Goal: Task Accomplishment & Management: Complete application form

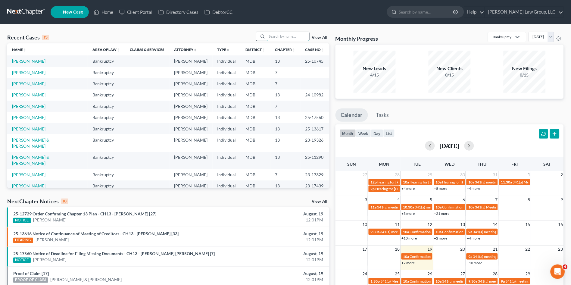
click at [278, 34] on input "search" at bounding box center [288, 36] width 42 height 9
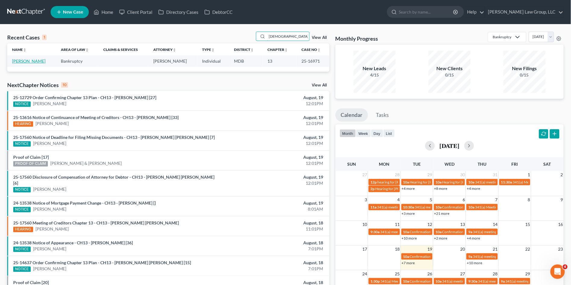
type input "[DEMOGRAPHIC_DATA]"
click at [21, 62] on link "[PERSON_NAME]" at bounding box center [28, 60] width 33 height 5
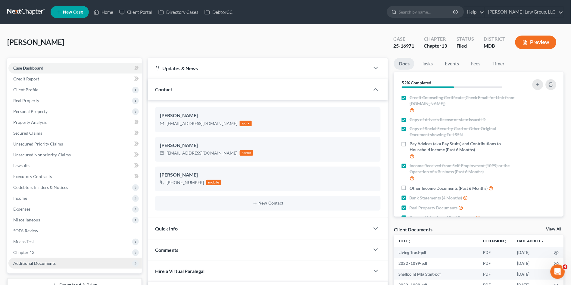
scroll to position [145, 0]
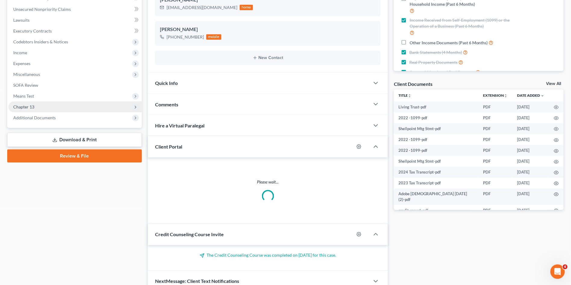
click at [30, 104] on span "Chapter 13" at bounding box center [23, 106] width 21 height 5
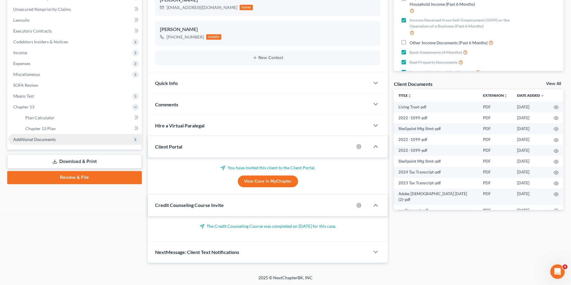
click at [29, 140] on span "Additional Documents" at bounding box center [34, 139] width 42 height 5
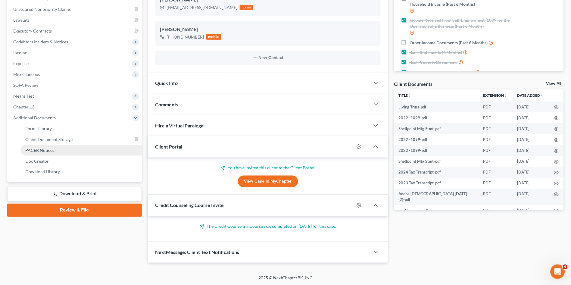
click at [31, 145] on link "PACER Notices" at bounding box center [80, 150] width 121 height 11
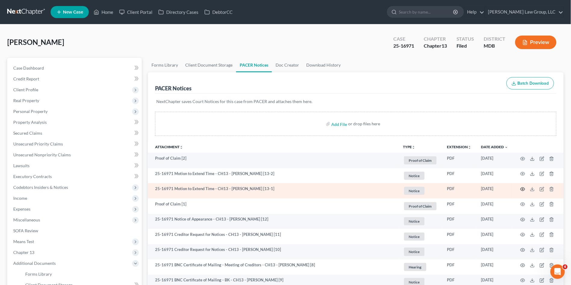
click at [524, 189] on icon "button" at bounding box center [522, 189] width 5 height 5
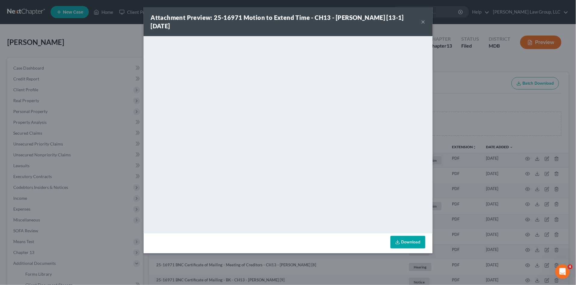
click at [422, 19] on button "×" at bounding box center [423, 21] width 4 height 7
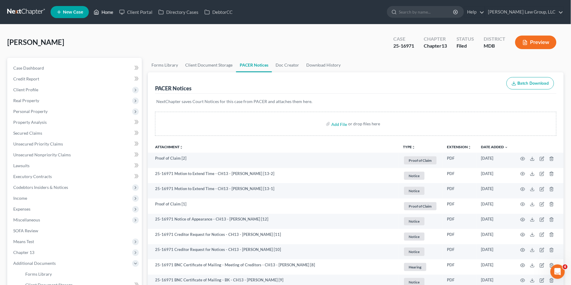
click at [105, 10] on link "Home" at bounding box center [104, 12] width 26 height 11
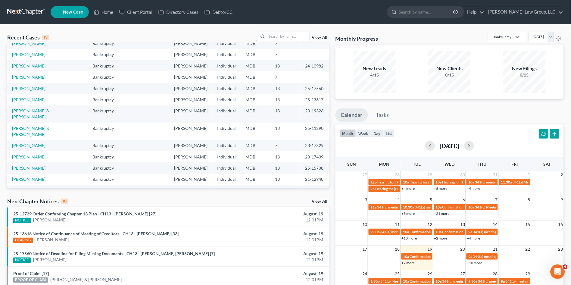
scroll to position [41, 0]
click at [284, 36] on input "search" at bounding box center [288, 36] width 42 height 9
type input "ROSE"
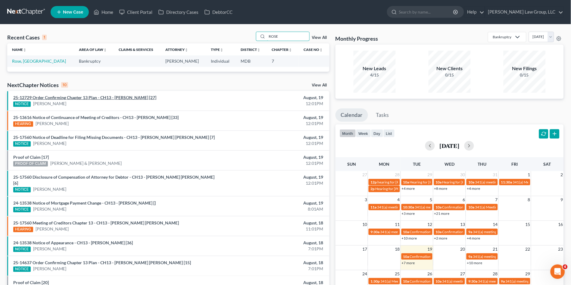
scroll to position [0, 0]
drag, startPoint x: 278, startPoint y: 37, endPoint x: 263, endPoint y: 37, distance: 15.0
click at [263, 37] on div "ROSE" at bounding box center [283, 36] width 54 height 9
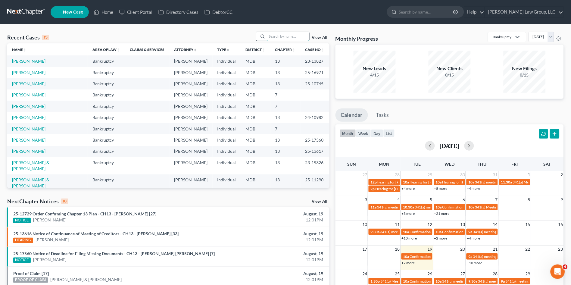
click at [272, 36] on input "search" at bounding box center [288, 36] width 42 height 9
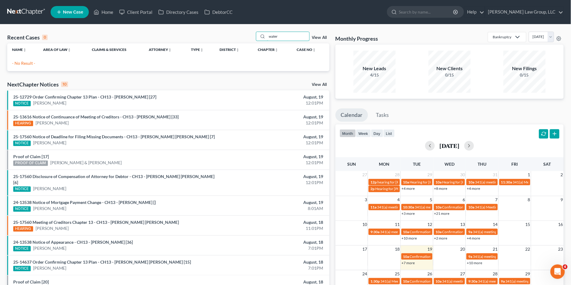
drag, startPoint x: 288, startPoint y: 37, endPoint x: 245, endPoint y: 38, distance: 43.1
click at [246, 37] on div "Recent Cases 0 water View All" at bounding box center [168, 38] width 322 height 12
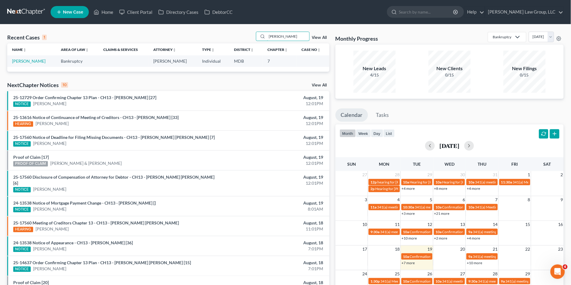
type input "wester"
click at [29, 62] on link "[PERSON_NAME]" at bounding box center [28, 60] width 33 height 5
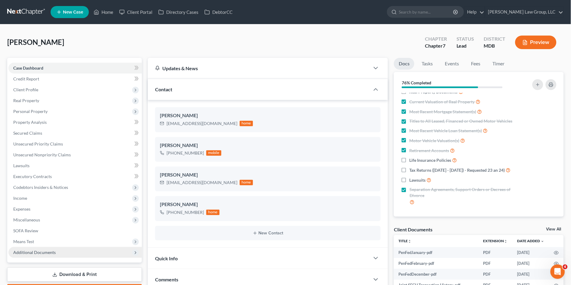
click at [44, 256] on span "Additional Documents" at bounding box center [74, 252] width 133 height 11
click at [43, 263] on span "Forms Library" at bounding box center [38, 262] width 26 height 5
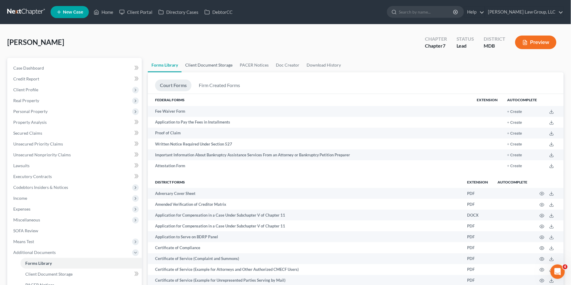
click at [209, 67] on link "Client Document Storage" at bounding box center [208, 65] width 54 height 14
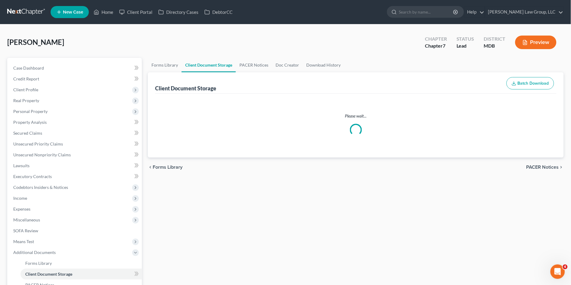
select select "14"
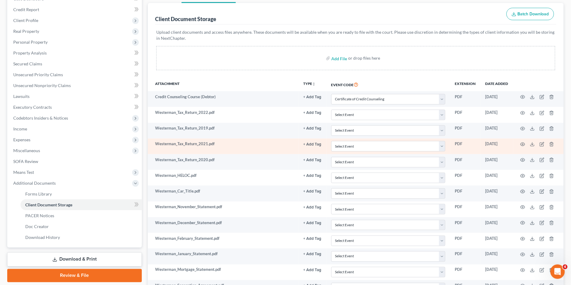
scroll to position [10, 0]
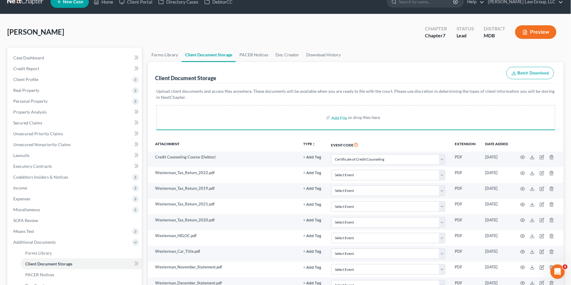
select select "14"
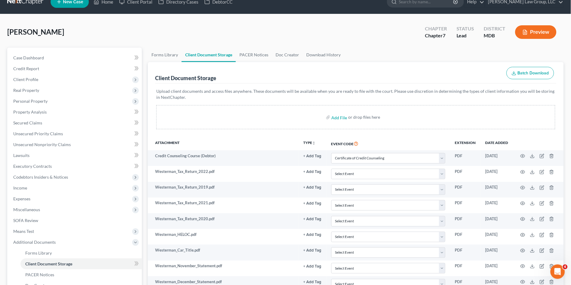
select select "14"
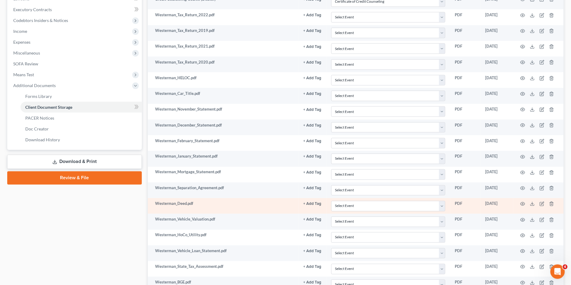
scroll to position [107, 0]
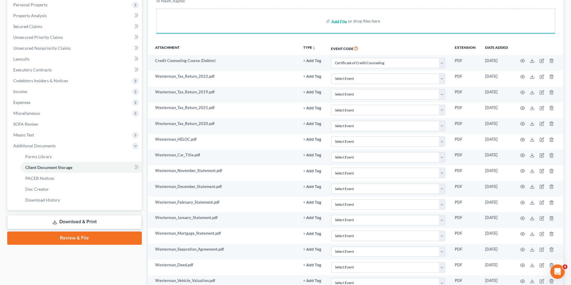
select select "14"
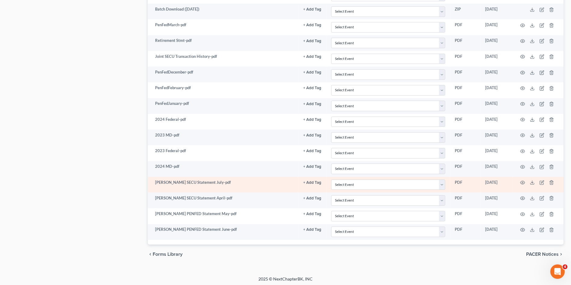
select select "14"
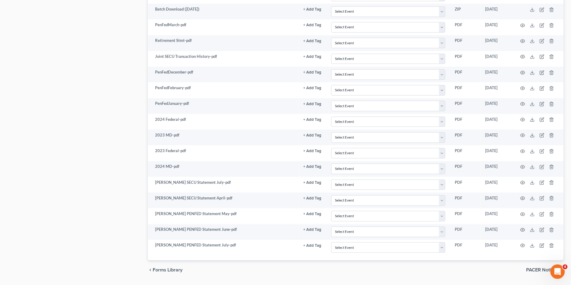
select select "14"
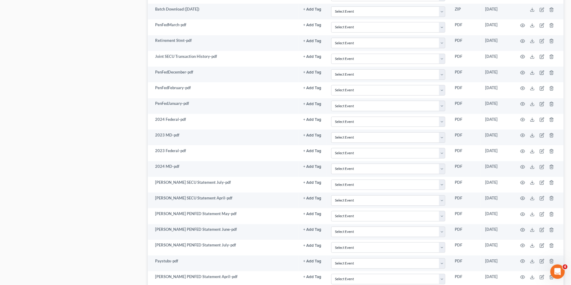
select select "14"
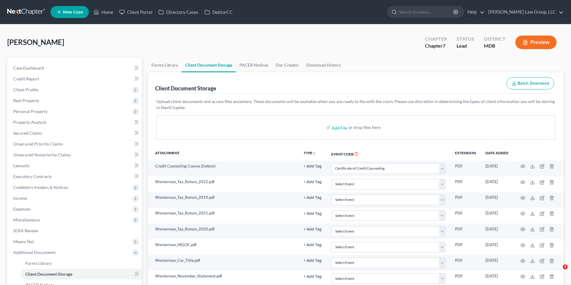
select select "14"
click at [31, 89] on span "Client Profile" at bounding box center [25, 89] width 25 height 5
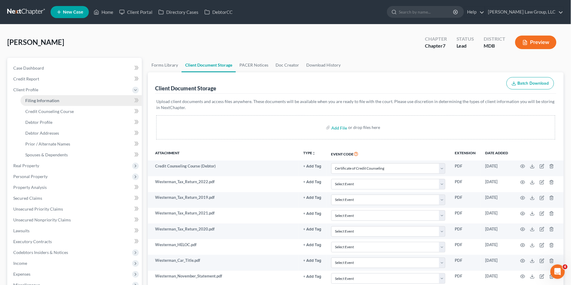
click at [36, 100] on span "Filing Information" at bounding box center [42, 100] width 34 height 5
select select "1"
select select "0"
select select "21"
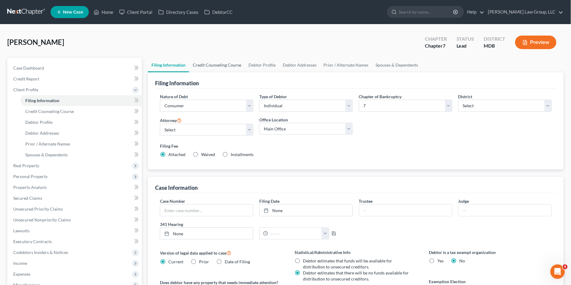
click at [225, 64] on link "Credit Counseling Course" at bounding box center [217, 65] width 56 height 14
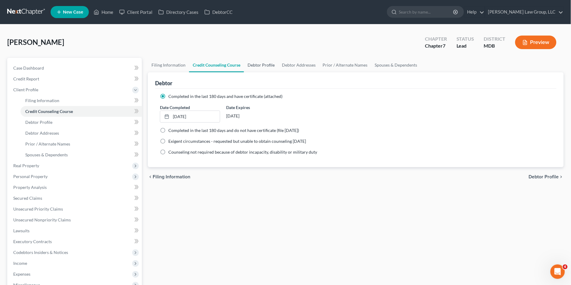
click at [255, 65] on link "Debtor Profile" at bounding box center [261, 65] width 34 height 14
select select "2"
select select "1"
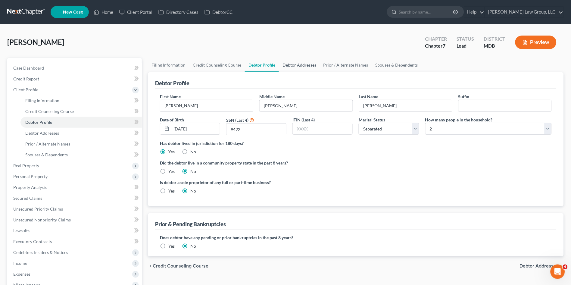
click at [292, 65] on link "Debtor Addresses" at bounding box center [299, 65] width 41 height 14
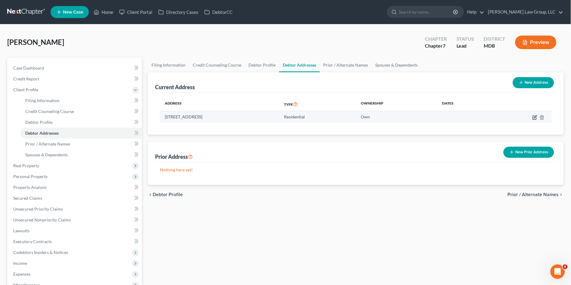
click at [534, 117] on icon "button" at bounding box center [535, 116] width 3 height 3
select select "21"
select select "13"
select select "0"
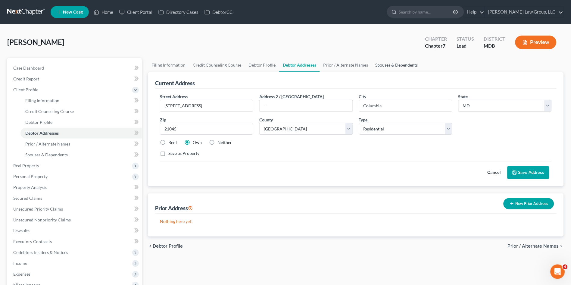
click at [395, 65] on link "Spouses & Dependents" at bounding box center [397, 65] width 50 height 14
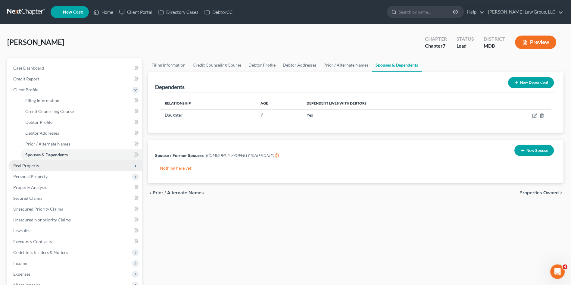
click at [35, 164] on span "Real Property" at bounding box center [26, 165] width 26 height 5
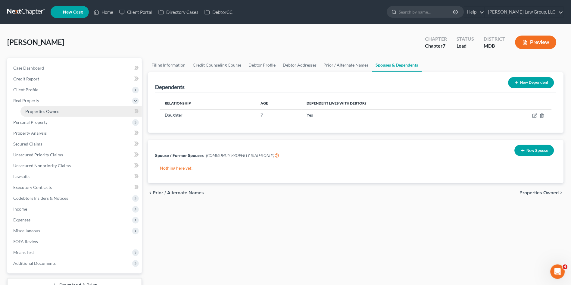
click at [42, 109] on span "Properties Owned" at bounding box center [42, 111] width 34 height 5
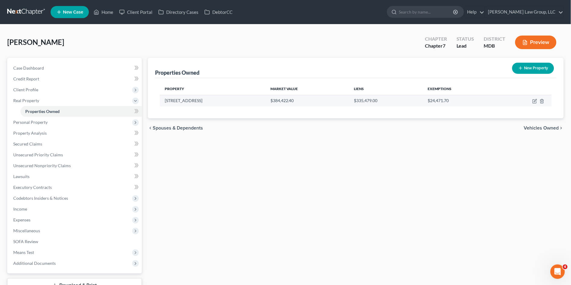
click at [531, 101] on td at bounding box center [524, 100] width 54 height 11
click at [537, 101] on icon "button" at bounding box center [534, 101] width 5 height 5
select select "21"
select select "13"
select select "3"
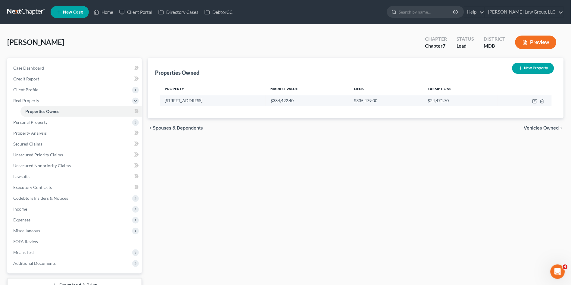
select select "1"
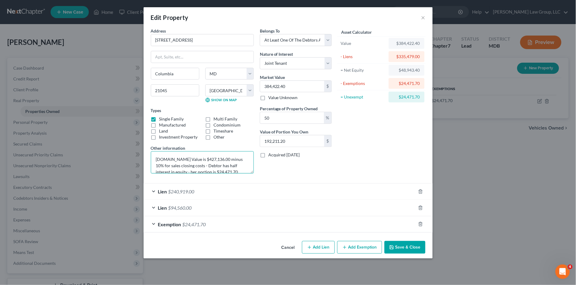
drag, startPoint x: 234, startPoint y: 158, endPoint x: 189, endPoint y: 167, distance: 45.7
click at [189, 167] on textarea "[DOMAIN_NAME] Value is $427,136.00 minus 10% for sales closing costs - Debtor h…" at bounding box center [202, 162] width 103 height 22
click at [165, 165] on textarea "[DOMAIN_NAME] Value is $427,136.00 minus 10% COS - Debtor has half interest in …" at bounding box center [202, 162] width 103 height 22
click at [190, 165] on textarea "[DOMAIN_NAME] Value is $427,136.00 minus 10% COS -$42,713.60) - Debtor has half…" at bounding box center [202, 162] width 103 height 22
click at [204, 168] on textarea "[DOMAIN_NAME] Value is $427,136.00 minus 10% COS -$42,713.60) = $384,422.40 - D…" at bounding box center [202, 162] width 103 height 22
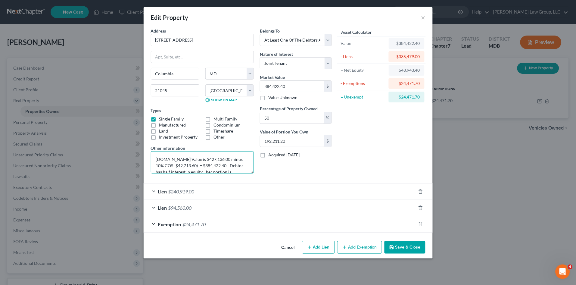
click at [228, 172] on textarea "[DOMAIN_NAME] Value is $427,136.00 minus 10% COS -$42,713.60) = $384,422.40 - D…" at bounding box center [202, 162] width 103 height 22
click at [182, 167] on textarea "[DOMAIN_NAME] Value is $427,136.00 minus 10% COS -$42,713.60) = $384,422.40 - D…" at bounding box center [202, 162] width 103 height 22
type textarea "[DOMAIN_NAME] Value is $427,136.00 minus 10% COS -$42,713.60) = $384,422.40 - D…"
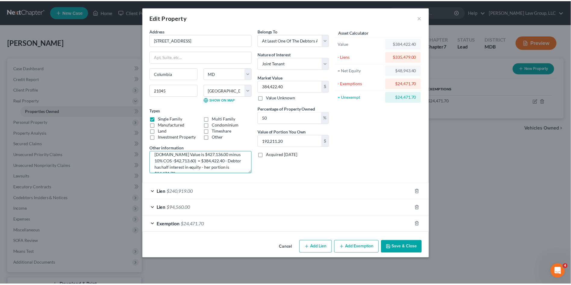
scroll to position [0, 0]
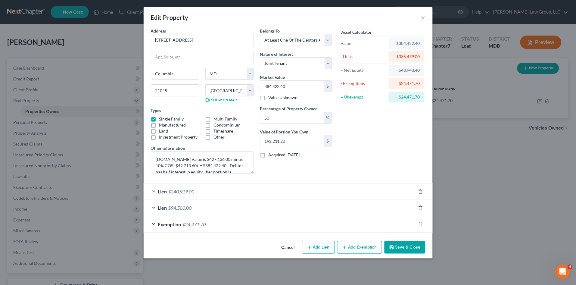
click at [408, 246] on button "Save & Close" at bounding box center [404, 247] width 41 height 13
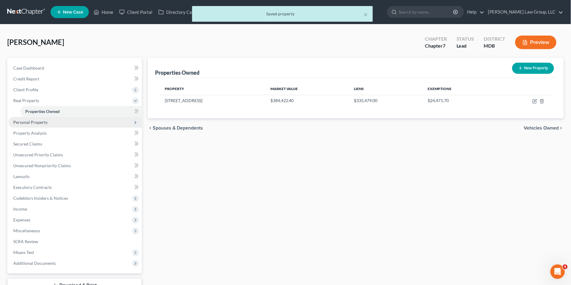
click at [36, 122] on span "Personal Property" at bounding box center [30, 121] width 34 height 5
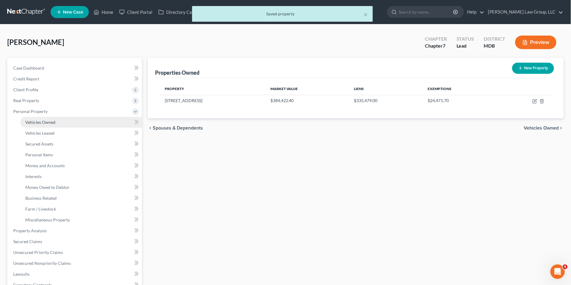
click at [41, 121] on span "Vehicles Owned" at bounding box center [40, 121] width 30 height 5
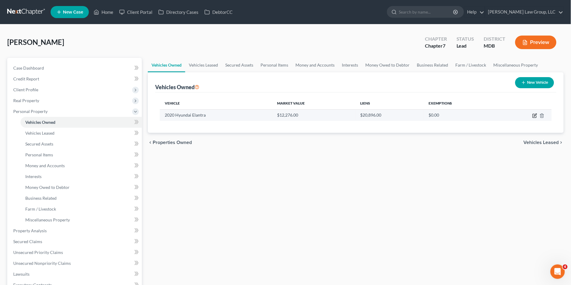
click at [534, 116] on icon "button" at bounding box center [535, 114] width 3 height 3
select select "0"
select select "6"
select select "3"
select select "0"
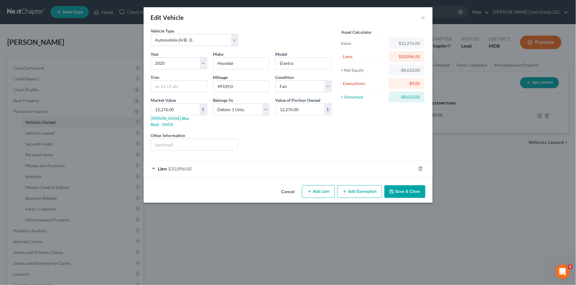
click at [271, 142] on div "Liens Select" at bounding box center [288, 141] width 94 height 18
click at [408, 189] on button "Save & Close" at bounding box center [404, 191] width 41 height 13
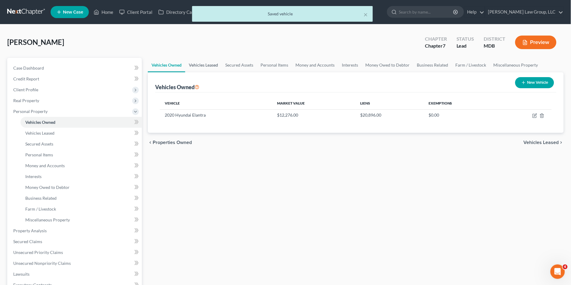
click at [212, 64] on link "Vehicles Leased" at bounding box center [203, 65] width 36 height 14
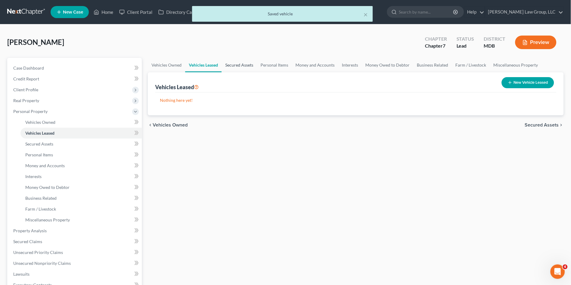
click at [240, 63] on link "Secured Assets" at bounding box center [239, 65] width 35 height 14
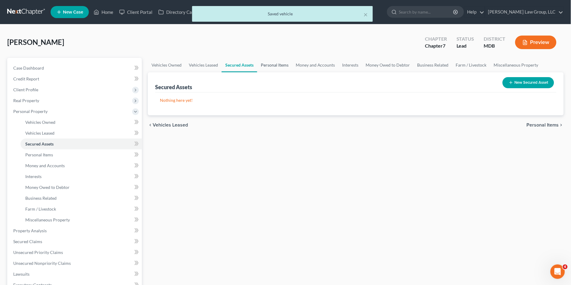
click at [278, 67] on link "Personal Items" at bounding box center [274, 65] width 35 height 14
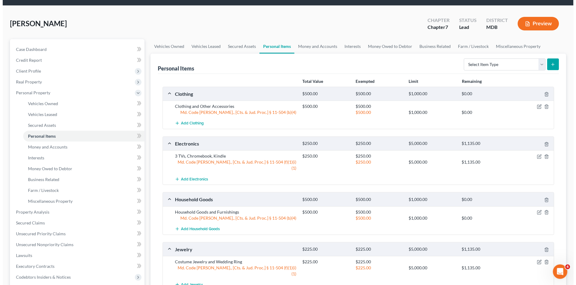
scroll to position [33, 0]
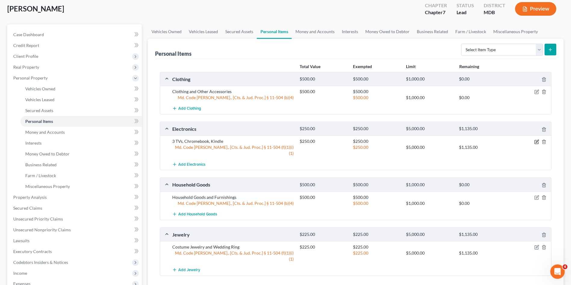
click at [536, 141] on icon "button" at bounding box center [537, 141] width 3 height 3
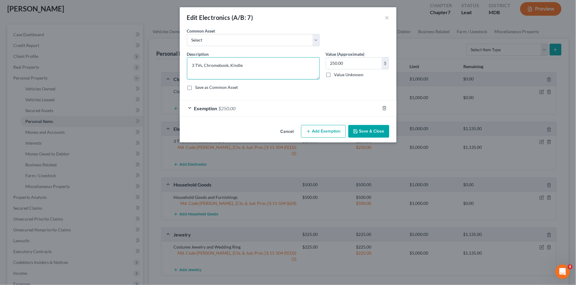
click at [251, 65] on textarea "3 TVs, Chromebook, Kindle" at bounding box center [253, 68] width 133 height 22
type textarea "3 TVs, Chromebook, Kindle and other misc. small electronics"
click at [361, 131] on button "Save & Close" at bounding box center [368, 131] width 41 height 13
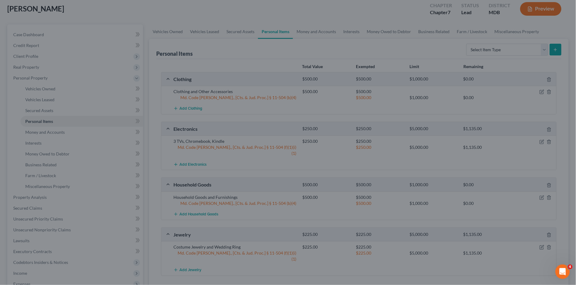
click at [361, 131] on div "Cancel Add Exemption Save & Close" at bounding box center [288, 124] width 188 height 17
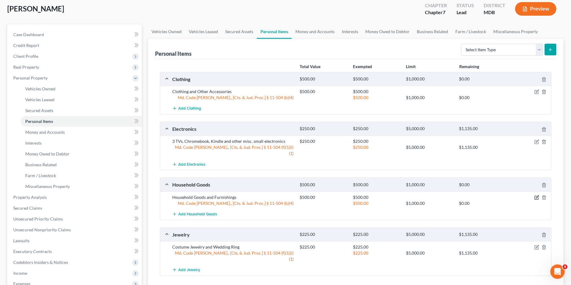
click at [536, 195] on icon "button" at bounding box center [536, 197] width 5 height 5
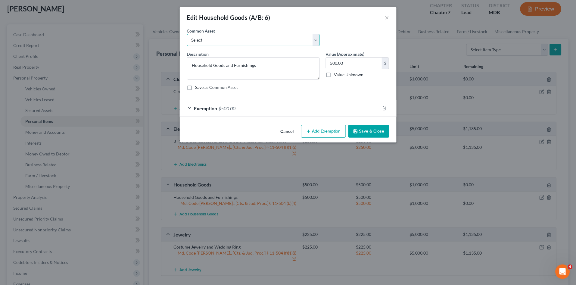
click at [264, 41] on select "Select Sofa, 2 beds, 1 crib, 2 dressers, misc. kitchenware and linens Miscellan…" at bounding box center [253, 40] width 133 height 12
select select "1"
click at [187, 34] on select "Select Sofa, 2 beds, 1 crib, 2 dressers, misc. kitchenware and linens Miscellan…" at bounding box center [253, 40] width 133 height 12
type textarea "Miscellaneous household goods, appliances and furnishings. All personal propert…"
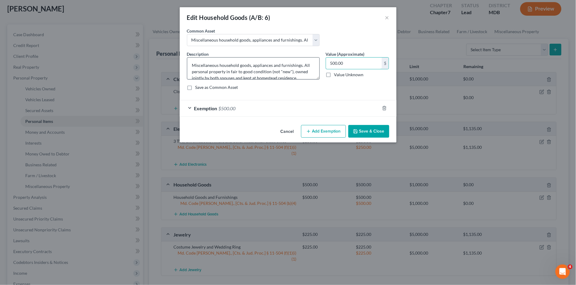
type input "500.00"
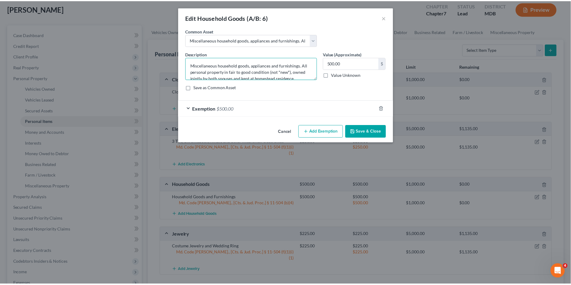
scroll to position [6, 0]
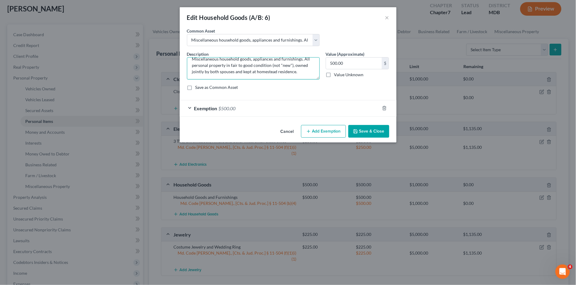
drag, startPoint x: 292, startPoint y: 72, endPoint x: 235, endPoint y: 74, distance: 57.2
click at [235, 74] on textarea "Miscellaneous household goods, appliances and furnishings. All personal propert…" at bounding box center [253, 68] width 133 height 22
type textarea "Miscellaneous household goods, appliances and furnishings. All personal propert…"
click at [365, 132] on button "Save & Close" at bounding box center [368, 131] width 41 height 13
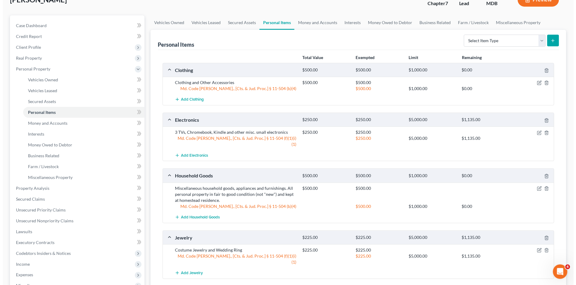
scroll to position [0, 0]
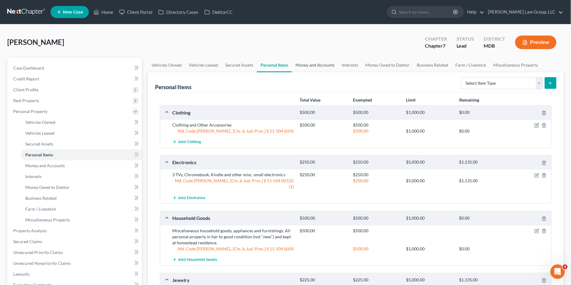
click at [323, 66] on link "Money and Accounts" at bounding box center [315, 65] width 47 height 14
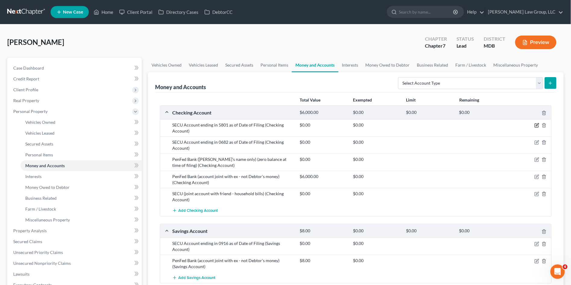
click at [536, 125] on icon "button" at bounding box center [536, 125] width 5 height 5
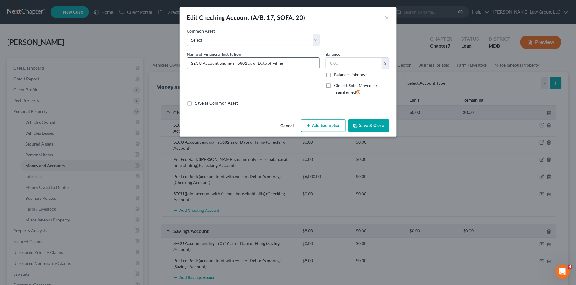
click at [218, 63] on input "SECU Account ending in 5801 as of Date of Filing" at bounding box center [253, 62] width 132 height 11
type input "SECU - Acct #5801"
click at [367, 123] on button "Save & Close" at bounding box center [368, 125] width 41 height 13
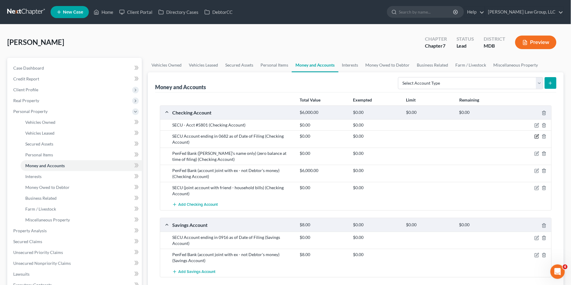
drag, startPoint x: 536, startPoint y: 135, endPoint x: 531, endPoint y: 136, distance: 4.6
click at [536, 135] on icon "button" at bounding box center [536, 136] width 5 height 5
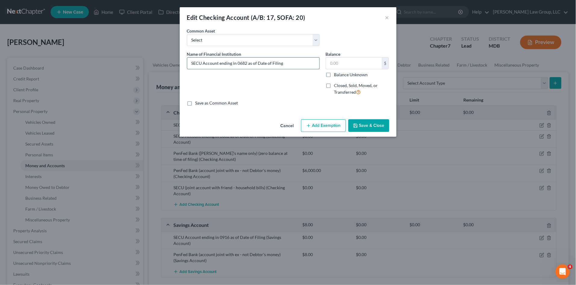
click at [204, 63] on input "SECU Account ending in 0682 as of Date of Filing" at bounding box center [253, 62] width 132 height 11
type input "SECU - Acct# 0682"
click at [367, 127] on button "Save & Close" at bounding box center [368, 125] width 41 height 13
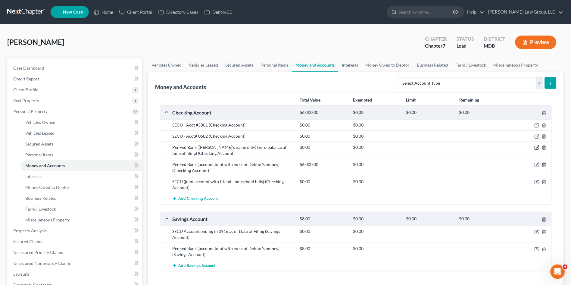
click at [536, 147] on icon "button" at bounding box center [536, 147] width 5 height 5
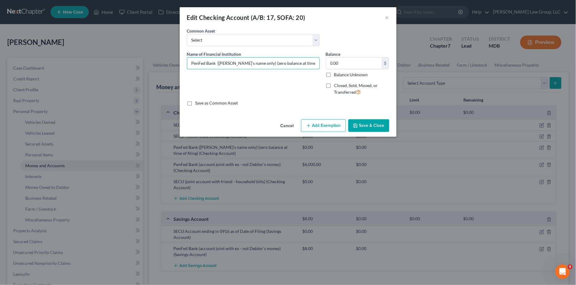
drag, startPoint x: 259, startPoint y: 64, endPoint x: 350, endPoint y: 72, distance: 91.2
click at [351, 70] on div "Name of Financial Institution * PenFed Bank ([PERSON_NAME]'s name only) (zero b…" at bounding box center [288, 75] width 208 height 49
drag, startPoint x: 256, startPoint y: 62, endPoint x: 344, endPoint y: 67, distance: 87.4
click at [345, 66] on div "Name of Financial Institution * PenFed Bank ([PERSON_NAME]'s name only) (zero b…" at bounding box center [288, 75] width 208 height 49
type input "PenFed Bank - Acct#"
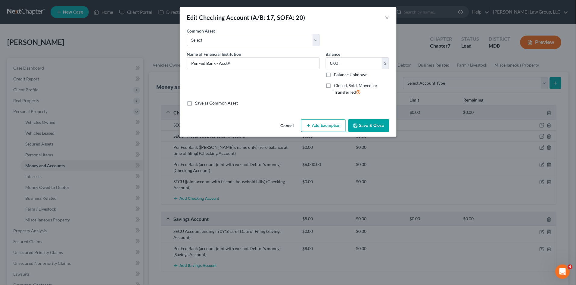
click at [361, 127] on button "Save & Close" at bounding box center [368, 125] width 41 height 13
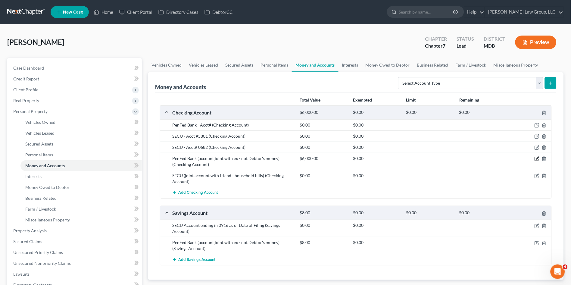
click at [535, 157] on icon "button" at bounding box center [536, 158] width 5 height 5
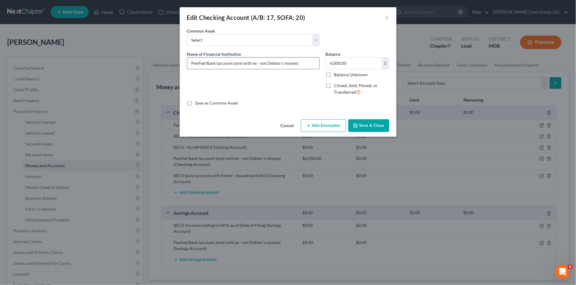
click at [216, 63] on input "PenFed Bank (account joint with ex - not Debtor's money)" at bounding box center [253, 62] width 132 height 11
click at [288, 62] on input "PenFed Bank - Acct# xxxx - (Account joint with ex - not Debtor's money)" at bounding box center [253, 62] width 132 height 11
type input "PenFed Bank - Acct# xxxx - (Account joint with ex - not Debtor's money)"
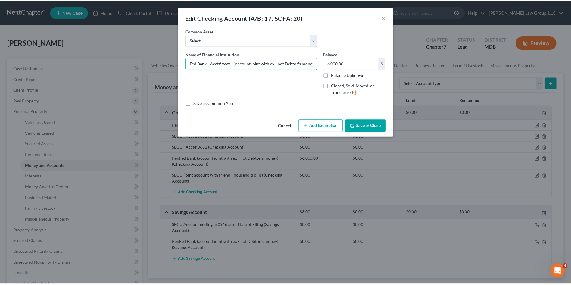
scroll to position [0, 0]
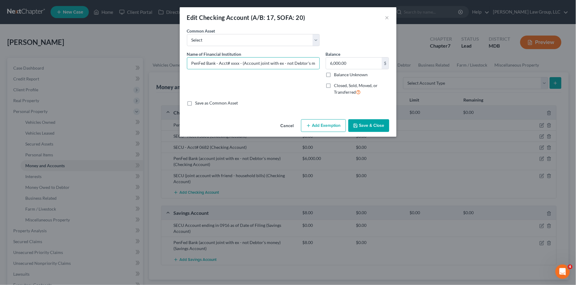
click at [366, 126] on button "Save & Close" at bounding box center [368, 125] width 41 height 13
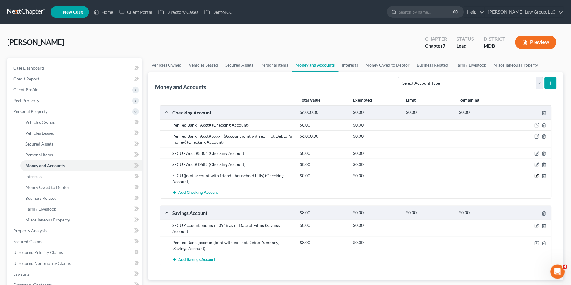
click at [535, 175] on icon "button" at bounding box center [536, 175] width 5 height 5
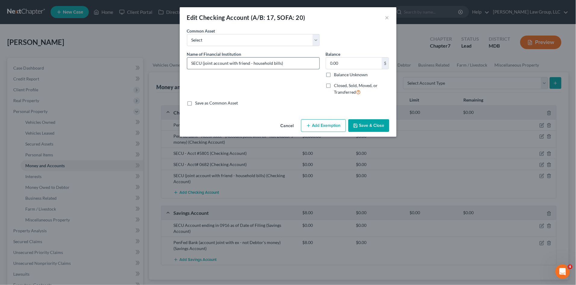
click at [203, 64] on input "SECU (joint account with friend - household bills)" at bounding box center [253, 62] width 132 height 11
click at [279, 62] on input "SECU - Acct# xxxx - (Joint account with friend - household bills)" at bounding box center [253, 62] width 132 height 11
type input "SECU - Acct# xxxx - (Joint account with friend - for household bills)"
click at [362, 126] on button "Save & Close" at bounding box center [368, 125] width 41 height 13
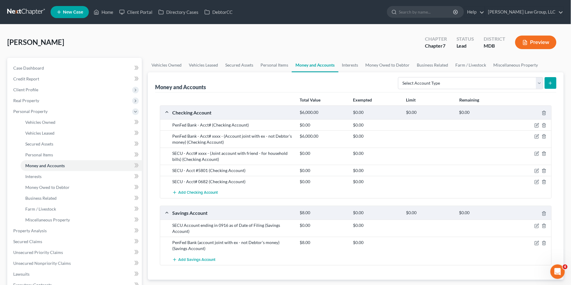
scroll to position [33, 0]
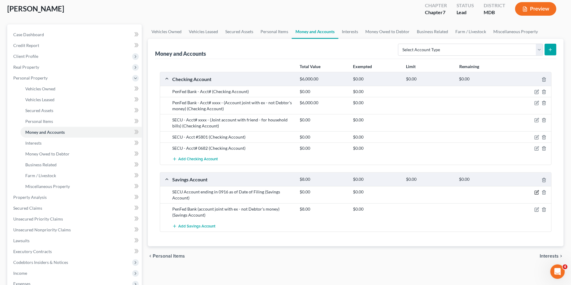
click at [535, 192] on icon "button" at bounding box center [536, 192] width 5 height 5
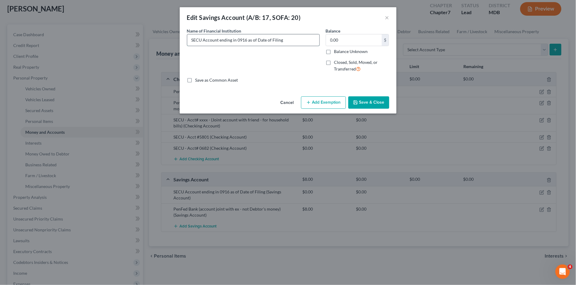
click at [203, 39] on input "SECU Account ending in 0916 as of Date of Filing" at bounding box center [253, 39] width 132 height 11
type input "SECU - Acct # 0916"
click at [377, 102] on button "Save & Close" at bounding box center [368, 102] width 41 height 13
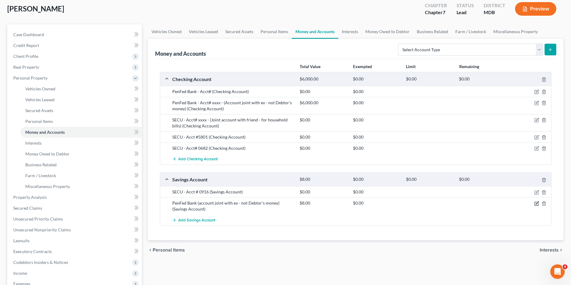
click at [536, 204] on icon "button" at bounding box center [536, 203] width 5 height 5
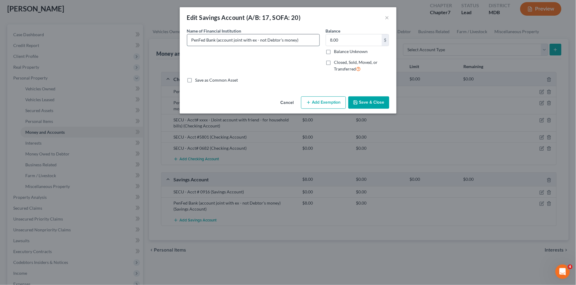
click at [216, 39] on input "PenFed Bank (account joint with ex - not Debtor's money)" at bounding box center [253, 39] width 132 height 11
click at [259, 39] on input "PenFed Bank - Acct# xxxx - (Account joint with ex - not Debtor's money)" at bounding box center [253, 39] width 132 height 11
type input "PenFed Bank - Acct# xxxx - (Joint account with ex - not Debtor's money)"
click at [364, 101] on button "Save & Close" at bounding box center [368, 102] width 41 height 13
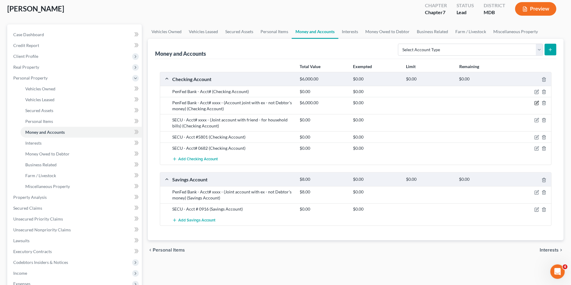
click at [537, 104] on icon "button" at bounding box center [536, 103] width 5 height 5
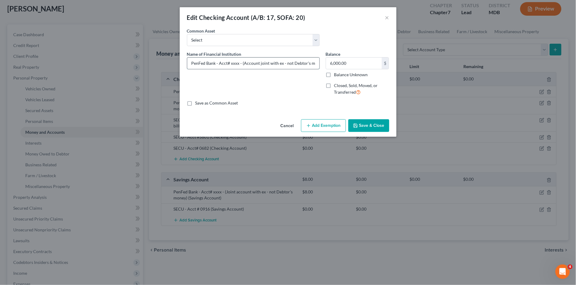
click at [230, 63] on input "PenFed Bank - Acct# xxxx - (Account joint with ex - not Debtor's money)" at bounding box center [253, 62] width 132 height 11
click at [370, 127] on button "Save & Close" at bounding box center [368, 125] width 41 height 13
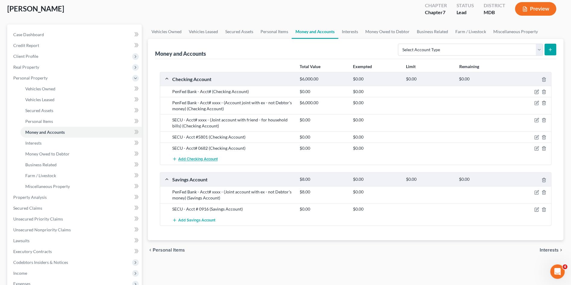
click at [190, 159] on span "Add Checking Account" at bounding box center [197, 159] width 39 height 5
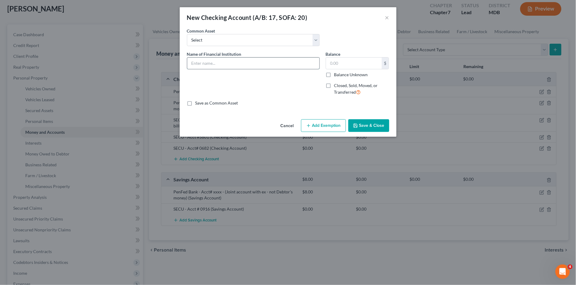
click at [205, 64] on input "text" at bounding box center [253, 62] width 132 height 11
type input "VENMO"
click at [362, 128] on button "Save & Close" at bounding box center [368, 125] width 41 height 13
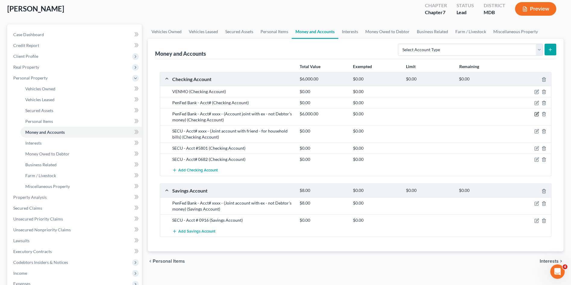
drag, startPoint x: 536, startPoint y: 115, endPoint x: 562, endPoint y: 121, distance: 27.2
click at [536, 115] on icon "button" at bounding box center [536, 114] width 5 height 5
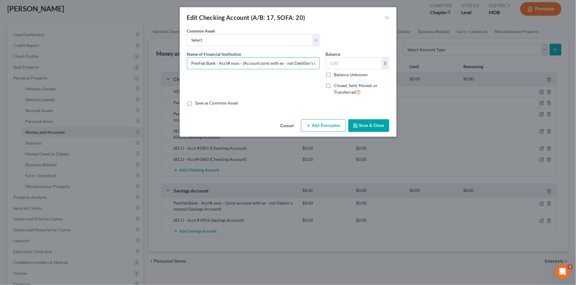
type input "PenFed Bank - Acct# xxxx - (Account joint with ex - not Debt0or's money)"
click at [370, 124] on button "Save & Close" at bounding box center [368, 125] width 41 height 13
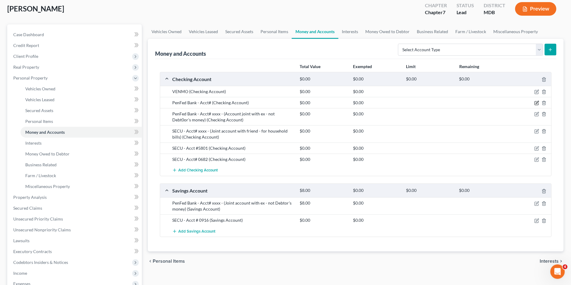
drag, startPoint x: 537, startPoint y: 103, endPoint x: 491, endPoint y: 86, distance: 48.5
click at [491, 86] on div "VENMO (Checking Account) $0.00 $0.00 PenFed Bank - Acct# (Checking Account) $0.…" at bounding box center [355, 131] width 391 height 90
click at [536, 203] on icon "button" at bounding box center [536, 203] width 5 height 5
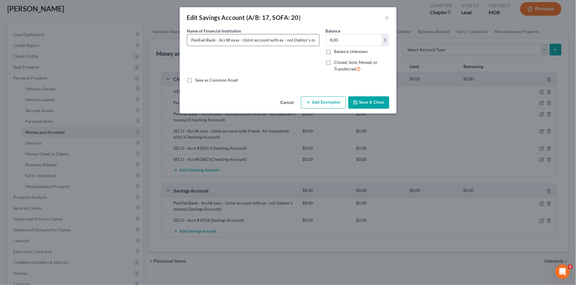
click at [238, 39] on input "PenFed Bank - Acct# xxxx - (Joint account with ex - not Debtor's money)" at bounding box center [253, 39] width 132 height 11
type input "PenFed Bank - Acct# 7017 - (Joint account with ex - not Debtor's money)"
click at [374, 104] on button "Save & Close" at bounding box center [368, 102] width 41 height 13
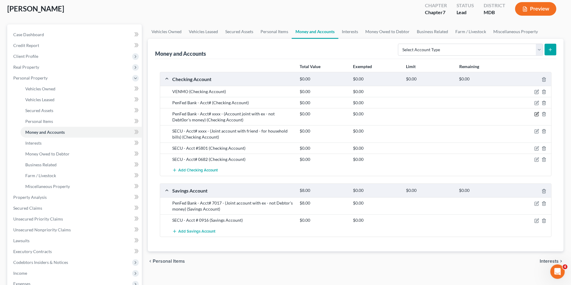
click at [538, 113] on icon "button" at bounding box center [536, 114] width 5 height 5
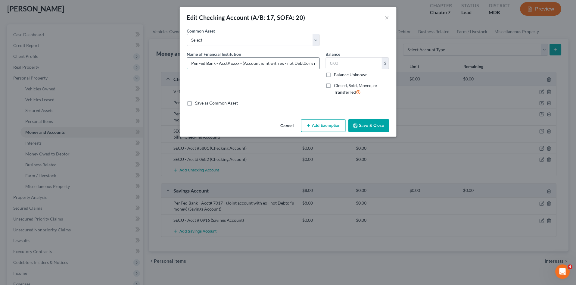
click at [230, 63] on input "PenFed Bank - Acct# xxxx - (Account joint with ex - not Debt0or's money)" at bounding box center [253, 62] width 132 height 11
type input "PenFed Bank - Acct# 2024 - (Account joint with ex - not Debt0or's money)"
click at [366, 127] on button "Save & Close" at bounding box center [368, 125] width 41 height 13
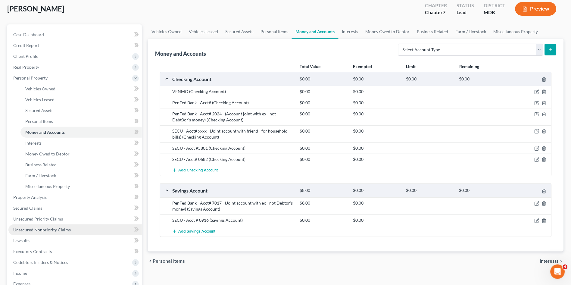
click at [56, 228] on span "Unsecured Nonpriority Claims" at bounding box center [41, 229] width 57 height 5
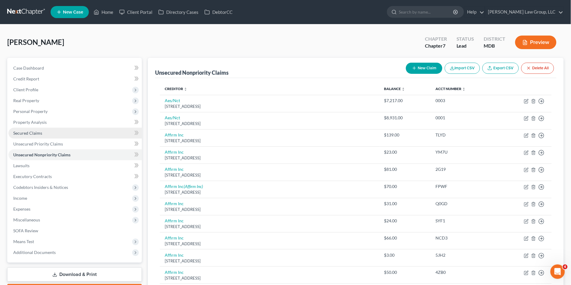
click at [29, 133] on span "Secured Claims" at bounding box center [27, 132] width 29 height 5
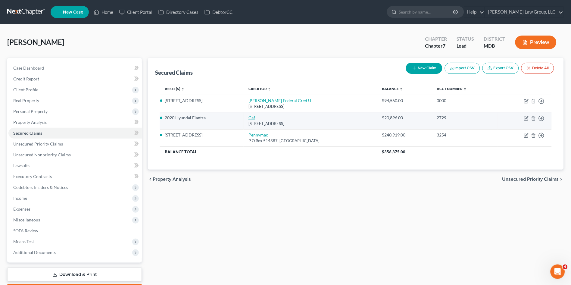
click at [248, 119] on link "Caf" at bounding box center [251, 117] width 7 height 5
select select "48"
select select "4"
select select "0"
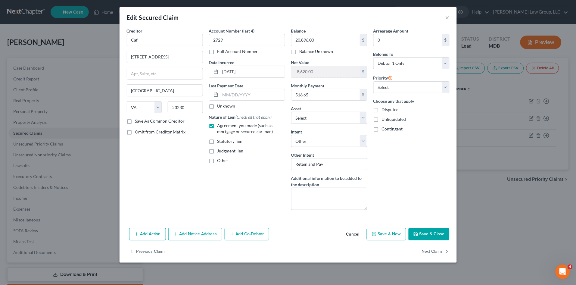
click at [161, 162] on div "Creditor * Caf [GEOGRAPHIC_DATA] [US_STATE] AK AR [GEOGRAPHIC_DATA] [GEOGRAPHIC…" at bounding box center [165, 121] width 82 height 187
click at [156, 40] on input "Caf" at bounding box center [165, 40] width 76 height 12
click at [164, 41] on input "CarMax" at bounding box center [165, 40] width 76 height 12
click at [268, 177] on div "Account Number (last 4) 2729 Full Account Number Date Incurred [DATE] Last Paym…" at bounding box center [247, 121] width 82 height 187
type input "CarMax Auto Finance"
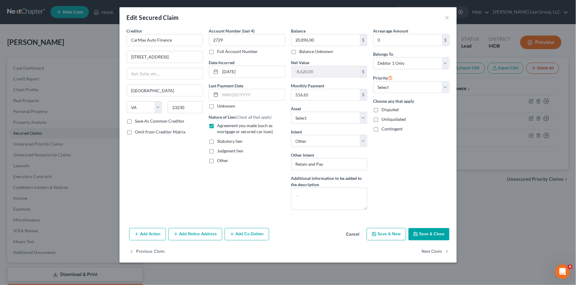
click at [421, 232] on button "Save & Close" at bounding box center [428, 234] width 41 height 13
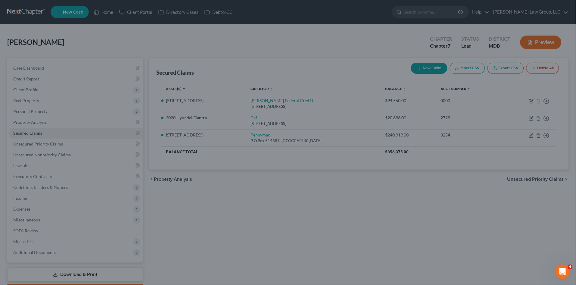
select select "2"
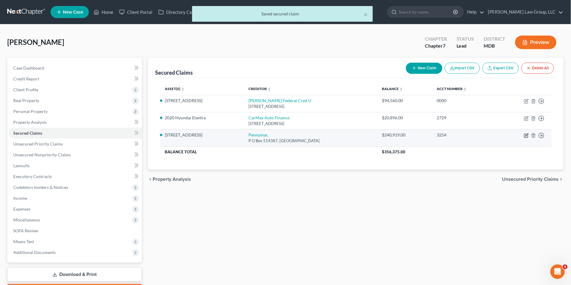
click at [527, 134] on icon "button" at bounding box center [526, 134] width 3 height 3
select select "4"
select select "0"
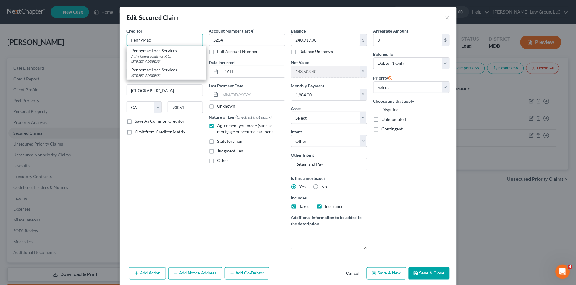
type input "PennyMac"
click at [420, 273] on button "Save & Close" at bounding box center [428, 273] width 41 height 13
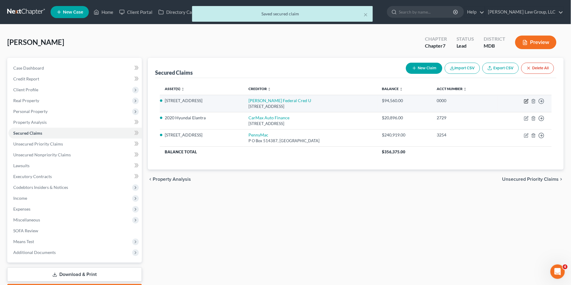
click at [526, 100] on icon "button" at bounding box center [526, 101] width 5 height 5
select select "21"
select select "4"
select select "0"
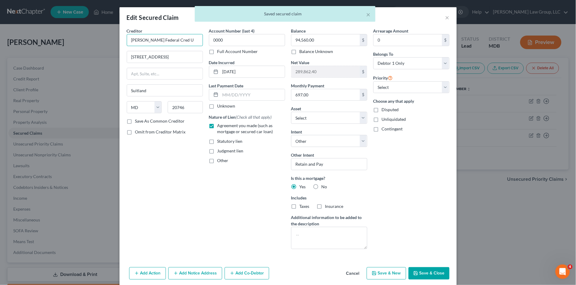
click at [177, 39] on input "[PERSON_NAME] Federal Cred U" at bounding box center [165, 40] width 76 height 12
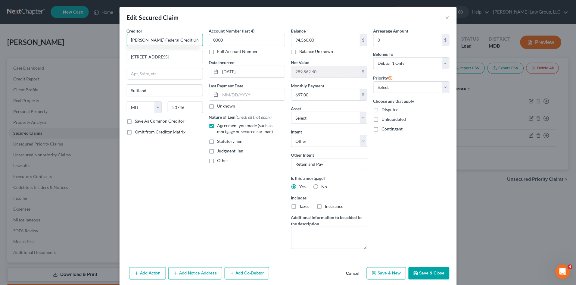
type input "[PERSON_NAME] Federal Credit Union"
click at [247, 203] on div "Account Number (last 4) 0000 Full Account Number Date Incurred [DATE] Last Paym…" at bounding box center [247, 141] width 82 height 226
click at [437, 272] on button "Save & Close" at bounding box center [428, 273] width 41 height 13
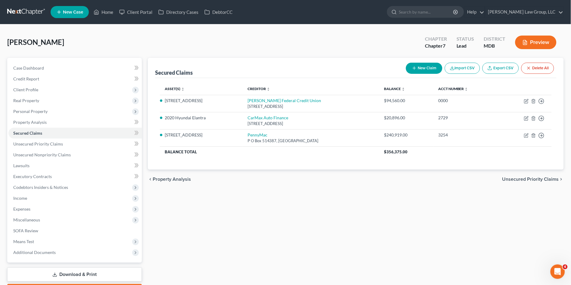
click at [244, 205] on div "Secured Claims New Claim Import CSV Export CSV Delete All Asset(s) expand_more …" at bounding box center [356, 177] width 422 height 239
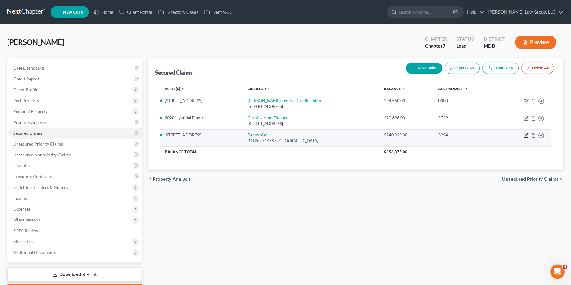
click at [525, 134] on icon "button" at bounding box center [526, 135] width 5 height 5
select select "4"
select select "0"
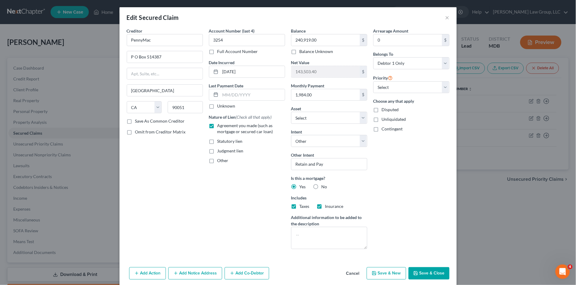
click at [241, 270] on button "Add Co-Debtor" at bounding box center [247, 273] width 45 height 13
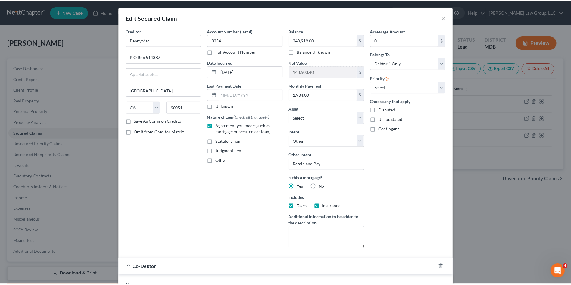
scroll to position [134, 0]
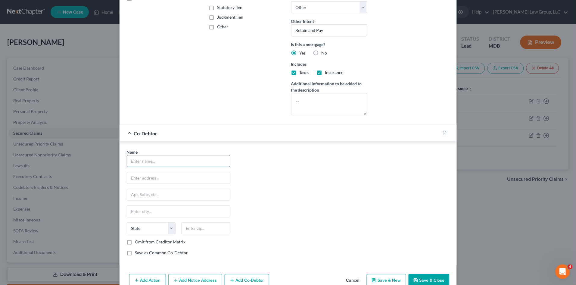
click at [153, 156] on input "text" at bounding box center [178, 160] width 103 height 11
type input "[PERSON_NAME] [PERSON_NAME]"
click at [180, 181] on input "text" at bounding box center [178, 177] width 103 height 11
paste input "[STREET_ADDRESS]"
type input "[STREET_ADDRESS]"
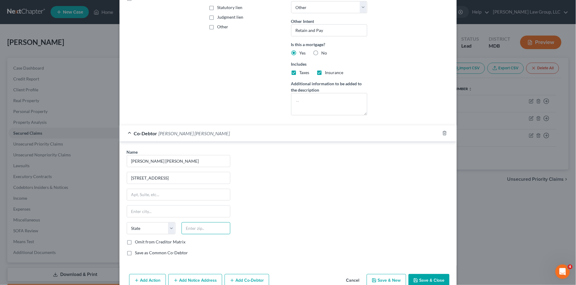
click at [203, 227] on input "text" at bounding box center [205, 228] width 49 height 12
type input "21045"
click at [363, 198] on div "Name * [PERSON_NAME] [PERSON_NAME] [STREET_ADDRESS] State [US_STATE] AK AR AZ C…" at bounding box center [288, 205] width 329 height 112
type input "Columbia"
select select "21"
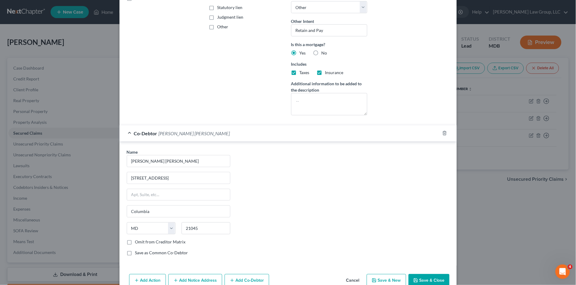
click at [135, 252] on label "Save as Common Co-Debtor" at bounding box center [161, 253] width 53 height 6
click at [138, 252] on input "Save as Common Co-Debtor" at bounding box center [140, 252] width 4 height 4
checkbox input "true"
click at [426, 281] on button "Save & Close" at bounding box center [428, 280] width 41 height 13
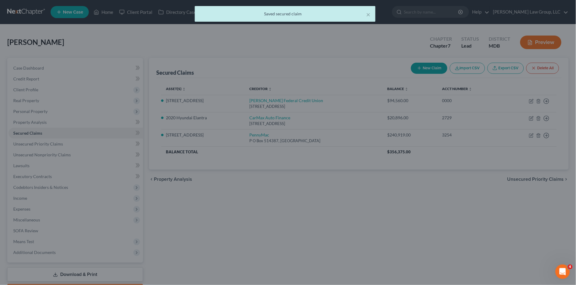
scroll to position [0, 0]
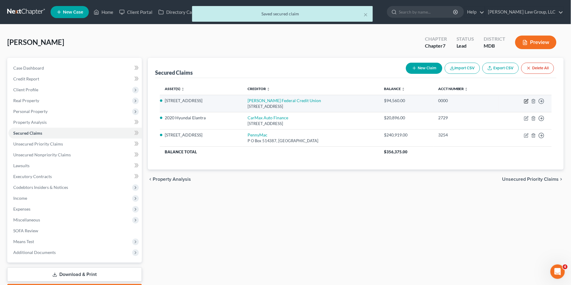
click at [526, 100] on icon "button" at bounding box center [526, 100] width 3 height 3
select select "21"
select select "4"
select select "0"
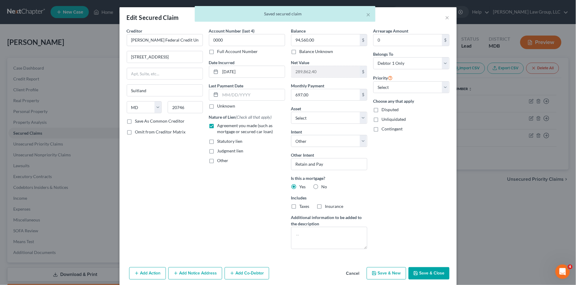
click at [241, 274] on button "Add Co-Debtor" at bounding box center [247, 273] width 45 height 13
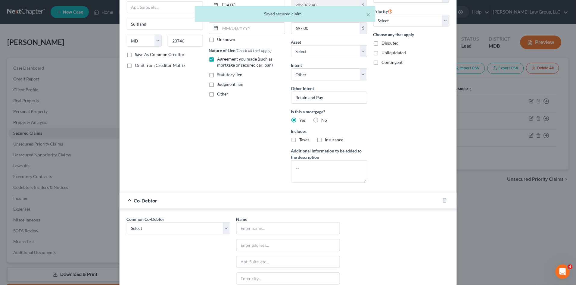
scroll to position [100, 0]
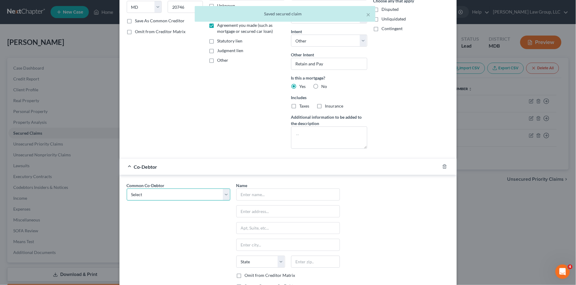
click at [179, 194] on select "Select [PERSON_NAME] [PERSON_NAME]" at bounding box center [179, 194] width 104 height 12
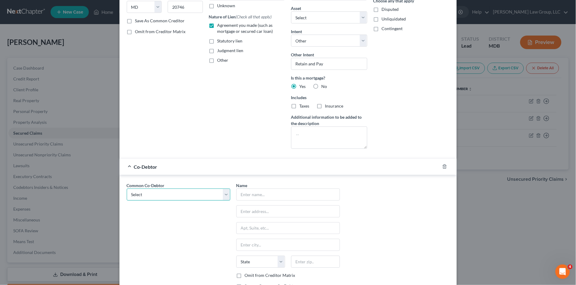
select select "0"
click at [127, 188] on select "Select [PERSON_NAME] [PERSON_NAME]" at bounding box center [179, 194] width 104 height 12
type input "[PERSON_NAME] [PERSON_NAME]"
type input "[STREET_ADDRESS]"
type input "Columbia"
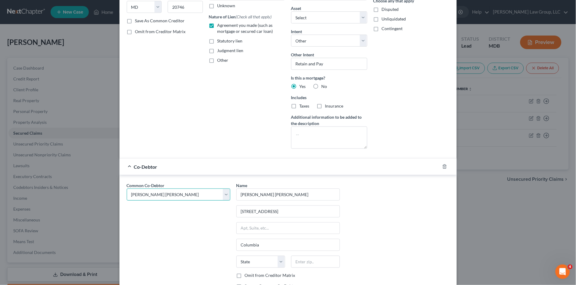
select select "21"
type input "21045"
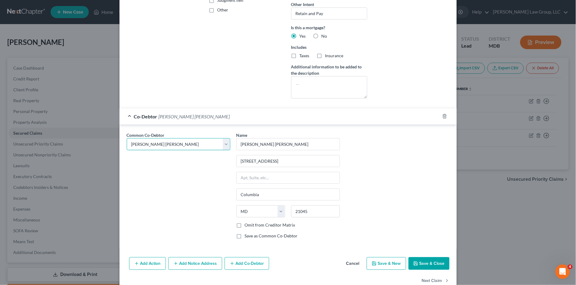
scroll to position [164, 0]
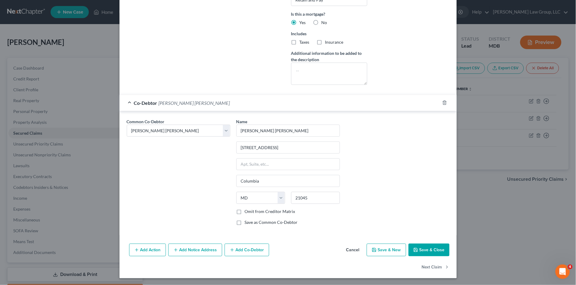
click at [424, 249] on button "Save & Close" at bounding box center [428, 249] width 41 height 13
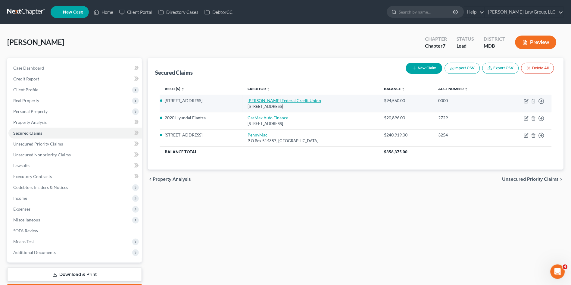
click at [256, 99] on link "[PERSON_NAME] Federal Credit Union" at bounding box center [284, 100] width 74 height 5
select select "21"
select select "4"
select select "0"
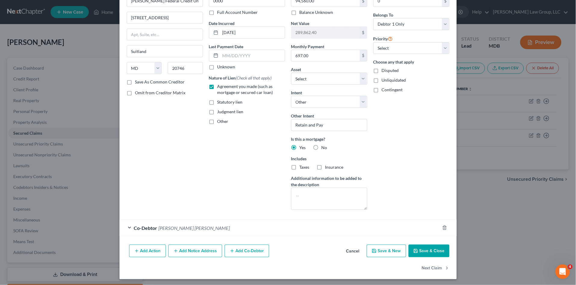
scroll to position [40, 0]
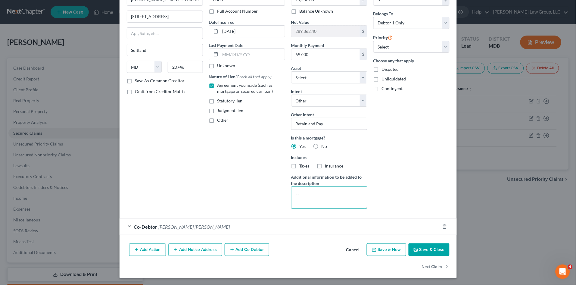
click at [316, 198] on textarea at bounding box center [329, 197] width 76 height 22
type textarea "HELOC"
click at [424, 250] on button "Save & Close" at bounding box center [428, 249] width 41 height 13
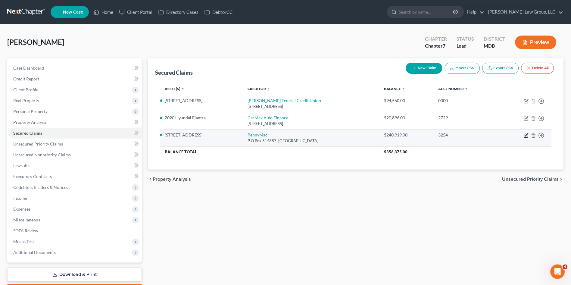
click at [528, 135] on icon "button" at bounding box center [526, 136] width 4 height 4
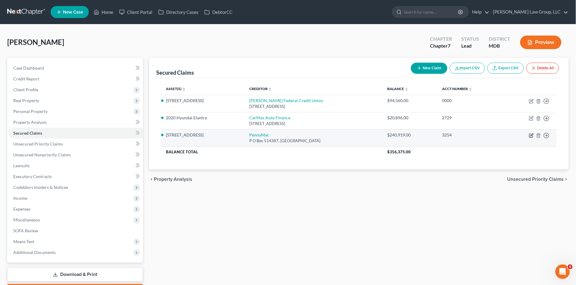
select select "4"
select select "0"
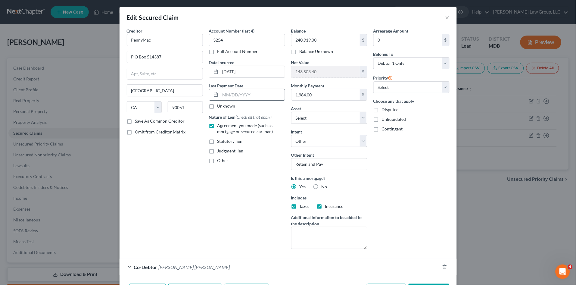
click at [235, 97] on input "text" at bounding box center [252, 94] width 64 height 11
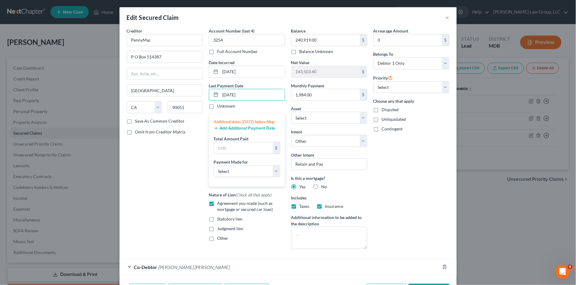
type input "[DATE]"
click at [230, 131] on button "Add Additional Payment Date" at bounding box center [245, 128] width 62 height 5
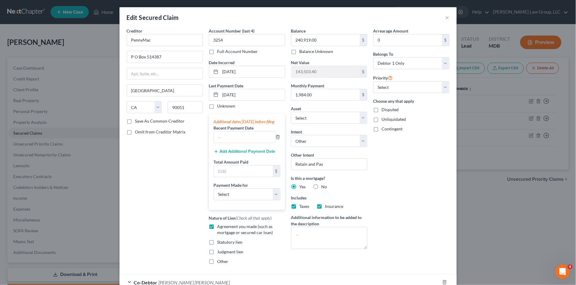
click at [227, 154] on button "Add Additional Payment Date" at bounding box center [245, 151] width 62 height 5
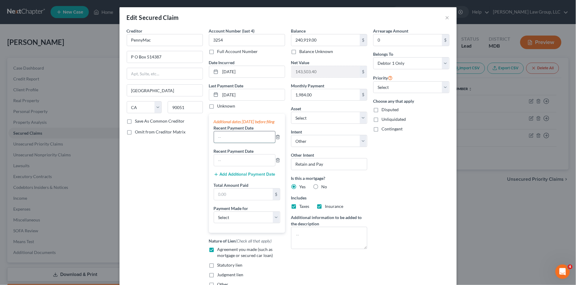
click at [231, 143] on input "text" at bounding box center [244, 136] width 61 height 11
click at [226, 143] on input "06/014/2025" at bounding box center [244, 136] width 61 height 11
type input "[DATE]"
click at [227, 165] on input "text" at bounding box center [244, 159] width 61 height 11
type input "[DATE]"
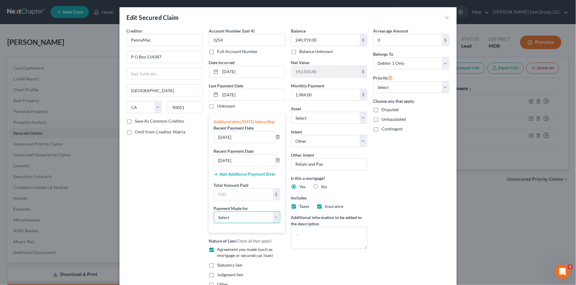
click at [230, 223] on select "Select Car Credit Card Loan Repayment Mortgage Other Suppliers Or Vendors" at bounding box center [247, 217] width 67 height 12
select select "3"
click at [214, 217] on select "Select Car Credit Card Loan Repayment Mortgage Other Suppliers Or Vendors" at bounding box center [247, 217] width 67 height 12
click at [225, 200] on input "text" at bounding box center [243, 193] width 59 height 11
type input "5,952.06"
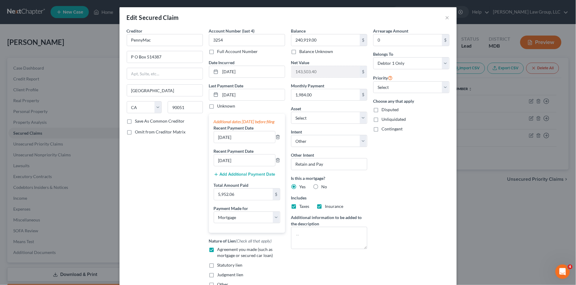
click at [170, 193] on div "Creditor * PennyMac P O Box 514387 [GEOGRAPHIC_DATA] [US_STATE][GEOGRAPHIC_DATA…" at bounding box center [165, 160] width 82 height 264
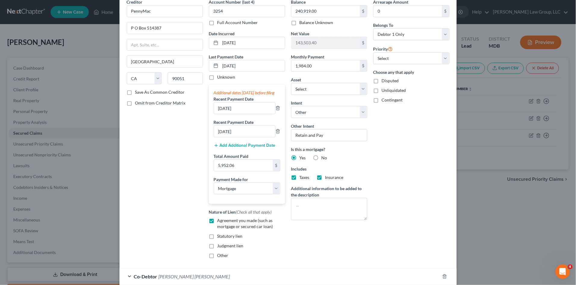
scroll to position [85, 0]
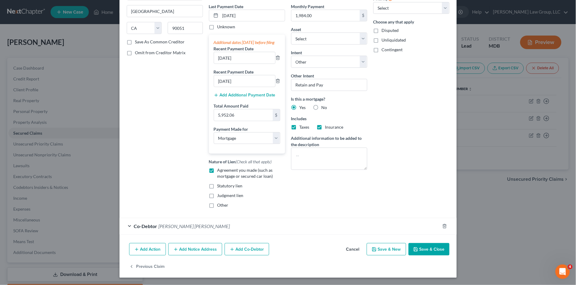
click at [421, 246] on button "Save & Close" at bounding box center [428, 249] width 41 height 13
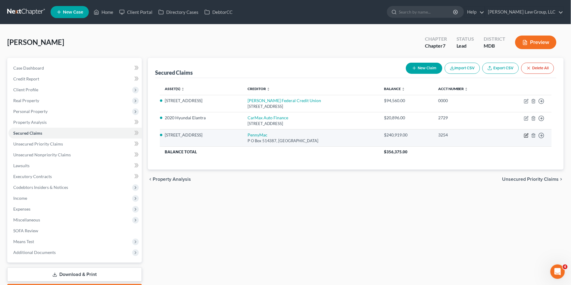
click at [525, 135] on icon "button" at bounding box center [526, 135] width 5 height 5
select select "4"
select select "3"
select select "4"
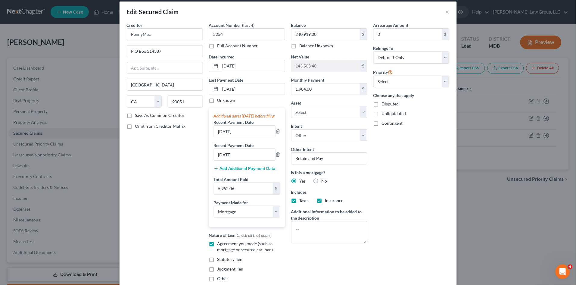
scroll to position [0, 0]
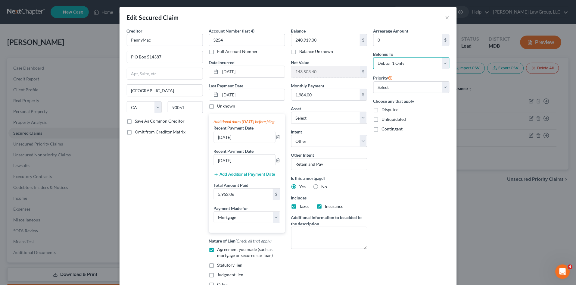
click at [402, 63] on select "Select Debtor 1 Only Debtor 2 Only Debtor 1 And Debtor 2 Only At Least One Of T…" at bounding box center [411, 63] width 76 height 12
select select "3"
click at [373, 57] on select "Select Debtor 1 Only Debtor 2 Only Debtor 1 And Debtor 2 Only At Least One Of T…" at bounding box center [411, 63] width 76 height 12
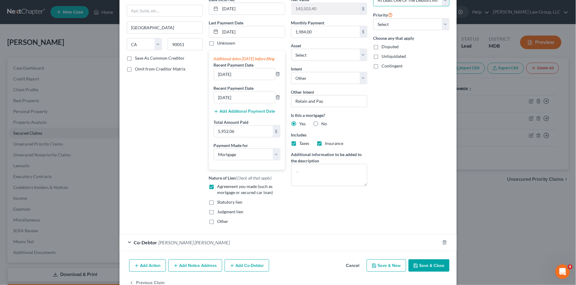
scroll to position [85, 0]
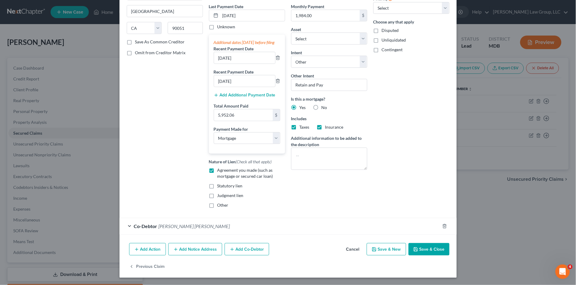
click at [421, 246] on button "Save & Close" at bounding box center [428, 249] width 41 height 13
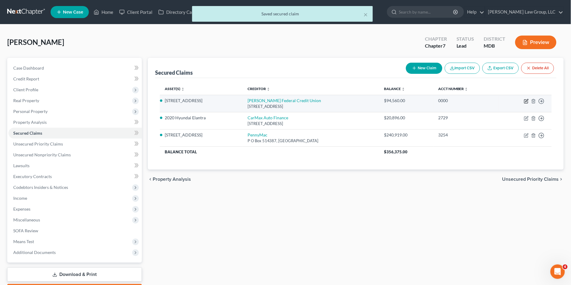
click at [525, 100] on icon "button" at bounding box center [526, 102] width 4 height 4
select select "21"
select select "4"
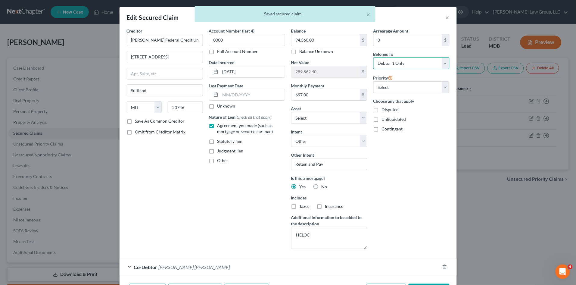
drag, startPoint x: 398, startPoint y: 61, endPoint x: 398, endPoint y: 68, distance: 6.9
click at [398, 61] on select "Select Debtor 1 Only Debtor 2 Only Debtor 1 And Debtor 2 Only At Least One Of T…" at bounding box center [411, 63] width 76 height 12
select select "3"
click at [373, 57] on select "Select Debtor 1 Only Debtor 2 Only Debtor 1 And Debtor 2 Only At Least One Of T…" at bounding box center [411, 63] width 76 height 12
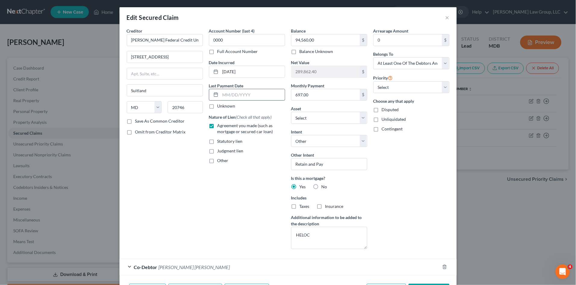
click at [235, 95] on input "text" at bounding box center [252, 94] width 64 height 11
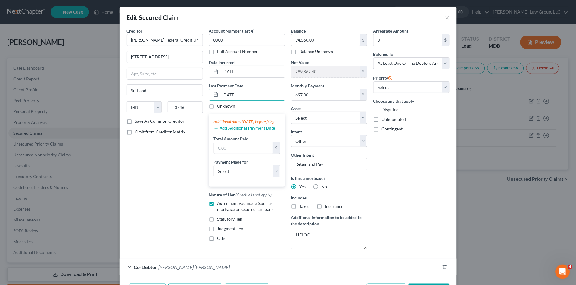
type input "[DATE]"
click at [243, 131] on button "Add Additional Payment Date" at bounding box center [245, 128] width 62 height 5
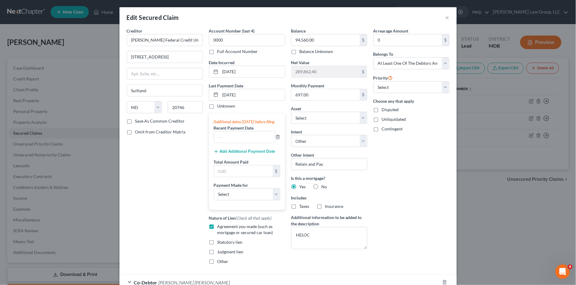
click at [243, 154] on button "Add Additional Payment Date" at bounding box center [245, 151] width 62 height 5
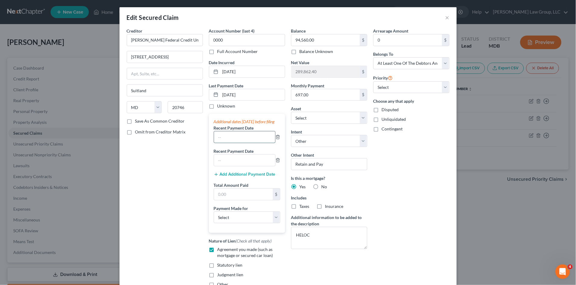
click at [235, 143] on input "text" at bounding box center [244, 136] width 61 height 11
type input "[DATE]"
click at [234, 166] on input "text" at bounding box center [244, 159] width 61 height 11
type input "[DATE]"
click at [235, 223] on select "Select Car Credit Card Loan Repayment Mortgage Other Suppliers Or Vendors" at bounding box center [247, 217] width 67 height 12
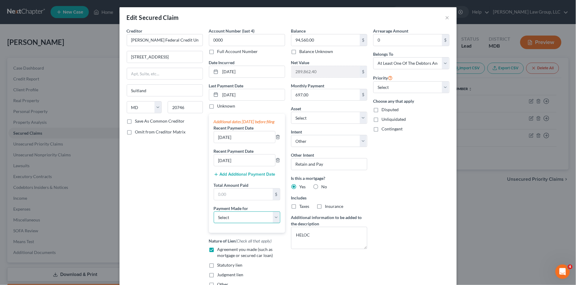
select select "4"
click at [214, 217] on select "Select Car Credit Card Loan Repayment Mortgage Other Suppliers Or Vendors" at bounding box center [247, 217] width 67 height 12
click at [229, 240] on input "text" at bounding box center [247, 233] width 66 height 11
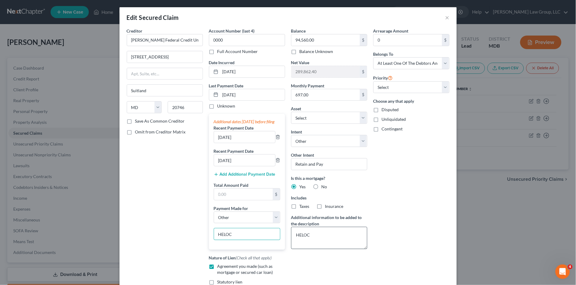
type input "HELOC"
click at [292, 230] on textarea "HELOC" at bounding box center [329, 238] width 76 height 22
click at [233, 194] on input "text" at bounding box center [243, 193] width 59 height 11
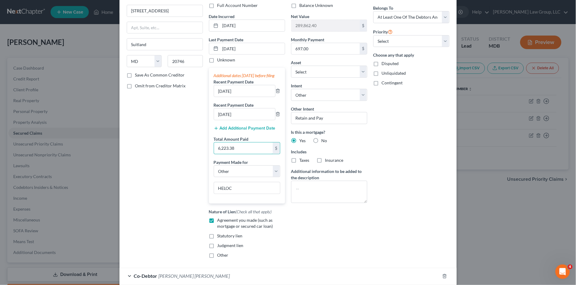
scroll to position [101, 0]
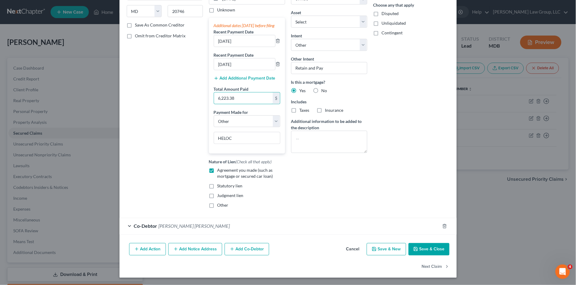
type input "6,223.38"
click at [426, 249] on button "Save & Close" at bounding box center [428, 249] width 41 height 13
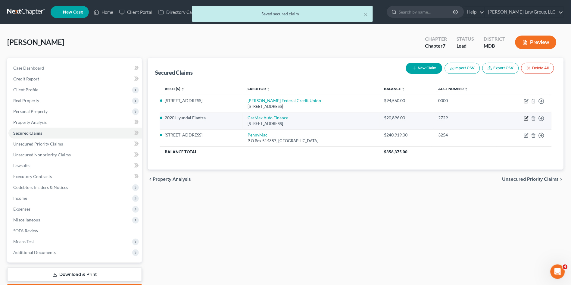
click at [524, 117] on icon "button" at bounding box center [526, 119] width 4 height 4
select select "48"
select select "4"
select select "0"
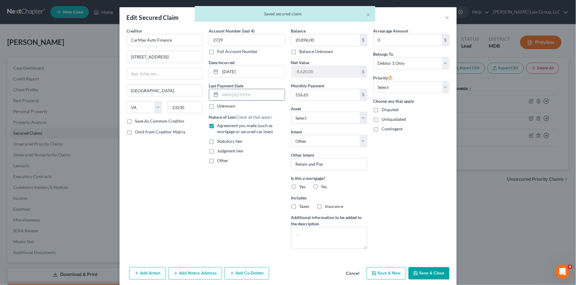
click at [229, 96] on input "text" at bounding box center [252, 94] width 64 height 11
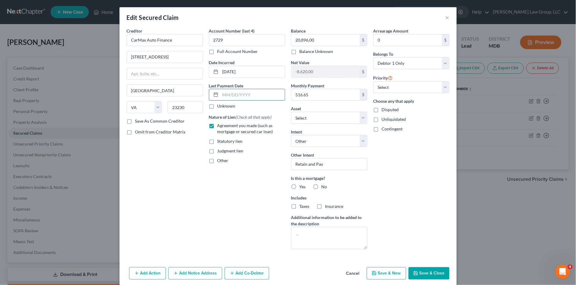
click at [234, 95] on input "text" at bounding box center [252, 94] width 64 height 11
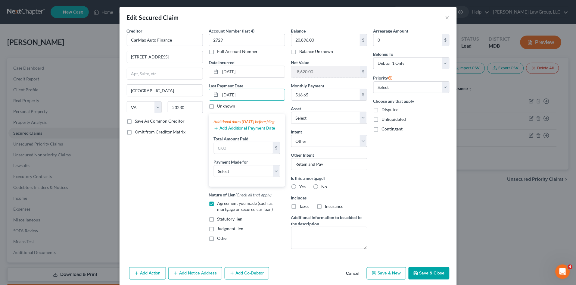
type input "[DATE]"
click at [235, 131] on button "Add Additional Payment Date" at bounding box center [245, 128] width 62 height 5
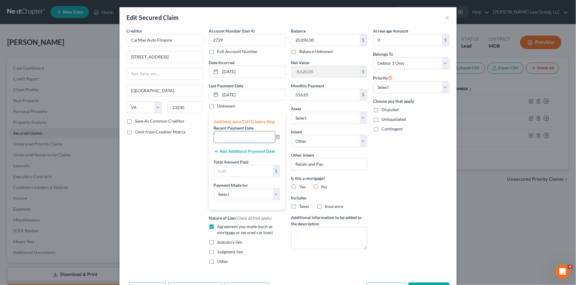
click at [226, 143] on input "text" at bounding box center [244, 136] width 61 height 11
type input "[DATE]"
click at [236, 177] on input "text" at bounding box center [243, 170] width 59 height 11
click at [233, 154] on button "Add Additional Payment Date" at bounding box center [245, 151] width 62 height 5
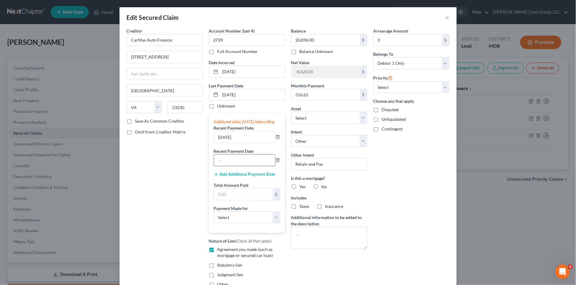
click at [228, 165] on input "text" at bounding box center [244, 159] width 61 height 11
click at [221, 165] on input "026/28/20025" at bounding box center [244, 159] width 61 height 11
click at [235, 166] on input "06/28/20025" at bounding box center [244, 159] width 61 height 11
type input "[DATE]"
drag, startPoint x: 231, startPoint y: 224, endPoint x: 228, endPoint y: 233, distance: 9.6
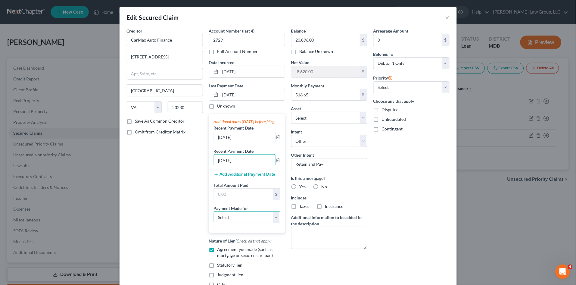
click at [231, 223] on select "Select Car Credit Card Loan Repayment Mortgage Other Suppliers Or Vendors" at bounding box center [247, 217] width 67 height 12
select select "0"
click at [214, 217] on select "Select Car Credit Card Loan Repayment Mortgage Other Suppliers Or Vendors" at bounding box center [247, 217] width 67 height 12
click at [225, 200] on input "text" at bounding box center [243, 193] width 59 height 11
type input "1,549.95"
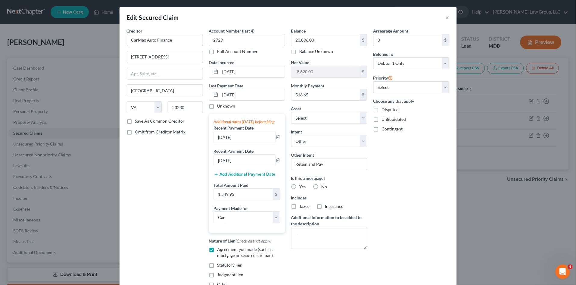
click at [169, 194] on div "Creditor * CarMax Auto Finance [GEOGRAPHIC_DATA] [US_STATE][GEOGRAPHIC_DATA] AR…" at bounding box center [165, 160] width 82 height 264
click at [378, 197] on div "Arrearage Amount 0 $ Belongs To * Select Debtor 1 Only Debtor 2 Only Debtor 1 A…" at bounding box center [411, 160] width 82 height 264
click at [321, 188] on label "No" at bounding box center [324, 187] width 6 height 6
click at [324, 187] on input "No" at bounding box center [326, 186] width 4 height 4
radio input "true"
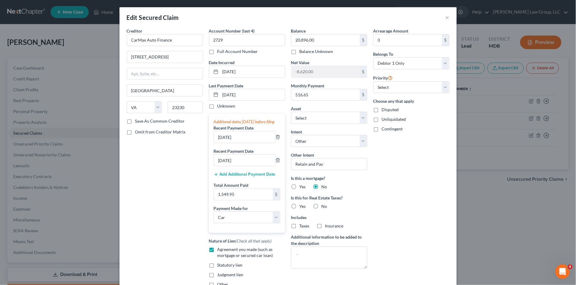
click at [321, 206] on label "No" at bounding box center [324, 206] width 6 height 6
click at [324, 206] on input "No" at bounding box center [326, 205] width 4 height 4
radio input "true"
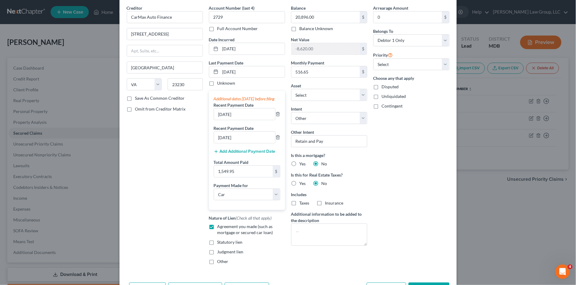
scroll to position [68, 0]
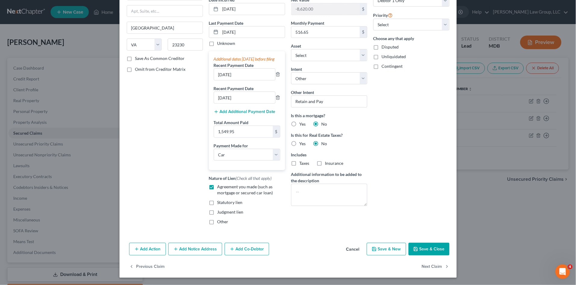
click at [425, 248] on button "Save & Close" at bounding box center [428, 249] width 41 height 13
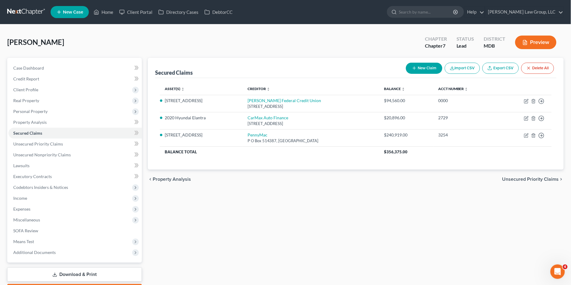
click at [237, 192] on div "Secured Claims New Claim Import CSV Export CSV Delete All Asset(s) expand_more …" at bounding box center [356, 177] width 422 height 239
click at [53, 142] on span "Unsecured Priority Claims" at bounding box center [38, 143] width 50 height 5
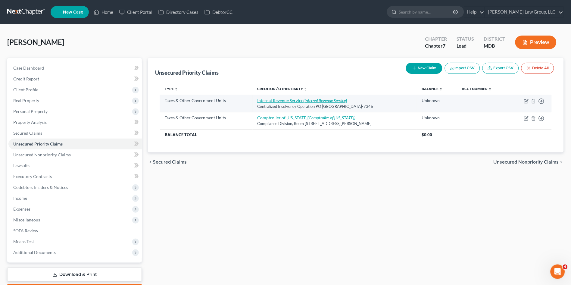
click at [305, 100] on icon "(Internal Revenue Service)" at bounding box center [325, 100] width 44 height 5
select select "0"
select select "39"
select select "0"
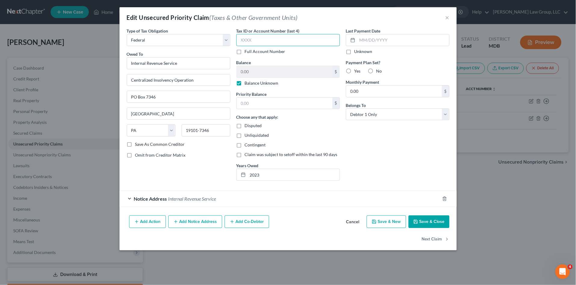
click at [290, 43] on input "text" at bounding box center [288, 40] width 104 height 12
click at [284, 37] on input "text" at bounding box center [288, 40] width 104 height 12
type input "9422"
click at [392, 152] on div "Last Payment Date Unknown Payment Plan Set? Yes No Monthly Payment 0.00 $ Belon…" at bounding box center [398, 107] width 110 height 158
click at [280, 179] on input "2023" at bounding box center [294, 174] width 92 height 11
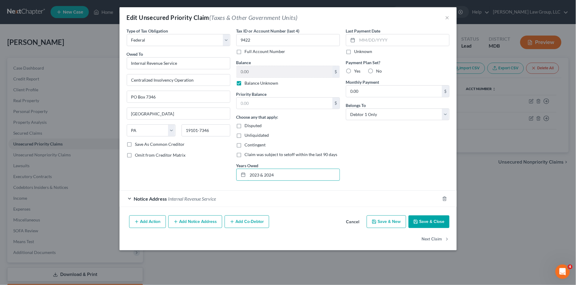
type input "2023 & 2024"
click at [274, 103] on input "text" at bounding box center [285, 103] width 96 height 11
drag, startPoint x: 241, startPoint y: 82, endPoint x: 255, endPoint y: 74, distance: 16.2
click at [245, 82] on label "Balance Unknown" at bounding box center [262, 83] width 34 height 6
click at [247, 82] on input "Balance Unknown" at bounding box center [249, 82] width 4 height 4
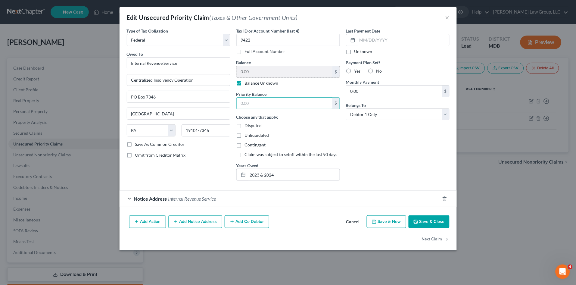
checkbox input "false"
type input "6,255.00"
click at [372, 150] on div "Last Payment Date Unknown Payment Plan Set? Yes No Monthly Payment 0.00 $ Belon…" at bounding box center [398, 107] width 110 height 158
click at [371, 116] on select "Select Debtor 1 Only Debtor 2 Only Debtor 1 And Debtor 2 Only At Least One Of T…" at bounding box center [398, 114] width 104 height 12
select select "3"
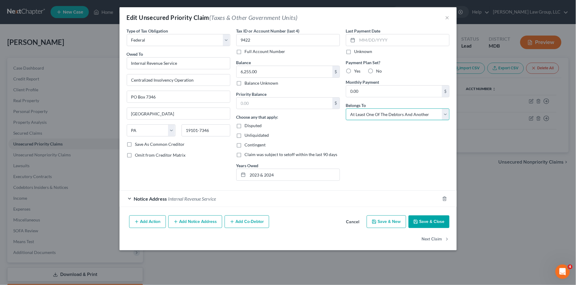
click at [346, 108] on select "Select Debtor 1 Only Debtor 2 Only Debtor 1 And Debtor 2 Only At Least One Of T…" at bounding box center [398, 114] width 104 height 12
click at [404, 155] on div "Last Payment Date Unknown Payment Plan Set? Yes No Monthly Payment 0.00 $ Belon…" at bounding box center [398, 107] width 110 height 158
click at [374, 139] on div "Last Payment Date Unknown Payment Plan Set? Yes No Monthly Payment 0.00 $ Belon…" at bounding box center [398, 107] width 110 height 158
click at [245, 223] on button "Add Co-Debtor" at bounding box center [247, 221] width 45 height 13
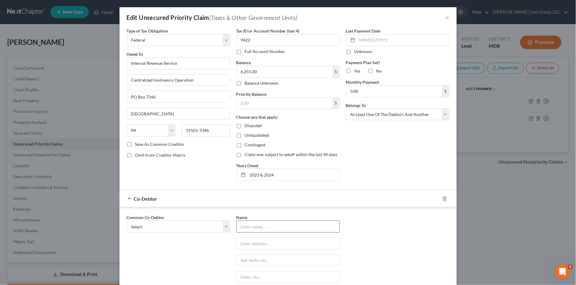
click at [244, 225] on input "text" at bounding box center [288, 226] width 103 height 11
click at [261, 225] on input "text" at bounding box center [288, 226] width 103 height 11
type input "[PERSON_NAME]"
click at [375, 228] on div "Common Co-Debtor Select [PERSON_NAME] [PERSON_NAME] Name * [PERSON_NAME] State …" at bounding box center [288, 270] width 329 height 112
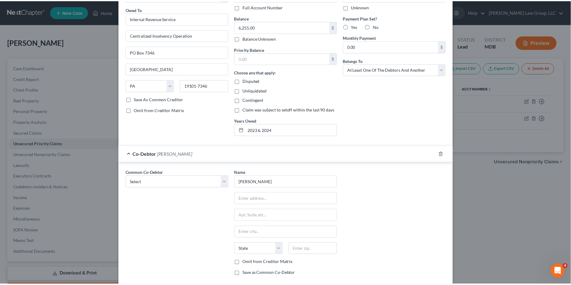
scroll to position [113, 0]
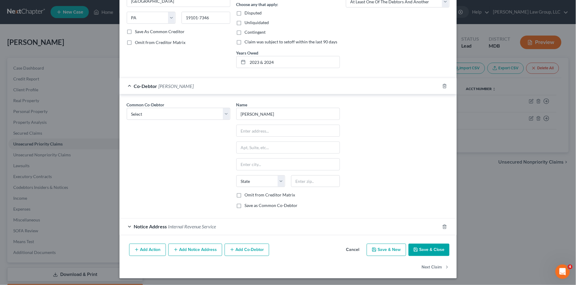
drag, startPoint x: 235, startPoint y: 207, endPoint x: 370, endPoint y: 261, distance: 144.9
click at [245, 207] on label "Save as Common Co-Debtor" at bounding box center [271, 206] width 53 height 6
click at [247, 206] on input "Save as Common Co-Debtor" at bounding box center [249, 205] width 4 height 4
checkbox input "true"
click at [421, 249] on button "Save & Close" at bounding box center [428, 249] width 41 height 13
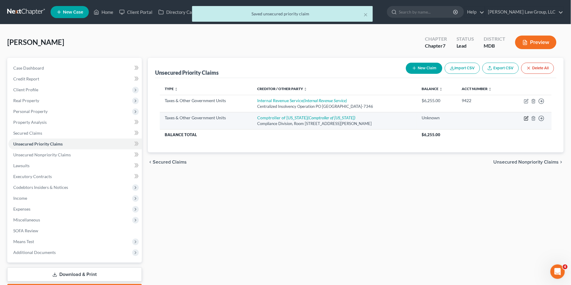
click at [526, 119] on icon "button" at bounding box center [526, 118] width 5 height 5
select select "2"
select select "21"
select select "0"
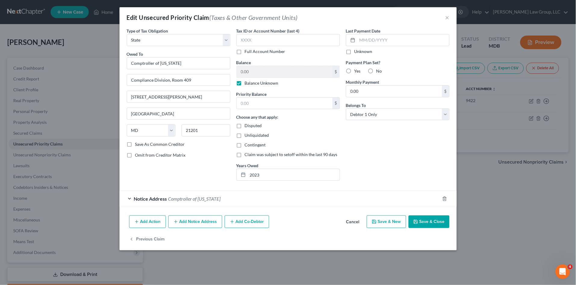
drag, startPoint x: 424, startPoint y: 223, endPoint x: 423, endPoint y: 208, distance: 14.8
click at [424, 222] on button "Save & Close" at bounding box center [428, 221] width 41 height 13
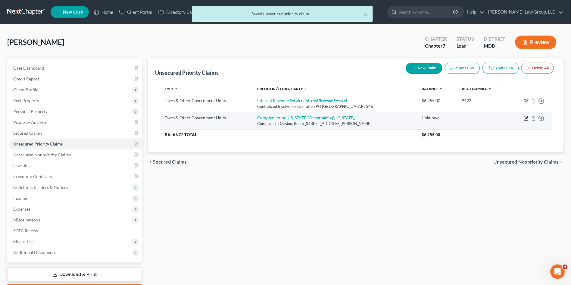
click at [524, 120] on icon "button" at bounding box center [526, 119] width 4 height 4
select select "2"
select select "21"
select select "0"
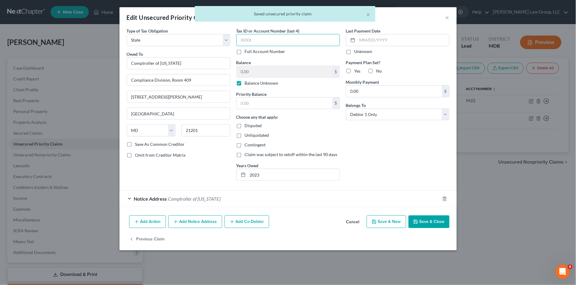
click at [265, 41] on input "text" at bounding box center [288, 40] width 104 height 12
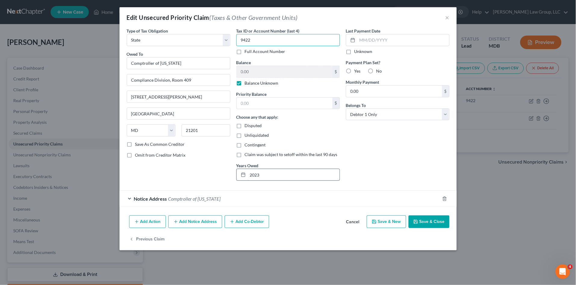
type input "9422"
click at [294, 179] on input "2023" at bounding box center [294, 174] width 92 height 11
type input "2"
click at [362, 179] on div "Last Payment Date Unknown Payment Plan Set? Yes No Monthly Payment 0.00 $ Belon…" at bounding box center [398, 107] width 110 height 158
drag, startPoint x: 362, startPoint y: 179, endPoint x: 431, endPoint y: 222, distance: 80.3
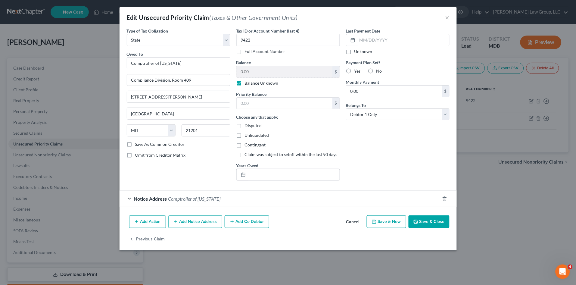
click at [431, 222] on button "Save & Close" at bounding box center [428, 221] width 41 height 13
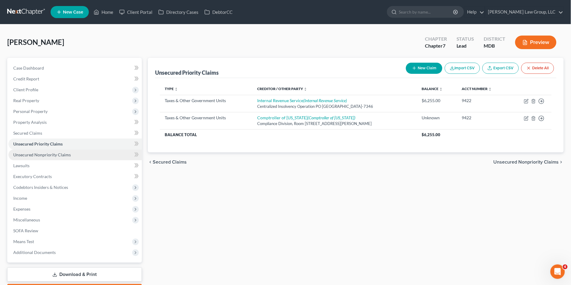
click at [58, 156] on span "Unsecured Nonpriority Claims" at bounding box center [41, 154] width 57 height 5
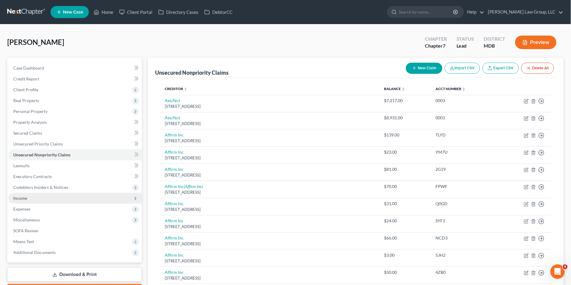
click at [44, 197] on span "Income" at bounding box center [74, 198] width 133 height 11
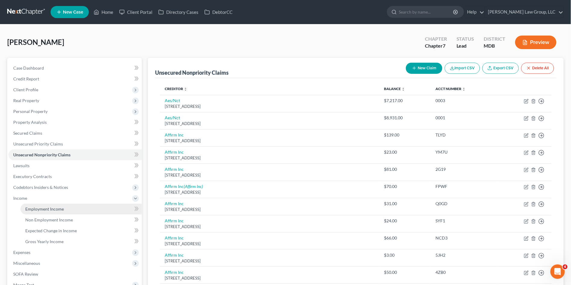
click at [44, 208] on span "Employment Income" at bounding box center [44, 208] width 39 height 5
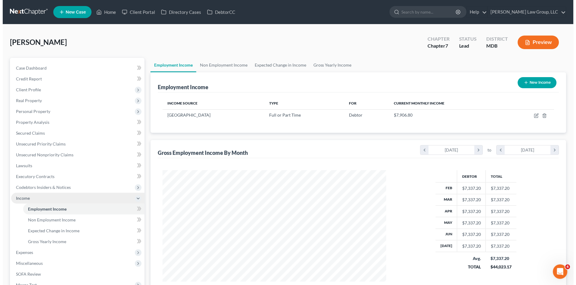
scroll to position [111, 235]
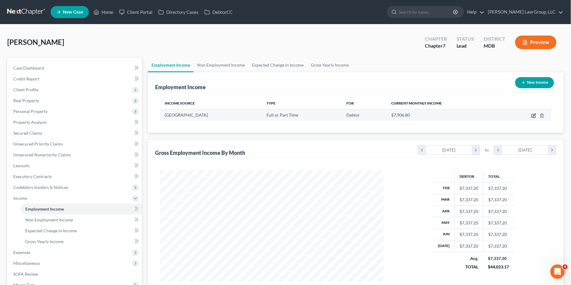
click at [535, 113] on icon "button" at bounding box center [533, 115] width 5 height 5
select select "0"
select select "21"
select select "2"
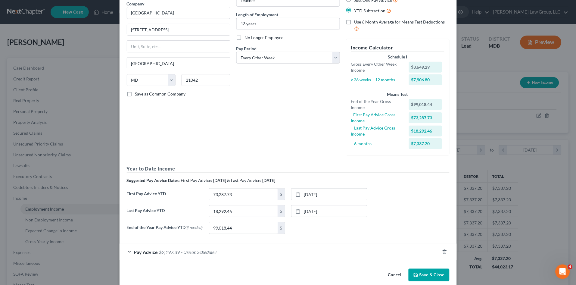
scroll to position [59, 0]
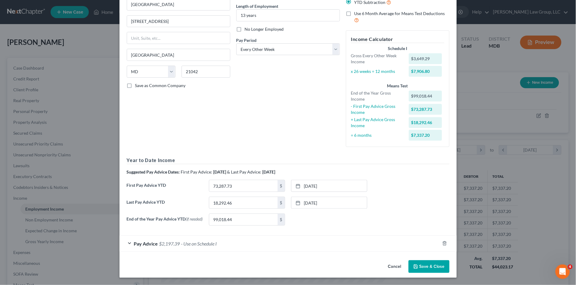
click at [385, 206] on div "Last Pay Advice YTD 18,292.46 $ [DATE] close Date [DATE] Time 12:00 AM chevron_…" at bounding box center [288, 205] width 329 height 17
click at [319, 185] on link "[DATE]" at bounding box center [329, 185] width 76 height 11
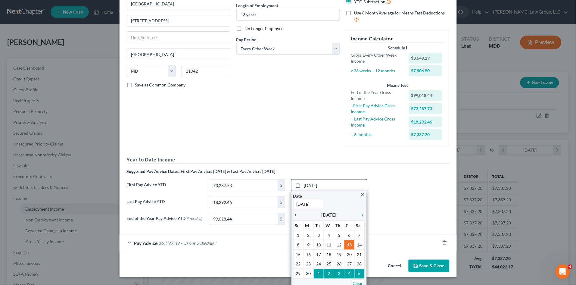
click at [293, 215] on icon "chevron_left" at bounding box center [297, 214] width 8 height 5
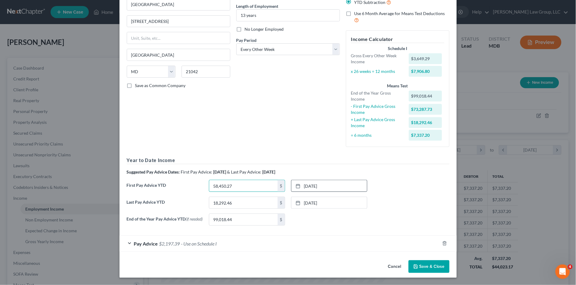
type input "58,450.27"
click at [315, 216] on div "[DATE] close Date [DATE] Time 12:00 AM chevron_left [DATE] chevron_right Su M T…" at bounding box center [329, 219] width 82 height 12
click at [393, 198] on div "Last Pay Advice YTD 18,292.46 $ [DATE] close Date [DATE] Time 12:00 AM chevron_…" at bounding box center [288, 205] width 329 height 17
click at [319, 231] on form "Employment Type * Select Full or [DEMOGRAPHIC_DATA] Employment Self Employment …" at bounding box center [288, 110] width 323 height 283
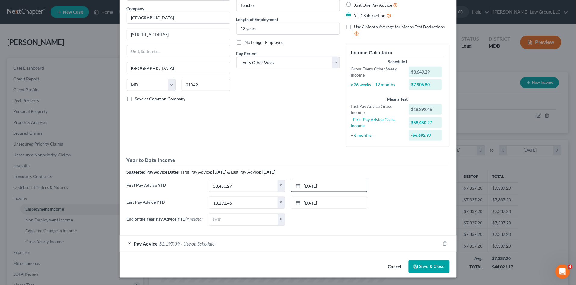
scroll to position [46, 0]
click at [197, 247] on div "Pay Advice $2,197.39 - Use on Schedule I" at bounding box center [279, 243] width 320 height 16
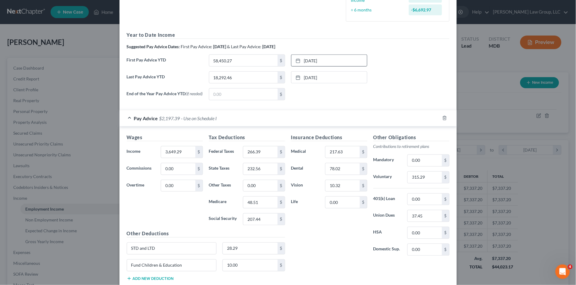
scroll to position [193, 0]
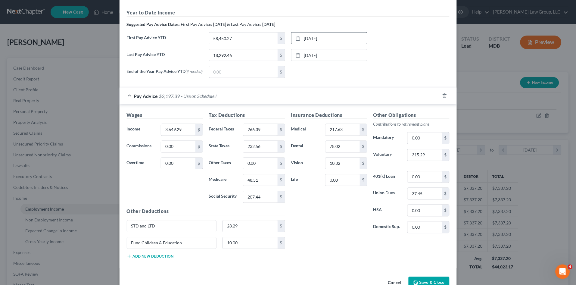
click at [312, 246] on div "Insurance Deductions Medical 217.63 $ Dental 78.02 $ Vision 10.32 $ Life 0.00 $…" at bounding box center [370, 187] width 164 height 152
click at [251, 104] on div "Pay Advice $2,197.39 - Use on Schedule I" at bounding box center [279, 96] width 320 height 16
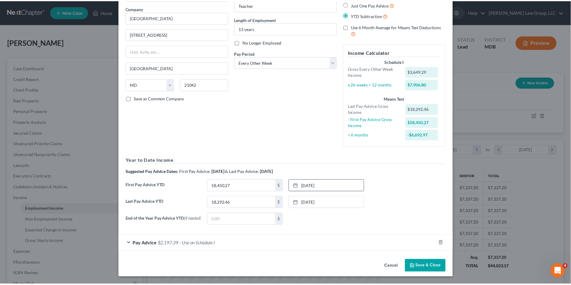
scroll to position [46, 0]
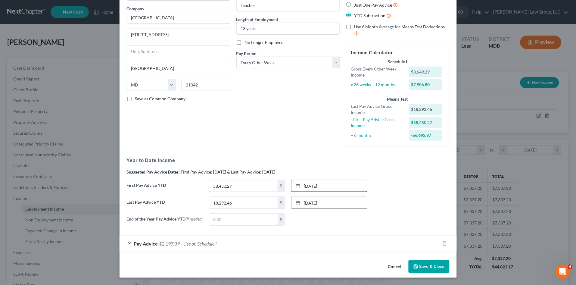
drag, startPoint x: 290, startPoint y: 133, endPoint x: 300, endPoint y: 196, distance: 64.0
click at [290, 133] on div "Debtor Spouse Occupation Teacher Length of Employment 13 years No Longer Employ…" at bounding box center [288, 66] width 110 height 169
click at [420, 263] on button "Save & Close" at bounding box center [428, 266] width 41 height 13
click at [424, 268] on button "Save & Close" at bounding box center [428, 266] width 41 height 13
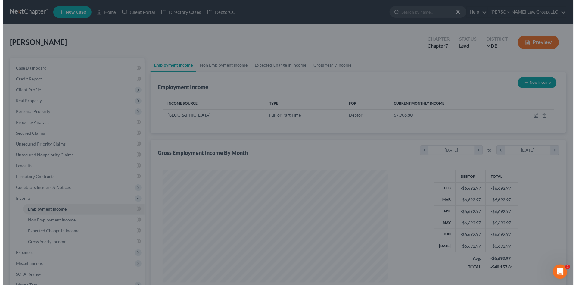
scroll to position [300842, 300718]
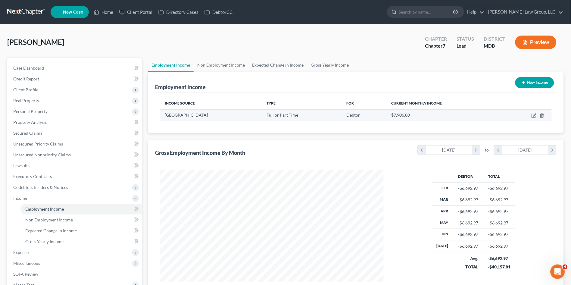
click at [531, 116] on td at bounding box center [527, 114] width 48 height 11
click at [534, 115] on icon "button" at bounding box center [534, 114] width 3 height 3
select select "0"
select select "21"
select select "2"
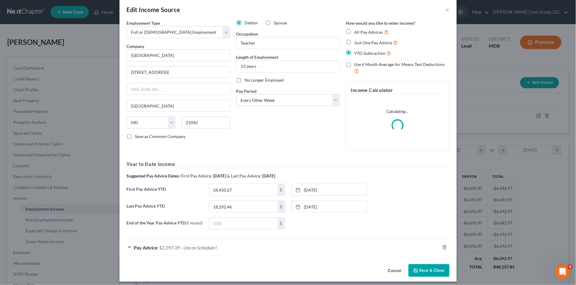
scroll to position [12, 0]
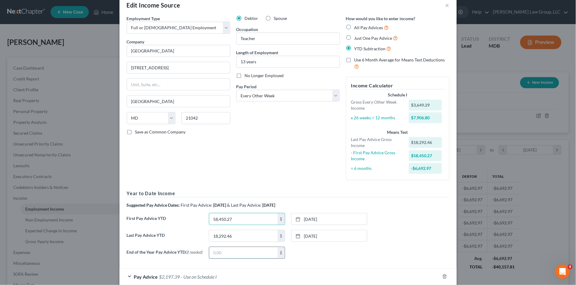
click at [209, 250] on input "text" at bounding box center [243, 252] width 68 height 11
paste input "58,450.27"
type input "58,450.27"
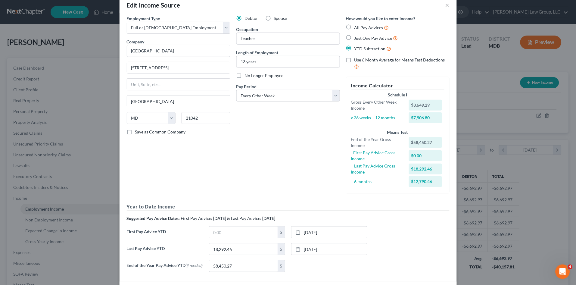
click at [214, 217] on strong "[DATE]" at bounding box center [219, 217] width 13 height 5
click at [218, 235] on input "text" at bounding box center [243, 231] width 68 height 11
paste input "18,292.46"
type input "18,292.46"
paste input "58,450.27"
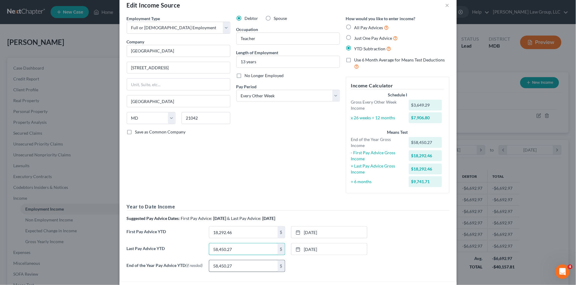
type input "58,450.27"
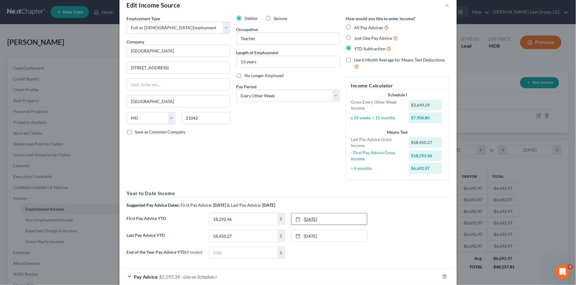
click at [308, 218] on link "[DATE]" at bounding box center [329, 218] width 76 height 11
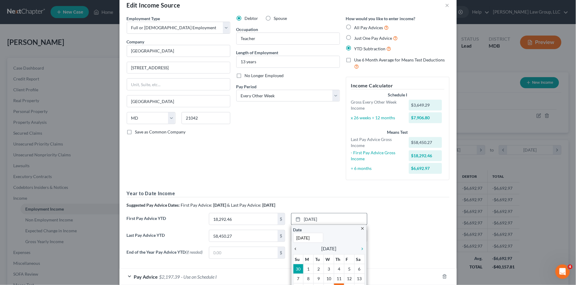
click at [293, 245] on link "chevron_left" at bounding box center [297, 248] width 8 height 7
click at [293, 247] on icon "chevron_left" at bounding box center [297, 248] width 8 height 5
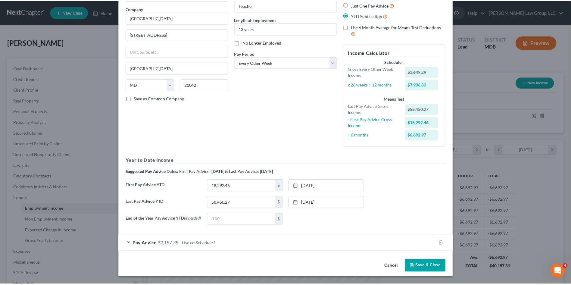
scroll to position [46, 0]
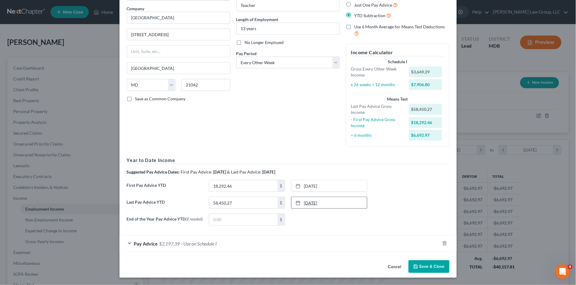
click at [309, 202] on link "[DATE]" at bounding box center [329, 202] width 76 height 11
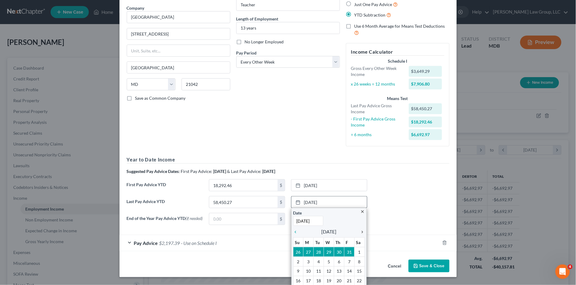
click at [359, 231] on icon "chevron_right" at bounding box center [361, 231] width 8 height 5
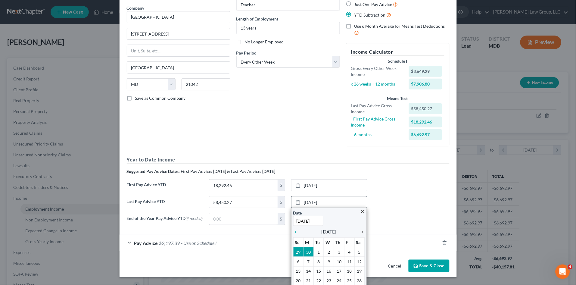
click at [358, 232] on icon "chevron_right" at bounding box center [361, 231] width 8 height 5
click at [299, 231] on div "chevron_left [DATE] chevron_right" at bounding box center [329, 231] width 72 height 8
click at [293, 232] on icon "chevron_left" at bounding box center [297, 231] width 8 height 5
drag, startPoint x: 346, startPoint y: 273, endPoint x: 374, endPoint y: 230, distance: 51.3
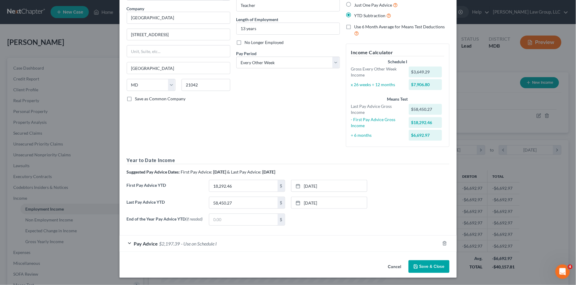
click at [382, 211] on div "Last Pay Advice YTD 58,450.27 $ [DATE] close Date [DATE] Time 12:00 AM chevron_…" at bounding box center [288, 205] width 329 height 17
click at [426, 266] on button "Save & Close" at bounding box center [428, 266] width 41 height 13
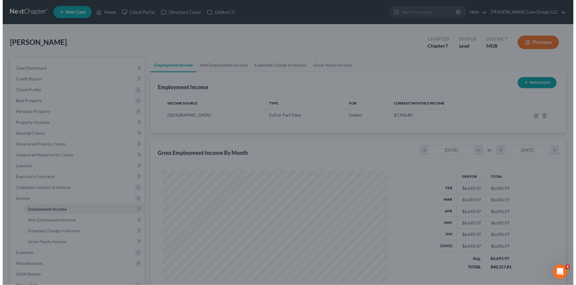
scroll to position [300842, 300718]
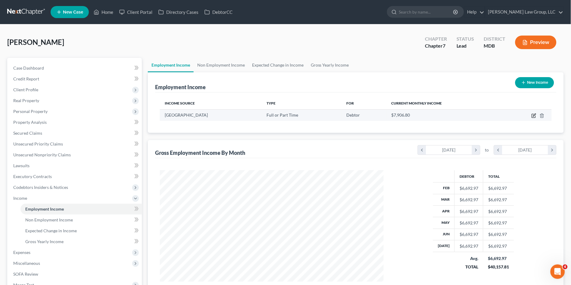
click at [533, 114] on icon "button" at bounding box center [533, 115] width 5 height 5
select select "0"
select select "21"
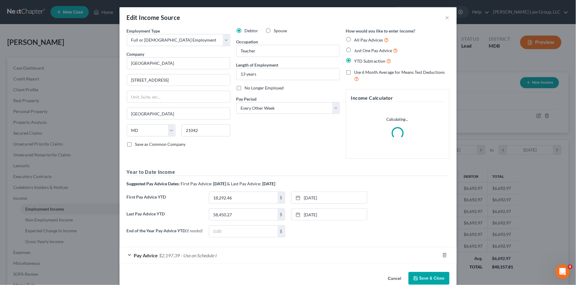
scroll to position [112, 238]
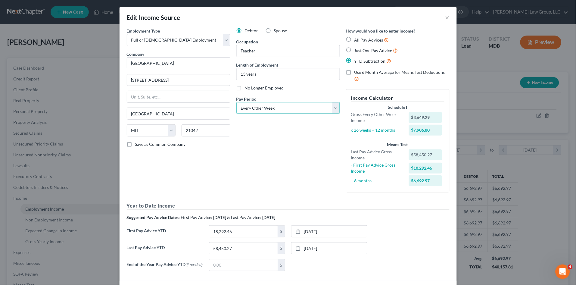
click at [272, 107] on select "Select Monthly Twice Monthly Every Other Week Weekly" at bounding box center [288, 108] width 104 height 12
select select "0"
click at [236, 102] on select "Select Monthly Twice Monthly Every Other Week Weekly" at bounding box center [288, 108] width 104 height 12
click at [270, 160] on div "Debtor Spouse Occupation Teacher Length of Employment 13 years No Longer Employ…" at bounding box center [288, 112] width 110 height 169
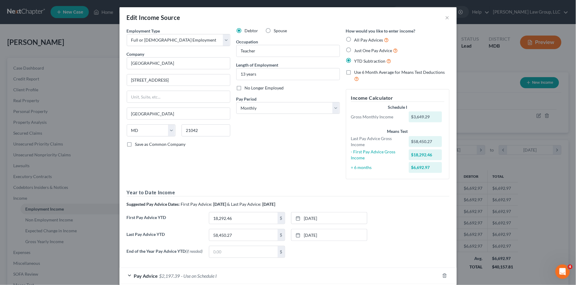
click at [268, 147] on div "Debtor Spouse Occupation Teacher Length of Employment 13 years No Longer Employ…" at bounding box center [288, 106] width 110 height 156
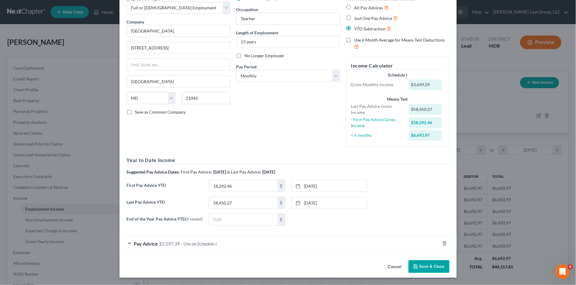
click at [235, 243] on div "Pay Advice $2,197.39 - Use on Schedule I" at bounding box center [279, 243] width 320 height 16
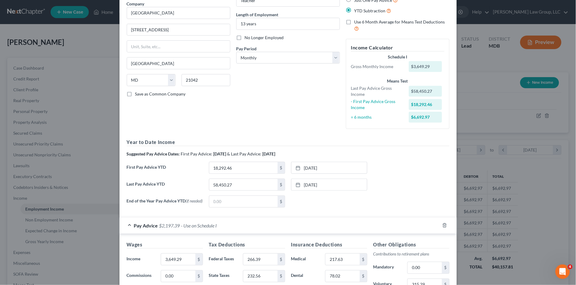
scroll to position [66, 0]
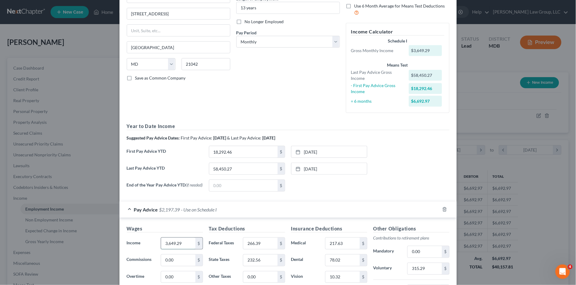
click at [185, 243] on input "3,649.29" at bounding box center [178, 242] width 34 height 11
click at [350, 200] on form "Employment Type * Select Full or [DEMOGRAPHIC_DATA] Employment Self Employment …" at bounding box center [288, 171] width 323 height 420
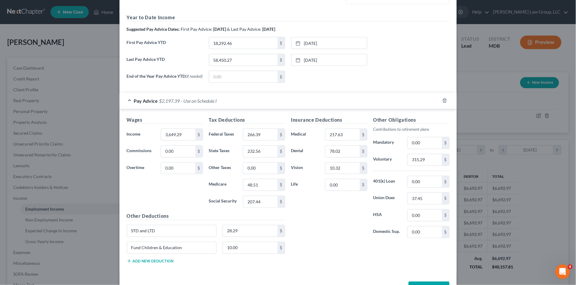
scroll to position [163, 0]
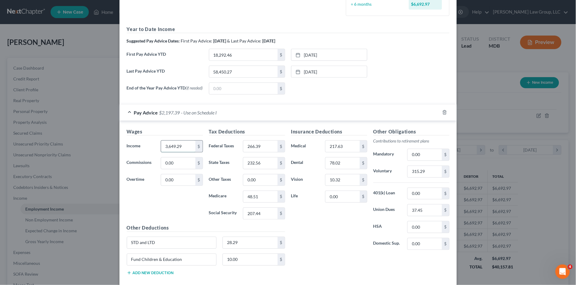
click at [185, 148] on input "3,649.29" at bounding box center [178, 146] width 34 height 11
click at [186, 148] on input "3,649.29" at bounding box center [178, 146] width 34 height 11
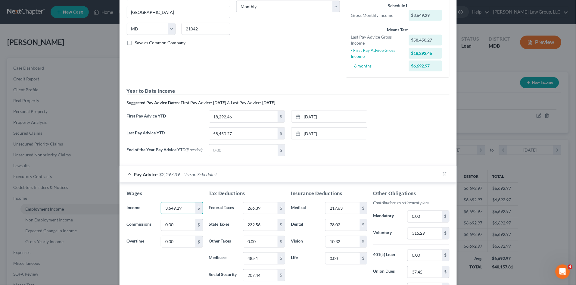
scroll to position [96, 0]
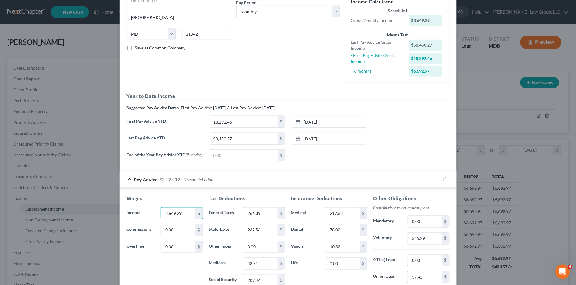
click at [239, 179] on div "Pay Advice $2,197.39 - Use on Schedule I" at bounding box center [279, 179] width 320 height 16
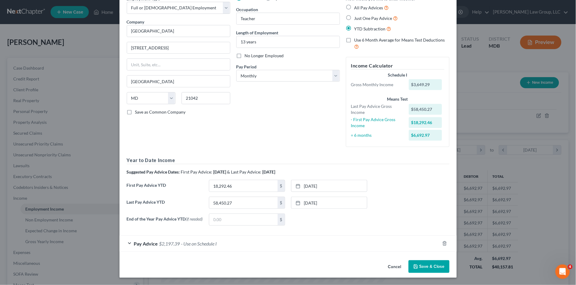
scroll to position [33, 0]
click at [392, 206] on div "Last Pay Advice YTD 58,450.27 $ [DATE] close Date [DATE] Time 12:00 AM chevron_…" at bounding box center [288, 205] width 329 height 17
click at [278, 245] on div "Pay Advice $2,197.39 - Use on Schedule I" at bounding box center [279, 243] width 320 height 16
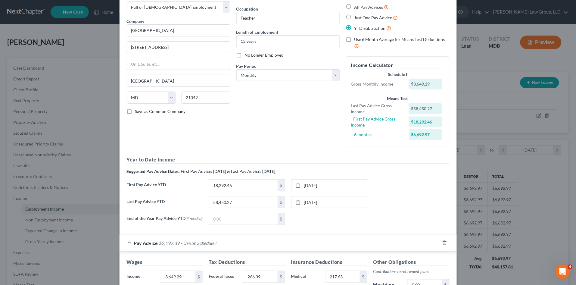
scroll to position [96, 0]
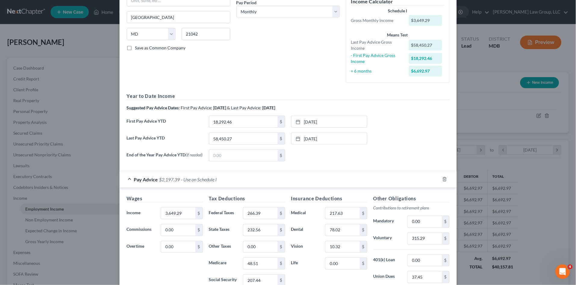
click at [398, 134] on div "Last Pay Advice YTD 58,450.27 $ [DATE] close Date [DATE] Time 12:00 AM chevron_…" at bounding box center [288, 140] width 329 height 17
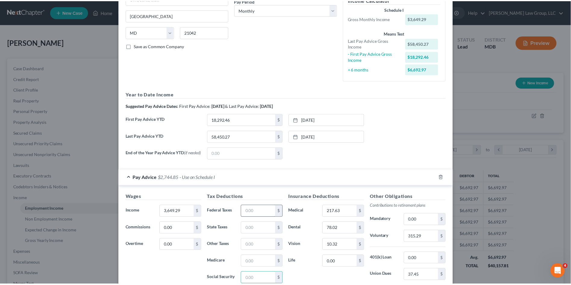
scroll to position [197, 0]
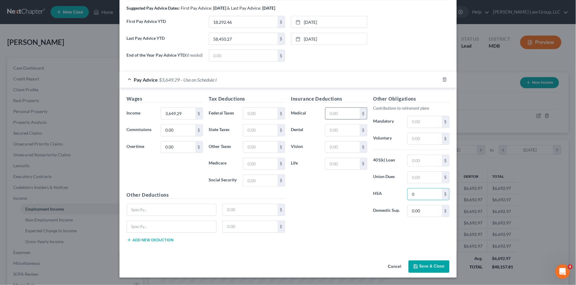
type input "0"
click at [333, 230] on div "Insurance Deductions Medical $ Dental $ Vision $ Life $ Other Obligations Contr…" at bounding box center [370, 171] width 164 height 152
click at [427, 264] on button "Save & Close" at bounding box center [428, 266] width 41 height 13
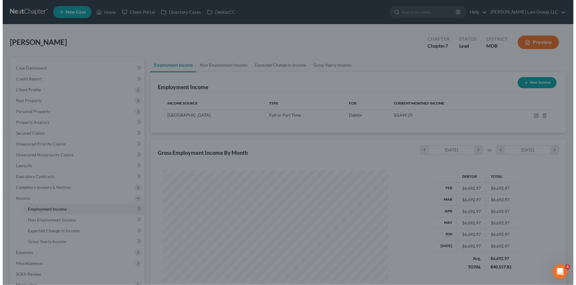
scroll to position [300842, 300718]
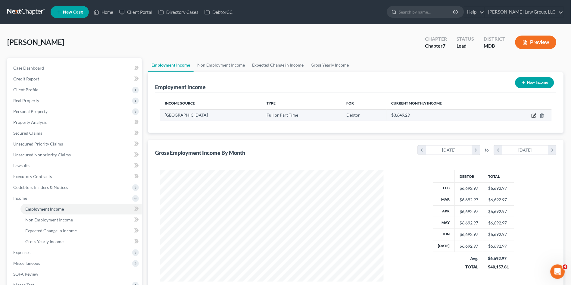
click at [534, 114] on icon "button" at bounding box center [533, 115] width 5 height 5
select select "0"
select select "21"
select select "0"
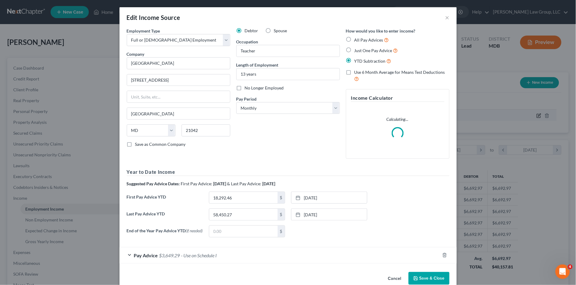
scroll to position [112, 238]
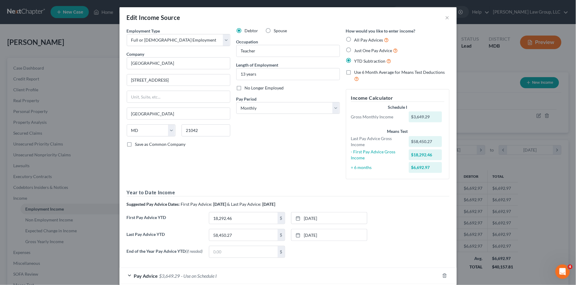
click at [354, 70] on label "Use 6 Month Average for Means Test Deductions" at bounding box center [401, 75] width 95 height 13
click at [357, 70] on input "Use 6 Month Average for Means Test Deductions" at bounding box center [359, 71] width 4 height 4
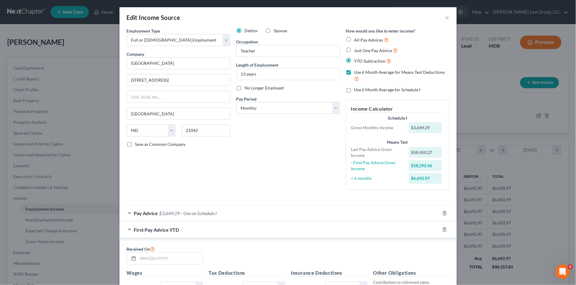
click at [354, 70] on label "Use 6 Month Average for Means Test Deductions" at bounding box center [401, 75] width 95 height 13
click at [357, 70] on input "Use 6 Month Average for Means Test Deductions" at bounding box center [359, 71] width 4 height 4
checkbox input "false"
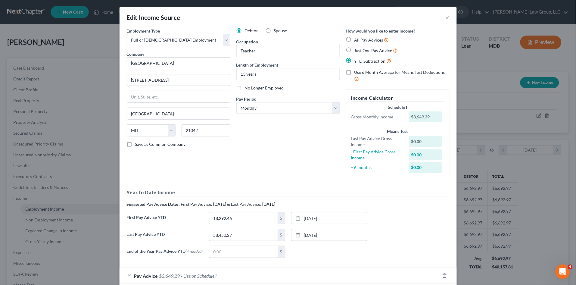
scroll to position [67, 0]
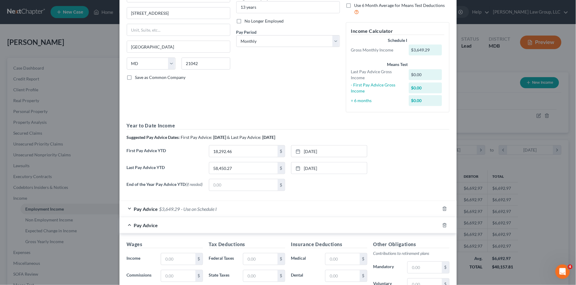
click at [382, 188] on div "End of the Year Pay Advice YTD (if needed) $ [DATE] close Date [DATE] Time 12:0…" at bounding box center [288, 187] width 329 height 17
click at [314, 151] on link "[DATE]" at bounding box center [329, 150] width 76 height 11
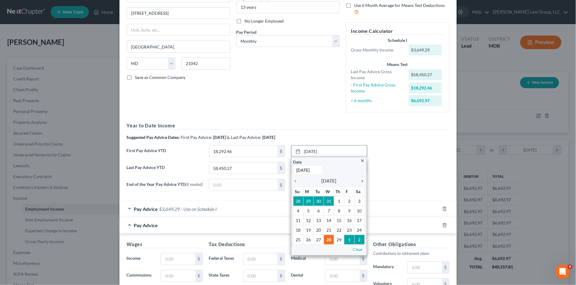
click at [361, 182] on icon "chevron_right" at bounding box center [361, 180] width 8 height 5
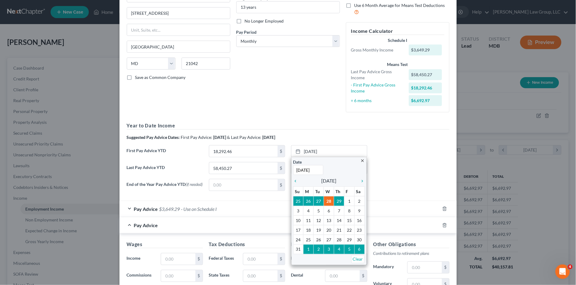
click at [383, 155] on div "First Pay Advice YTD 18,292.46 $ [DATE] close Date [DATE] Time 12:00 AM chevron…" at bounding box center [288, 153] width 329 height 17
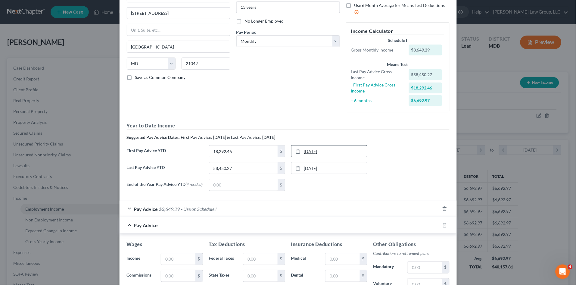
click at [332, 152] on link "[DATE]" at bounding box center [329, 150] width 76 height 11
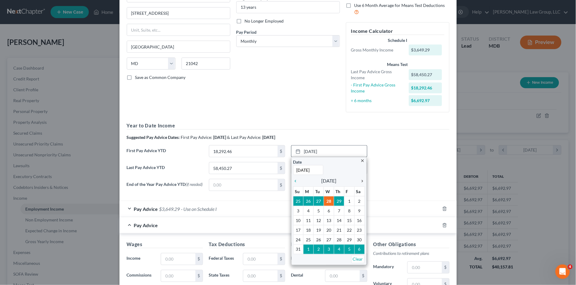
click at [358, 180] on icon "chevron_right" at bounding box center [361, 180] width 8 height 5
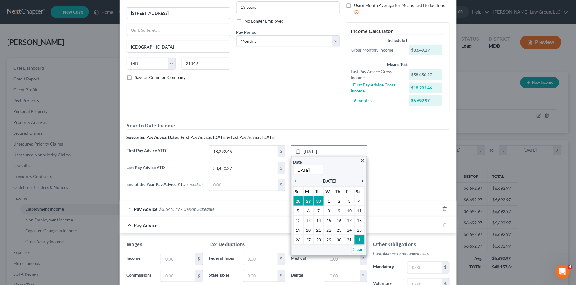
click at [358, 180] on icon "chevron_right" at bounding box center [361, 180] width 8 height 5
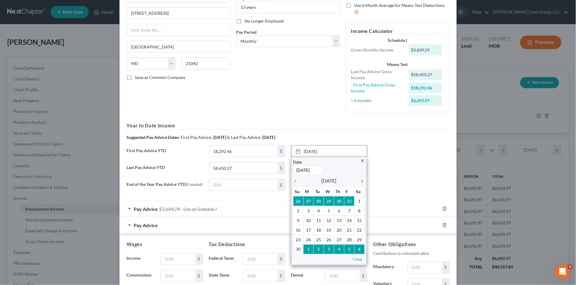
click at [358, 180] on icon "chevron_right" at bounding box center [361, 180] width 8 height 5
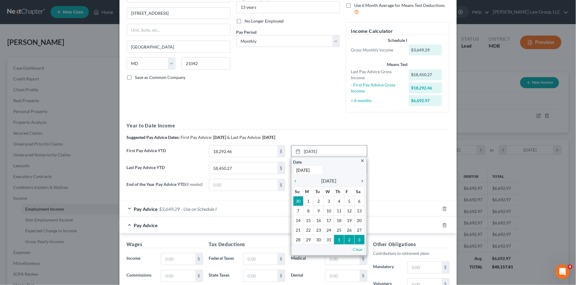
click at [358, 180] on icon "chevron_right" at bounding box center [361, 180] width 8 height 5
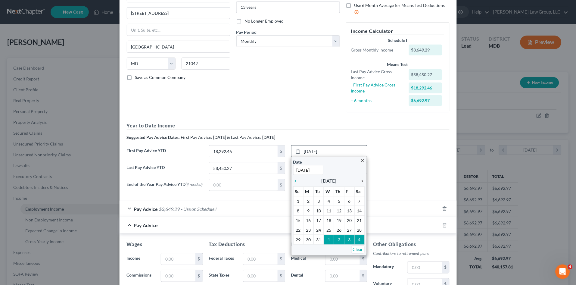
click at [358, 180] on icon "chevron_right" at bounding box center [361, 180] width 8 height 5
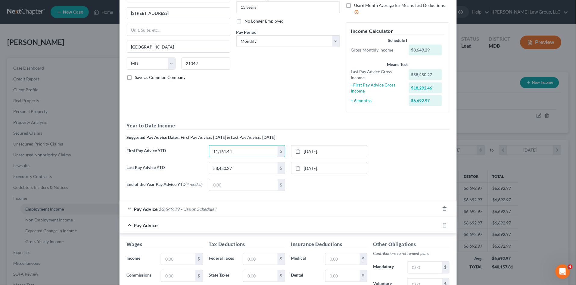
type input "11,161.44"
click at [395, 173] on div "Last Pay Advice YTD 58,450.27 $ [DATE] close Date [DATE] Time 12:00 AM chevron_…" at bounding box center [288, 170] width 329 height 17
click at [255, 212] on div "Pay Advice $3,649.29 - Use on Schedule I" at bounding box center [279, 209] width 320 height 16
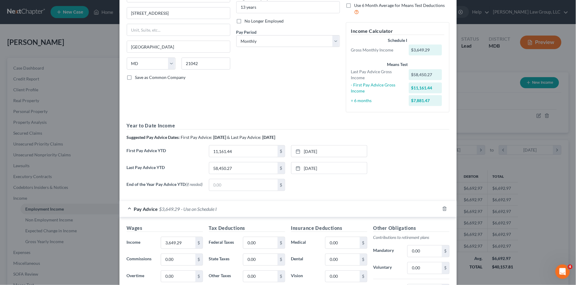
click at [255, 212] on div "Pay Advice $3,649.29 - Use on Schedule I" at bounding box center [279, 209] width 320 height 16
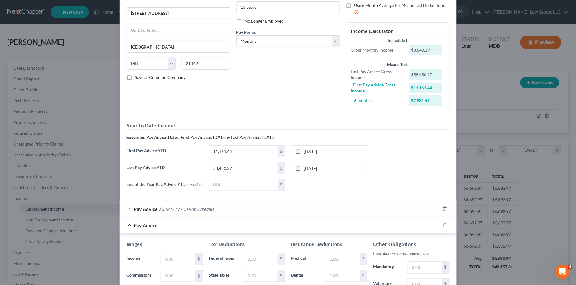
click at [442, 226] on icon "button" at bounding box center [444, 225] width 5 height 5
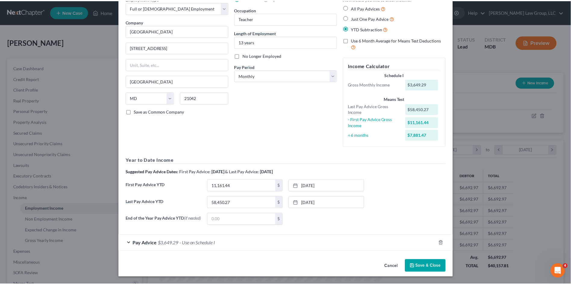
scroll to position [33, 0]
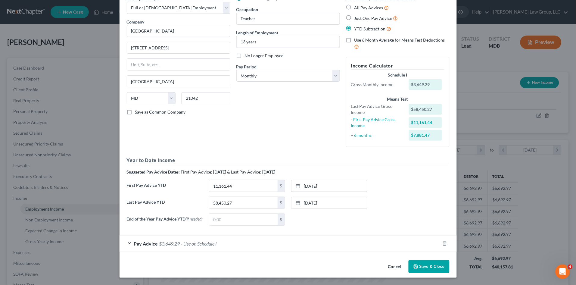
click at [420, 264] on button "Save & Close" at bounding box center [428, 266] width 41 height 13
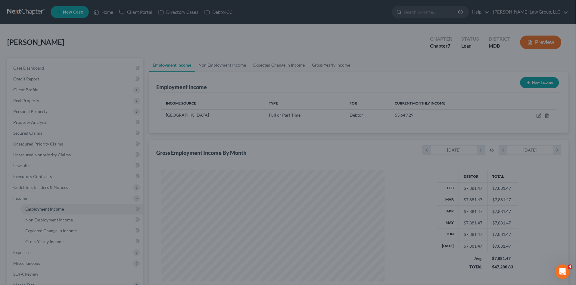
scroll to position [300842, 300718]
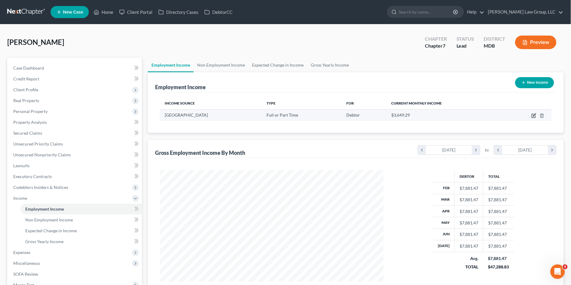
click at [534, 116] on icon "button" at bounding box center [533, 115] width 5 height 5
select select "0"
select select "21"
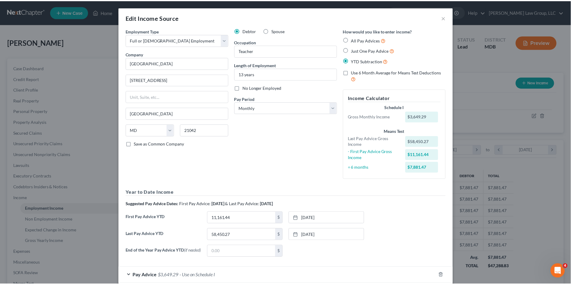
scroll to position [33, 0]
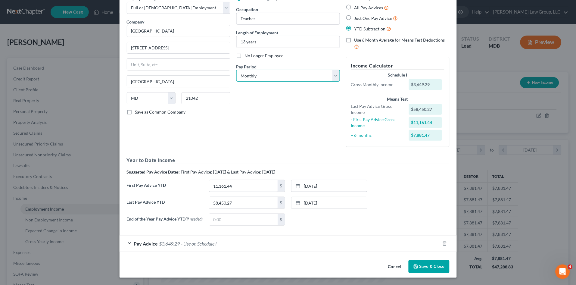
click at [264, 77] on select "Select Monthly Twice Monthly Every Other Week Weekly" at bounding box center [288, 76] width 104 height 12
select select "2"
click at [236, 70] on select "Select Monthly Twice Monthly Every Other Week Weekly" at bounding box center [288, 76] width 104 height 12
click at [271, 115] on div "Debtor Spouse Occupation Teacher Length of Employment 13 years No Longer Employ…" at bounding box center [288, 73] width 110 height 156
click at [429, 269] on button "Save & Close" at bounding box center [428, 266] width 41 height 13
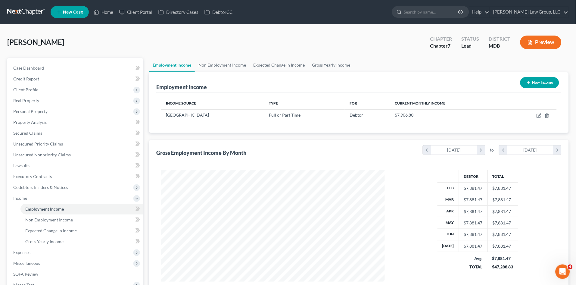
scroll to position [300842, 300718]
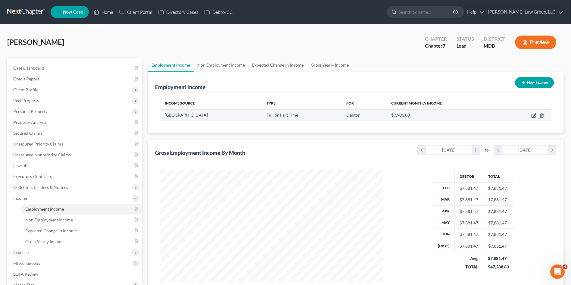
click at [531, 116] on icon "button" at bounding box center [533, 115] width 5 height 5
select select "0"
select select "21"
select select "2"
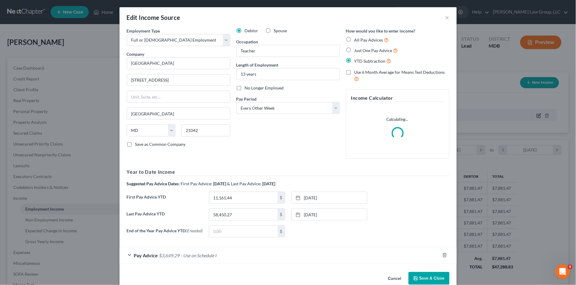
scroll to position [112, 238]
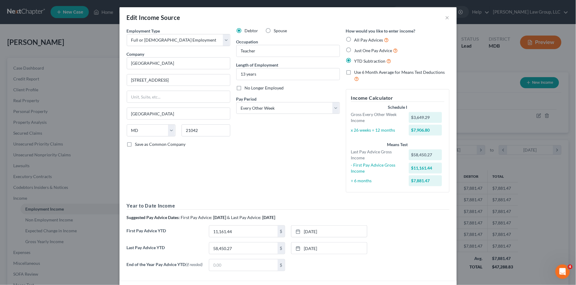
click at [327, 147] on div "Debtor Spouse Occupation Teacher Length of Employment 13 years No Longer Employ…" at bounding box center [288, 112] width 110 height 169
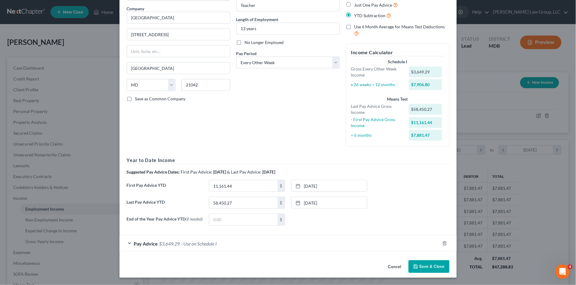
click at [238, 246] on div "Pay Advice $3,649.29 - Use on Schedule I" at bounding box center [279, 243] width 320 height 16
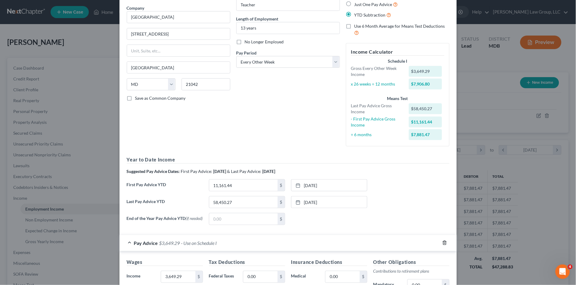
click at [445, 244] on line "button" at bounding box center [445, 243] width 0 height 1
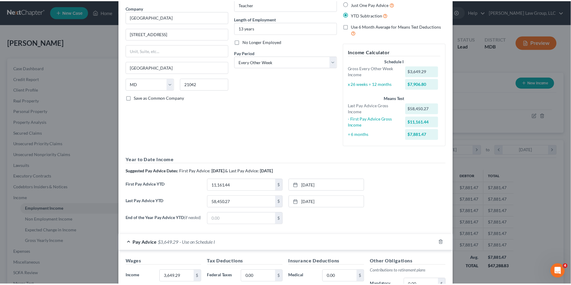
scroll to position [29, 0]
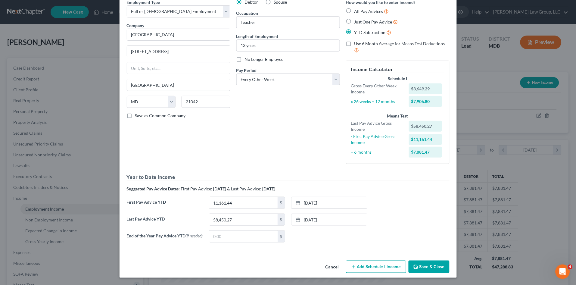
click at [432, 266] on button "Save & Close" at bounding box center [428, 266] width 41 height 13
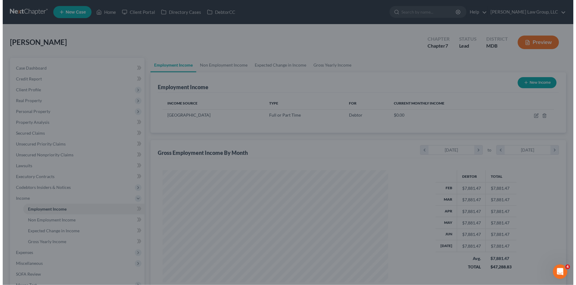
scroll to position [300842, 300718]
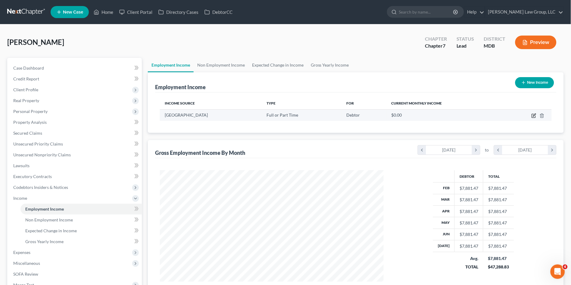
click at [533, 115] on icon "button" at bounding box center [533, 115] width 5 height 5
select select "0"
select select "21"
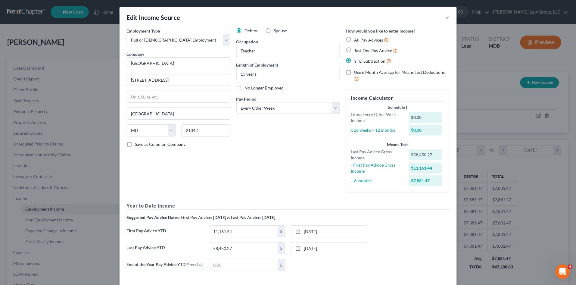
scroll to position [29, 0]
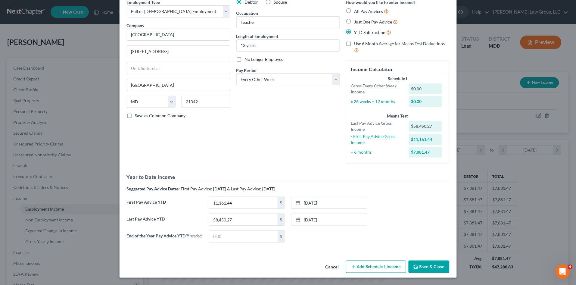
click at [370, 268] on button "Add Schedule I Income" at bounding box center [376, 266] width 60 height 13
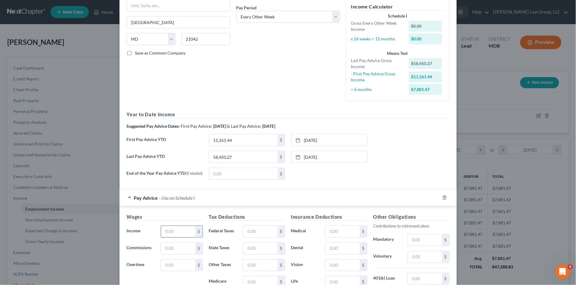
scroll to position [96, 0]
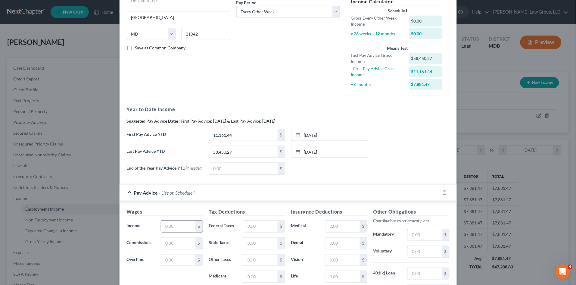
click at [176, 227] on input "text" at bounding box center [178, 226] width 34 height 11
drag, startPoint x: 270, startPoint y: 12, endPoint x: 268, endPoint y: 16, distance: 4.1
click at [270, 11] on select "Select Monthly Twice Monthly Every Other Week Weekly" at bounding box center [288, 12] width 104 height 12
select select "0"
click at [236, 6] on select "Select Monthly Twice Monthly Every Other Week Weekly" at bounding box center [288, 12] width 104 height 12
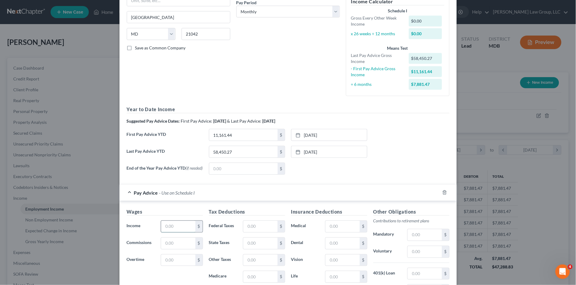
click at [175, 228] on input "text" at bounding box center [178, 226] width 34 height 11
type input "7,881.47"
click at [296, 181] on form "Employment Type * Select Full or [DEMOGRAPHIC_DATA] Employment Self Employment …" at bounding box center [288, 139] width 323 height 417
click at [254, 230] on input "text" at bounding box center [260, 226] width 34 height 11
click at [399, 151] on div "Year to Date Income Suggested Pay Advice Dates: First Pay Advice: [DATE] & Last…" at bounding box center [288, 142] width 323 height 73
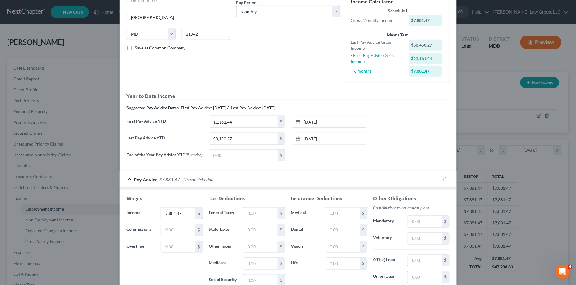
click at [254, 221] on div "Tax Deductions Federal Taxes $ State Taxes $ Other Taxes $ Medicare $ Social Se…" at bounding box center [247, 243] width 82 height 96
click at [256, 214] on input "text" at bounding box center [260, 212] width 34 height 11
type input "1,817.71"
click at [245, 239] on div "Tax Deductions Federal Taxes 1,817.71 $ State Taxes $ Other Taxes $ Medicare $ …" at bounding box center [247, 243] width 82 height 96
click at [248, 231] on input "text" at bounding box center [260, 229] width 34 height 11
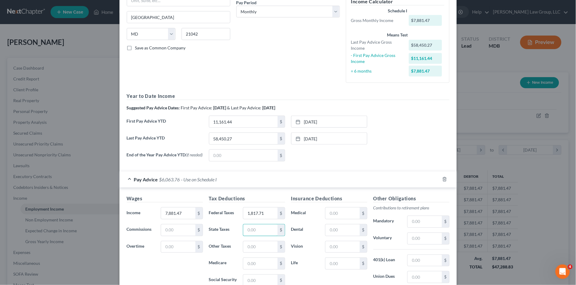
scroll to position [96, 0]
click at [384, 148] on div "Last Pay Advice YTD 58,450.27 $ [DATE] close Date [DATE] Time 12:00 AM chevron_…" at bounding box center [288, 141] width 329 height 17
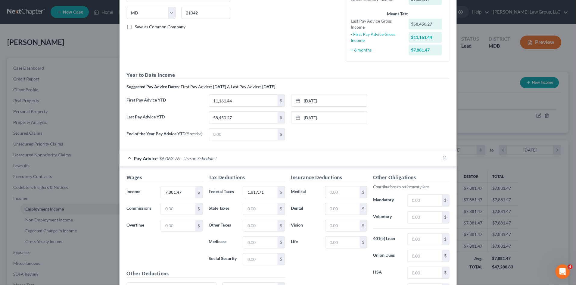
scroll to position [129, 0]
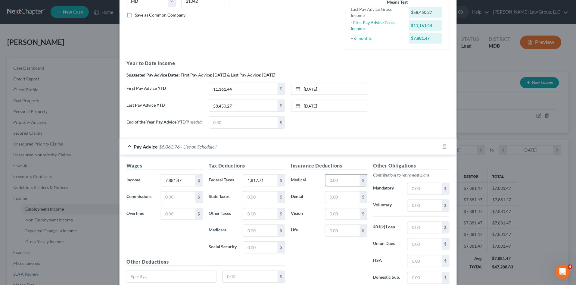
click at [330, 179] on input "text" at bounding box center [342, 180] width 34 height 11
type input "498.64"
click at [334, 198] on input "text" at bounding box center [342, 196] width 34 height 11
click at [292, 151] on div "Pay Advice $5,565.12 - Use on Schedule I" at bounding box center [279, 146] width 320 height 16
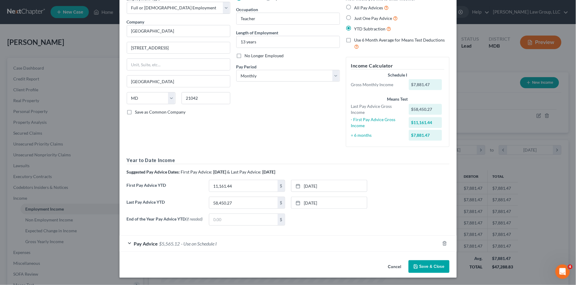
scroll to position [33, 0]
click at [237, 241] on div "Pay Advice $5,565.12 - Use on Schedule I" at bounding box center [279, 243] width 320 height 16
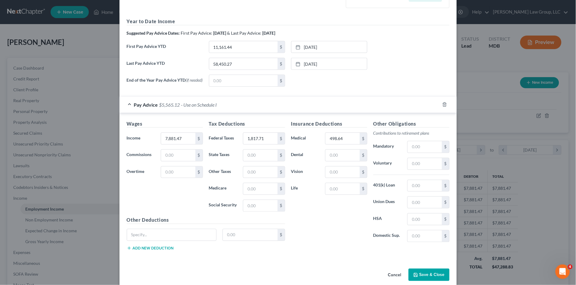
scroll to position [180, 0]
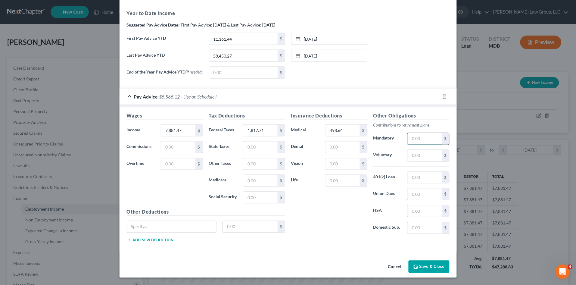
click at [411, 139] on input "text" at bounding box center [424, 138] width 34 height 11
click at [417, 137] on input "text" at bounding box center [424, 138] width 34 height 11
type input "472.94"
click at [417, 150] on input "text" at bounding box center [424, 155] width 34 height 11
click at [339, 221] on div "Insurance Deductions Medical 498.64 $ Dental $ Vision $ Life $" at bounding box center [329, 175] width 82 height 127
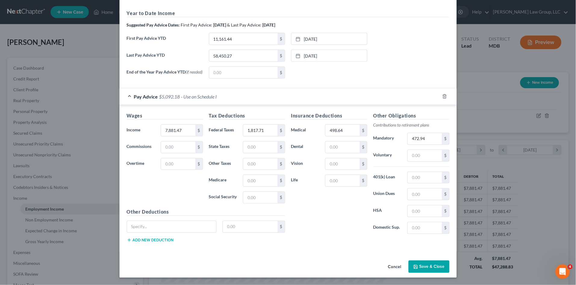
click at [159, 239] on button "Add new deduction" at bounding box center [150, 239] width 47 height 5
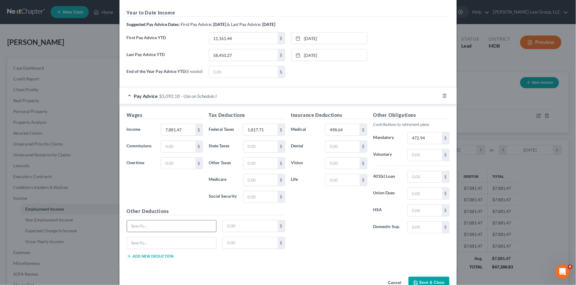
click at [169, 226] on input "text" at bounding box center [171, 225] width 89 height 11
click at [331, 228] on div "Insurance Deductions Medical 498.64 $ Dental $ Vision $ Life $" at bounding box center [329, 174] width 82 height 127
click at [322, 238] on div "Insurance Deductions Medical 498.64 $ Dental $ Vision $ Life $" at bounding box center [329, 174] width 82 height 127
click at [339, 211] on div "Insurance Deductions Medical 498.64 $ Dental $ Vision $ Life $" at bounding box center [329, 174] width 82 height 127
click at [349, 219] on div "Insurance Deductions Medical 498.64 $ Dental $ Vision $ Life $" at bounding box center [329, 174] width 82 height 127
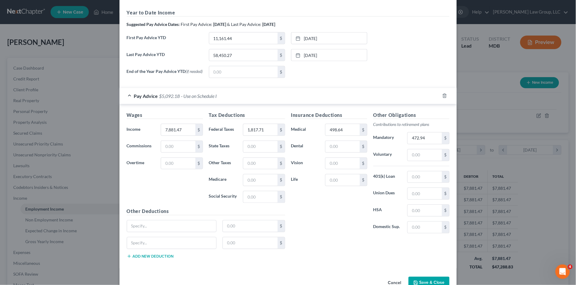
click at [323, 217] on div "Insurance Deductions Medical 498.64 $ Dental $ Vision $ Life $" at bounding box center [329, 174] width 82 height 127
click at [323, 80] on div "End of the Year Pay Advice YTD (if needed) $ [DATE] close Date [DATE] Time 12:0…" at bounding box center [288, 74] width 329 height 17
click at [232, 227] on input "text" at bounding box center [250, 225] width 55 height 11
type input "52.55"
click at [160, 228] on input "text" at bounding box center [171, 225] width 89 height 11
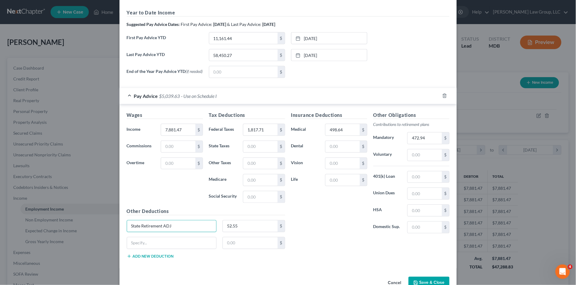
type input "State Retirement ADJ"
click at [321, 220] on div "Insurance Deductions Medical 498.64 $ Dental $ Vision $ Life $" at bounding box center [329, 174] width 82 height 127
click at [331, 179] on input "text" at bounding box center [342, 179] width 34 height 11
click at [162, 247] on input "text" at bounding box center [171, 242] width 89 height 11
type input "Fund & Children's Education"
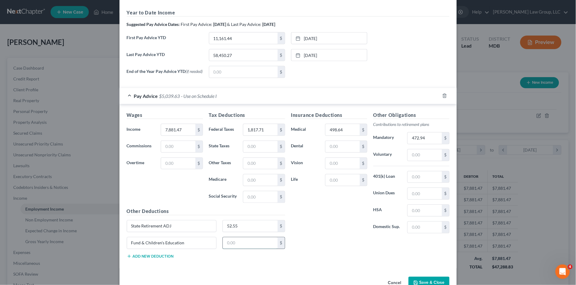
click at [227, 241] on input "text" at bounding box center [250, 242] width 55 height 11
click at [225, 247] on input "text" at bounding box center [250, 242] width 55 height 11
type input "12.64"
click at [320, 221] on div "Insurance Deductions Medical 498.64 $ Dental $ Vision $ Life $" at bounding box center [329, 174] width 82 height 127
click at [415, 195] on input "text" at bounding box center [424, 193] width 34 height 11
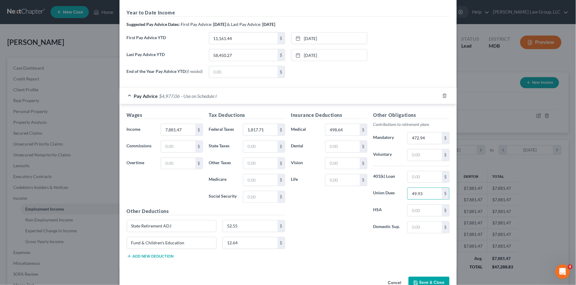
type input "49.93"
click at [357, 223] on div "Insurance Deductions Medical 498.64 $ Dental $ Vision $ Life $" at bounding box center [329, 174] width 82 height 127
click at [361, 226] on div "Insurance Deductions Medical 498.64 $ Dental $ Vision $ Life $" at bounding box center [329, 174] width 82 height 127
click at [329, 182] on input "text" at bounding box center [342, 179] width 34 height 11
type input "37.72"
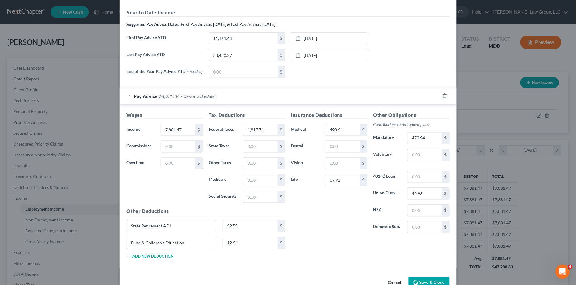
click at [328, 220] on div "Insurance Deductions Medical 498.64 $ Dental $ Vision $ Life 37.72 $" at bounding box center [329, 174] width 82 height 127
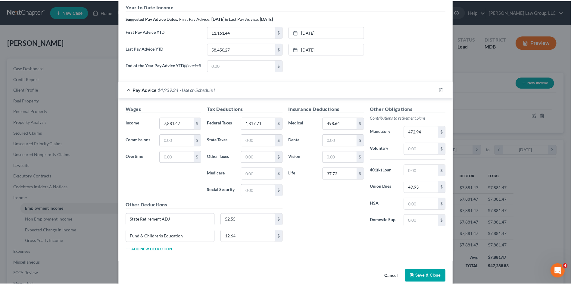
scroll to position [197, 0]
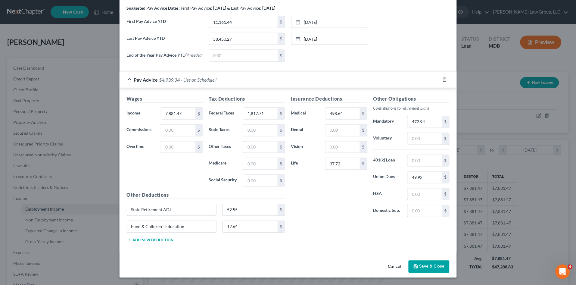
click at [429, 267] on button "Save & Close" at bounding box center [428, 266] width 41 height 13
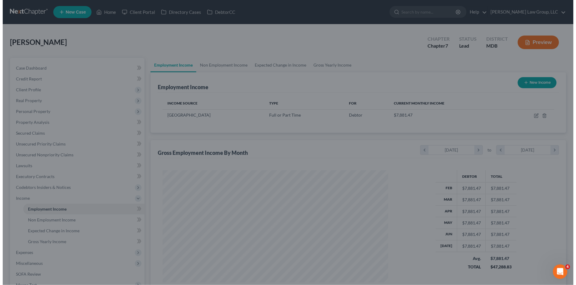
scroll to position [300842, 300718]
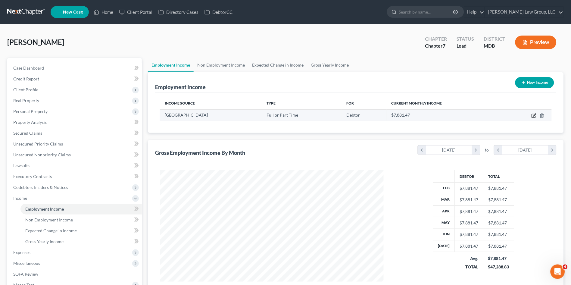
click at [533, 114] on icon "button" at bounding box center [533, 116] width 4 height 4
select select "0"
select select "21"
select select "0"
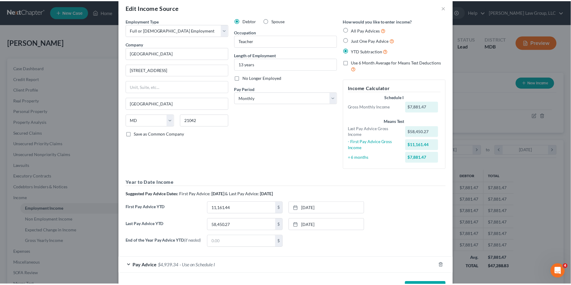
scroll to position [0, 0]
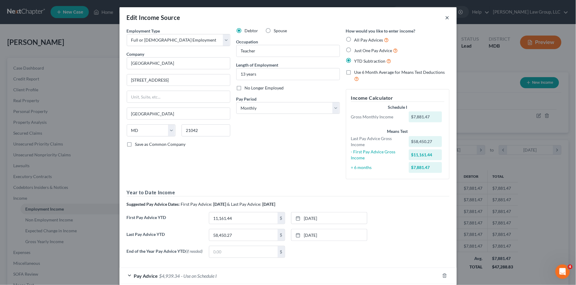
click at [445, 16] on button "×" at bounding box center [447, 17] width 4 height 7
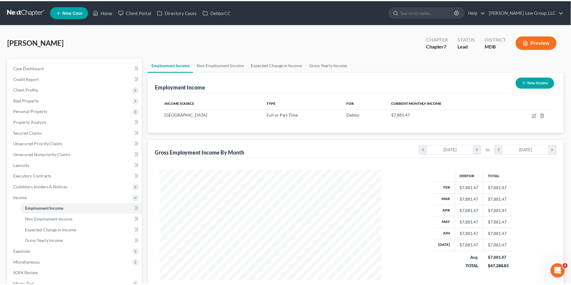
scroll to position [300842, 300718]
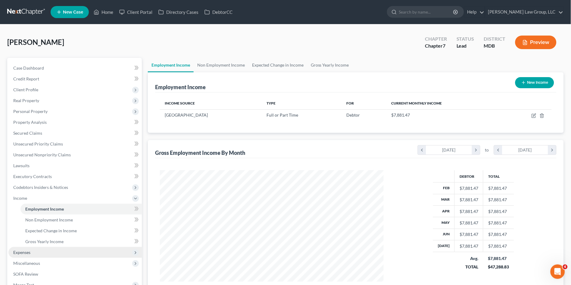
click at [29, 248] on span "Expenses" at bounding box center [74, 252] width 133 height 11
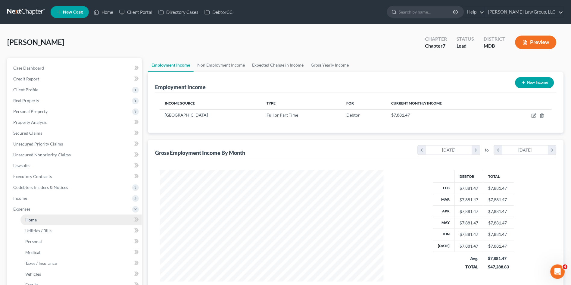
click at [35, 221] on span "Home" at bounding box center [30, 219] width 11 height 5
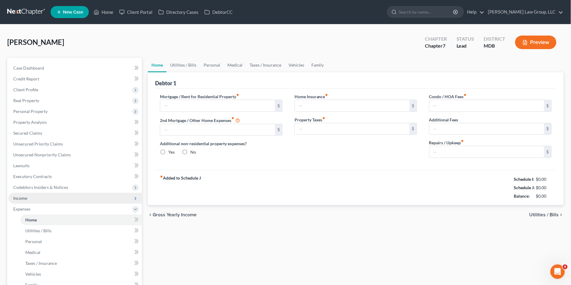
type input "1,984.02"
type input "697.00"
radio input "true"
type input "125.00"
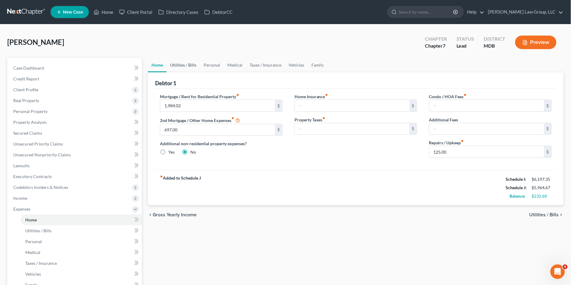
click at [187, 63] on link "Utilities / Bills" at bounding box center [182, 65] width 33 height 14
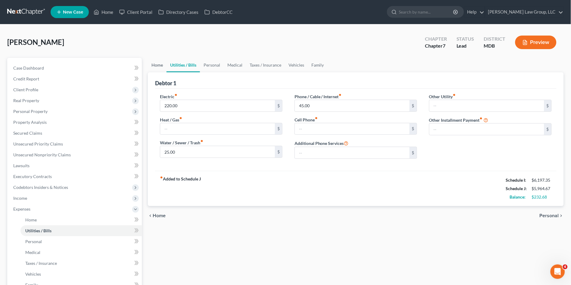
click at [160, 65] on link "Home" at bounding box center [157, 65] width 19 height 14
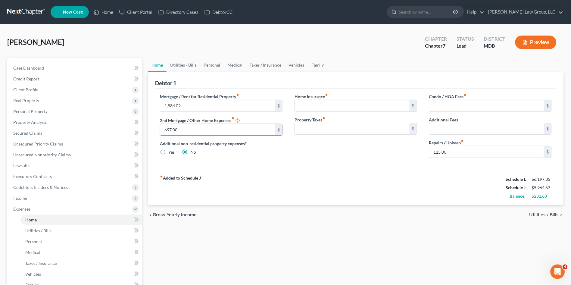
click at [198, 128] on input "697.00" at bounding box center [217, 129] width 115 height 11
type input "906.12"
click at [335, 178] on div "fiber_manual_record Added to Schedule J Schedule I: $6,197.35 Schedule J: $6,17…" at bounding box center [355, 187] width 401 height 35
click at [39, 135] on link "Secured Claims" at bounding box center [74, 133] width 133 height 11
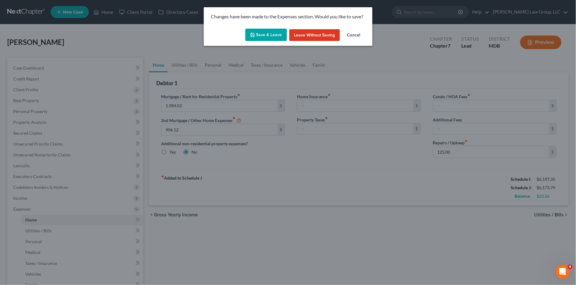
click at [273, 31] on button "Save & Leave" at bounding box center [266, 35] width 42 height 13
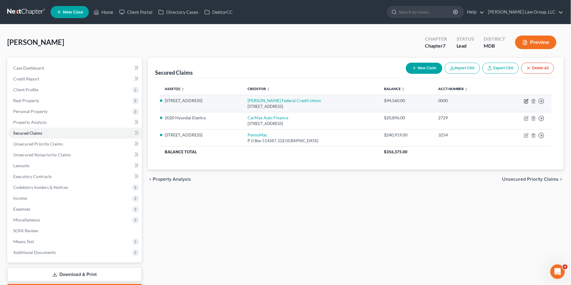
click at [526, 101] on icon "button" at bounding box center [526, 100] width 3 height 3
select select "21"
select select "4"
select select "3"
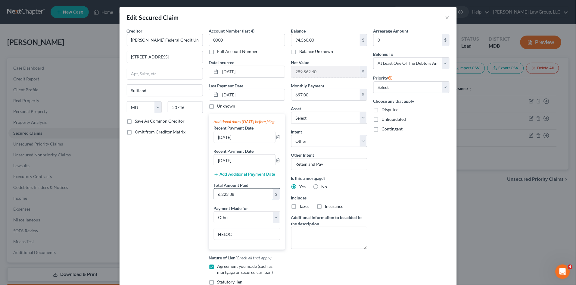
click at [242, 199] on input "6,223.38" at bounding box center [243, 193] width 59 height 11
type input "2,718.36"
click at [313, 91] on input "697.00" at bounding box center [325, 94] width 68 height 11
type input "906.12"
click at [413, 193] on div "Arrearage Amount 0 $ Belongs To * Select Debtor 1 Only Debtor 2 Only Debtor 1 A…" at bounding box center [411, 168] width 82 height 281
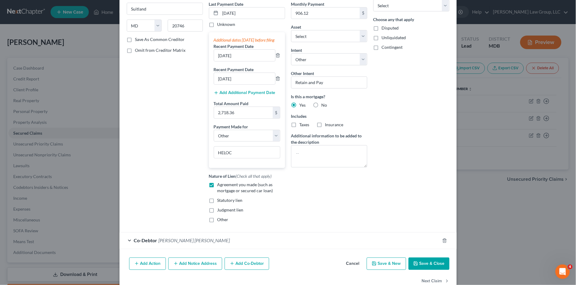
scroll to position [101, 0]
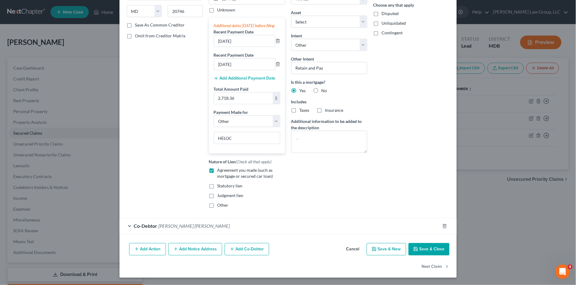
click at [426, 246] on button "Save & Close" at bounding box center [428, 249] width 41 height 13
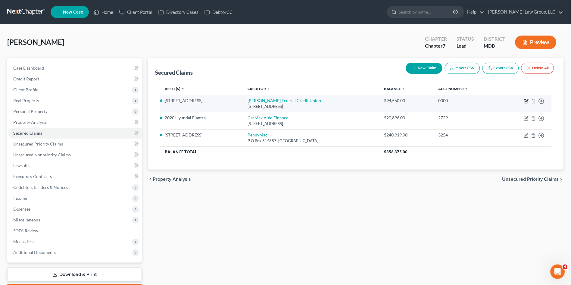
click at [526, 99] on icon "button" at bounding box center [526, 101] width 5 height 5
select select "21"
select select "4"
select select "3"
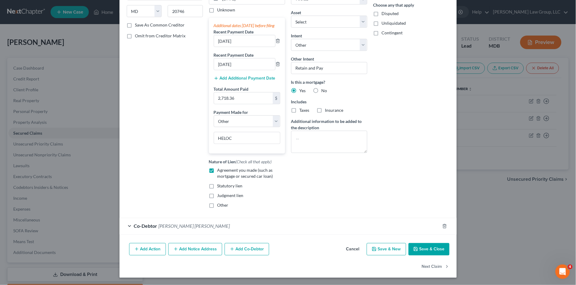
click at [236, 231] on div "Co-Debtor [PERSON_NAME] [PERSON_NAME]" at bounding box center [279, 226] width 320 height 16
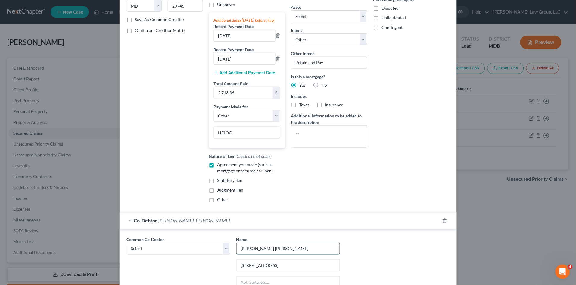
click at [309, 254] on input "[PERSON_NAME] [PERSON_NAME]" at bounding box center [288, 248] width 103 height 11
click at [159, 250] on select "Select [PERSON_NAME] [PERSON_NAME] [PERSON_NAME]" at bounding box center [179, 249] width 104 height 12
select select "1"
click at [127, 248] on select "Select [PERSON_NAME] [PERSON_NAME] [PERSON_NAME]" at bounding box center [179, 249] width 104 height 12
type input "[PERSON_NAME]"
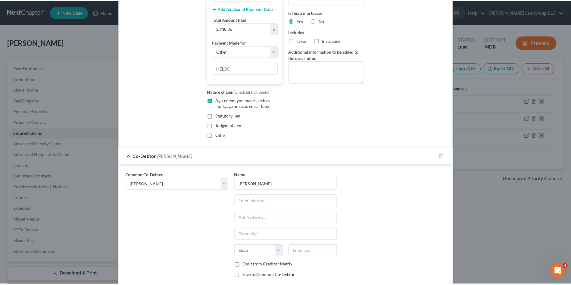
scroll to position [225, 0]
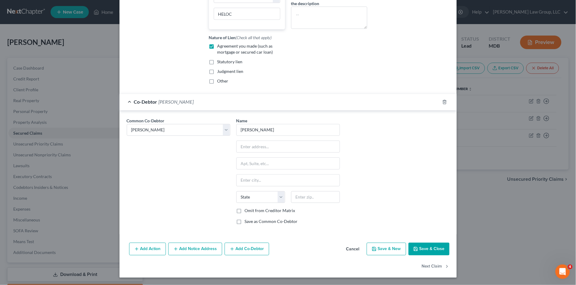
click at [415, 250] on icon "button" at bounding box center [415, 248] width 5 height 5
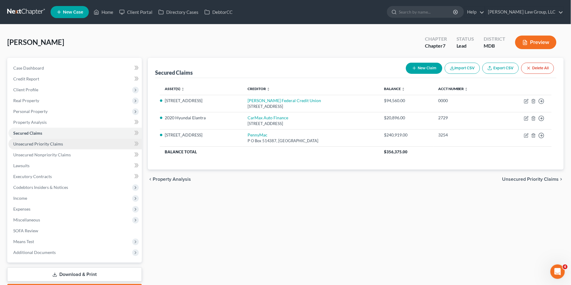
click at [40, 142] on span "Unsecured Priority Claims" at bounding box center [38, 143] width 50 height 5
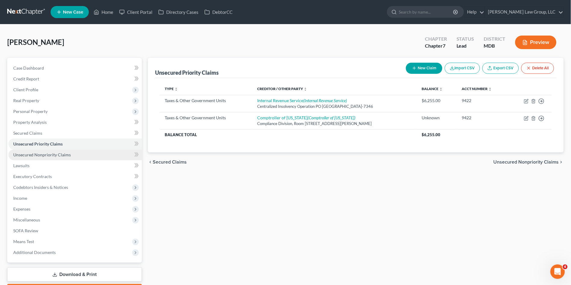
click at [42, 152] on span "Unsecured Nonpriority Claims" at bounding box center [41, 154] width 57 height 5
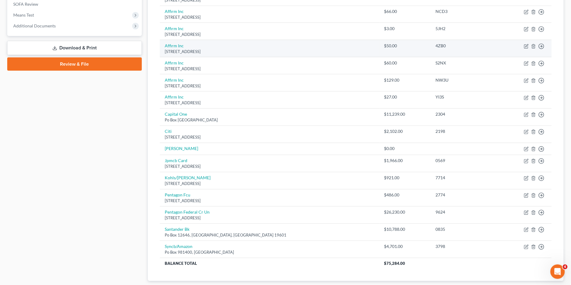
scroll to position [264, 0]
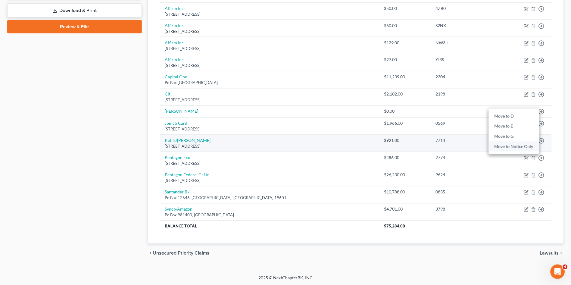
click at [499, 149] on link "Move to Notice Only" at bounding box center [513, 146] width 50 height 10
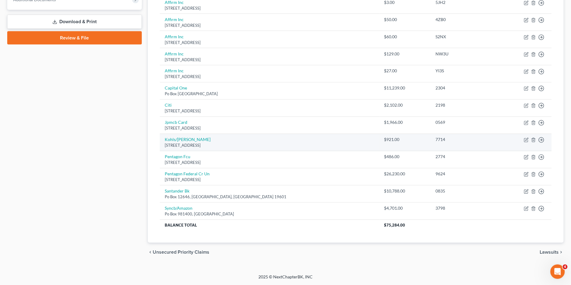
scroll to position [252, 0]
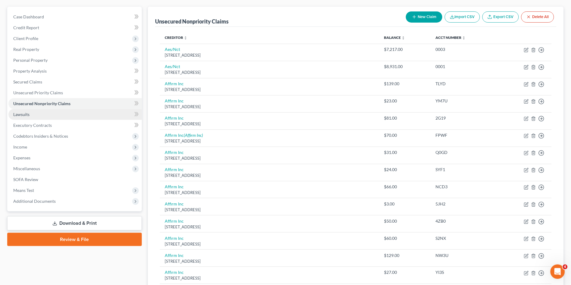
click at [67, 112] on link "Lawsuits" at bounding box center [74, 114] width 133 height 11
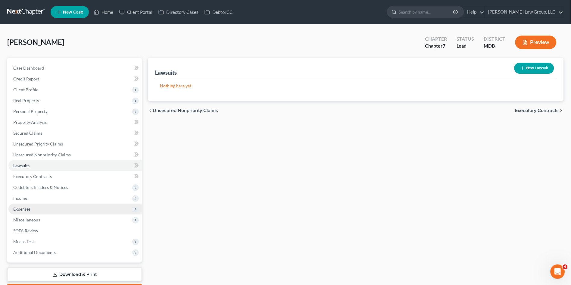
click at [32, 207] on span "Expenses" at bounding box center [74, 208] width 133 height 11
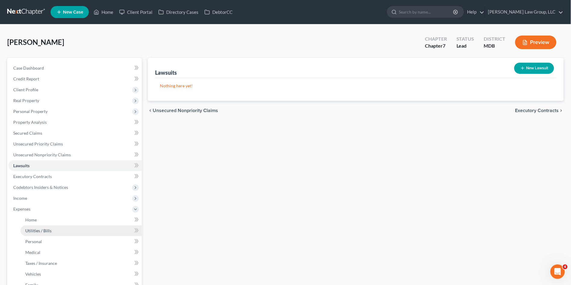
click at [45, 229] on span "Utilities / Bills" at bounding box center [38, 230] width 26 height 5
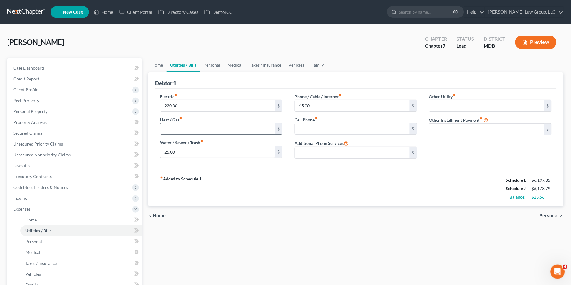
click at [198, 129] on input "text" at bounding box center [217, 128] width 115 height 11
click at [187, 105] on input "220.00" at bounding box center [217, 105] width 115 height 11
click at [218, 174] on div "fiber_manual_record Added to Schedule J Schedule I: $6,197.35 Schedule J: $6,24…" at bounding box center [355, 188] width 401 height 35
click at [214, 65] on link "Personal" at bounding box center [212, 65] width 24 height 14
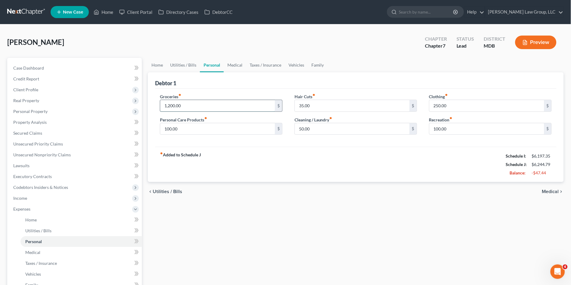
click at [196, 104] on input "1,200.00" at bounding box center [217, 105] width 115 height 11
click at [207, 149] on div "fiber_manual_record Added to Schedule J Schedule I: $6,197.35 Schedule J: $5,94…" at bounding box center [355, 164] width 401 height 35
click at [194, 128] on input "100.00" at bounding box center [217, 128] width 115 height 11
click at [330, 105] on input "35.00" at bounding box center [352, 105] width 115 height 11
click at [327, 127] on input "50.00" at bounding box center [352, 128] width 115 height 11
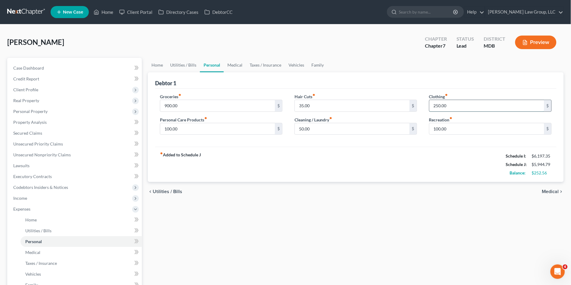
click at [457, 105] on input "250.00" at bounding box center [486, 105] width 115 height 11
click at [453, 163] on div "fiber_manual_record Added to Schedule J Schedule I: $6,197.35 Schedule J: $5,86…" at bounding box center [355, 164] width 401 height 35
click at [231, 64] on link "Medical" at bounding box center [235, 65] width 22 height 14
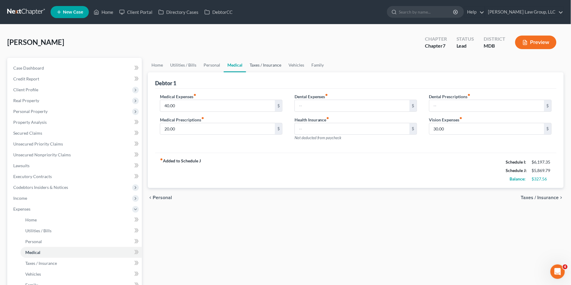
click at [265, 65] on link "Taxes / Insurance" at bounding box center [265, 65] width 39 height 14
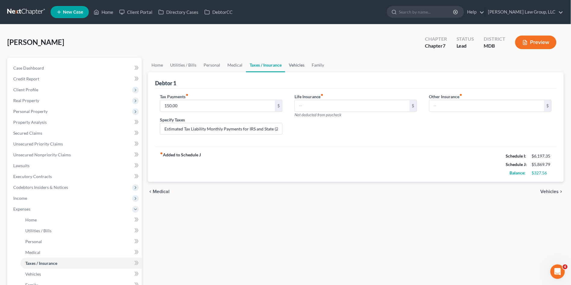
click at [301, 62] on link "Vehicles" at bounding box center [296, 65] width 23 height 14
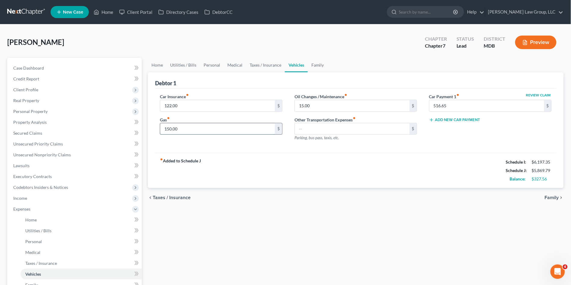
click at [196, 130] on input "150.00" at bounding box center [217, 128] width 115 height 11
click at [213, 185] on div "fiber_manual_record Added to Schedule J Schedule I: $6,197.35 Schedule J: $6,06…" at bounding box center [355, 170] width 401 height 35
click at [328, 104] on input "15.00" at bounding box center [352, 105] width 115 height 11
click at [346, 187] on div "fiber_manual_record Added to Schedule J Schedule I: $6,197.35 Schedule J: $6,14…" at bounding box center [355, 170] width 401 height 35
click at [431, 174] on div "fiber_manual_record Added to Schedule J Schedule I: $6,197.35 Schedule J: $6,14…" at bounding box center [355, 170] width 401 height 35
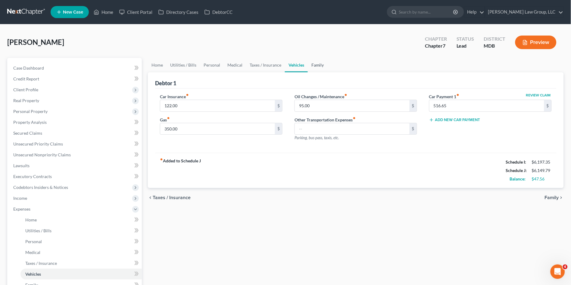
click at [318, 63] on link "Family" at bounding box center [318, 65] width 20 height 14
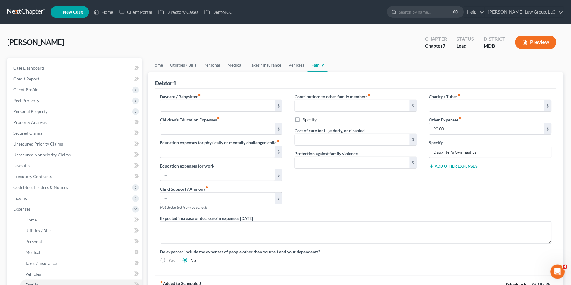
click at [350, 173] on div "Contributions to other family members fiber_manual_record $ Specify Cost of car…" at bounding box center [355, 154] width 135 height 122
click at [151, 64] on link "Home" at bounding box center [157, 65] width 19 height 14
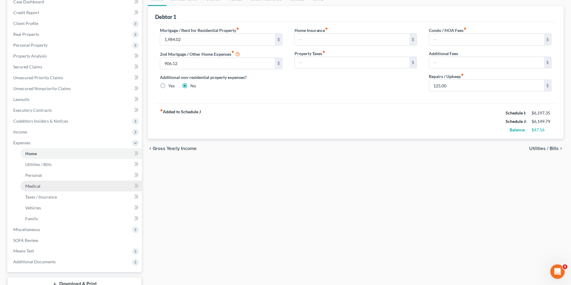
scroll to position [67, 0]
click at [37, 229] on span "Miscellaneous" at bounding box center [26, 228] width 27 height 5
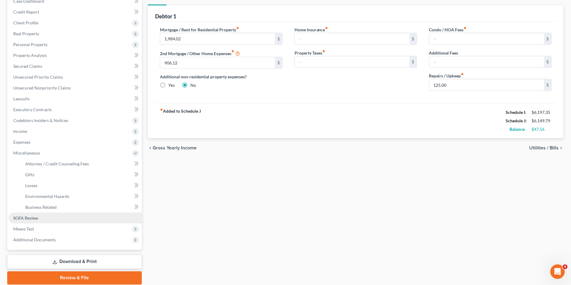
click at [30, 215] on span "SOFA Review" at bounding box center [25, 217] width 25 height 5
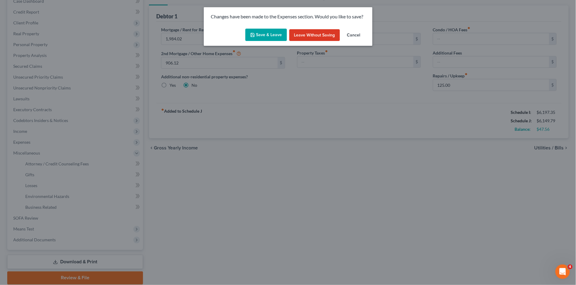
click at [264, 28] on div "Save & Leave Leave without Saving Cancel" at bounding box center [288, 36] width 169 height 20
click at [265, 33] on button "Save & Leave" at bounding box center [266, 35] width 42 height 13
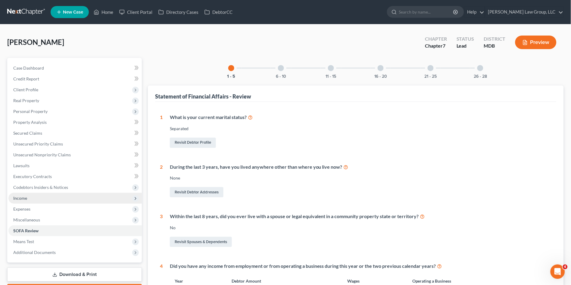
click at [29, 200] on span "Income" at bounding box center [74, 198] width 133 height 11
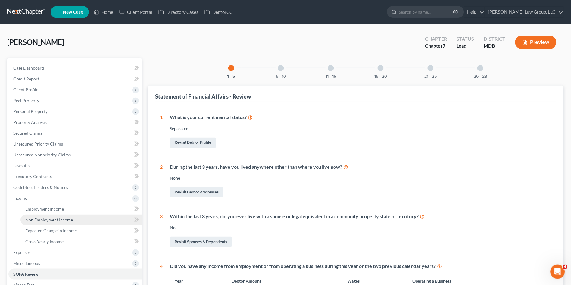
click at [39, 218] on span "Non Employment Income" at bounding box center [49, 219] width 48 height 5
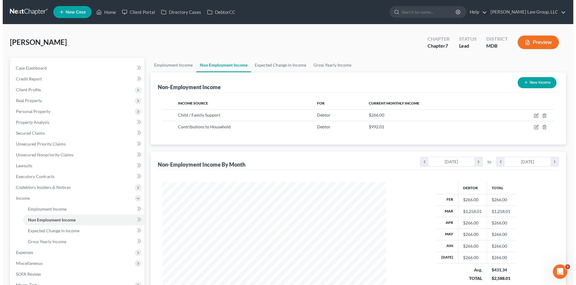
scroll to position [111, 235]
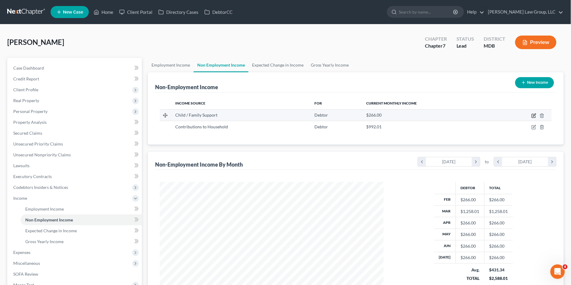
click at [534, 116] on icon "button" at bounding box center [533, 115] width 5 height 5
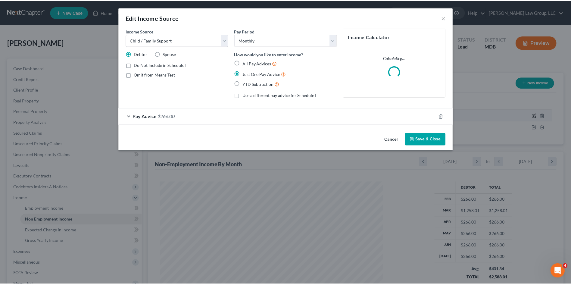
scroll to position [112, 238]
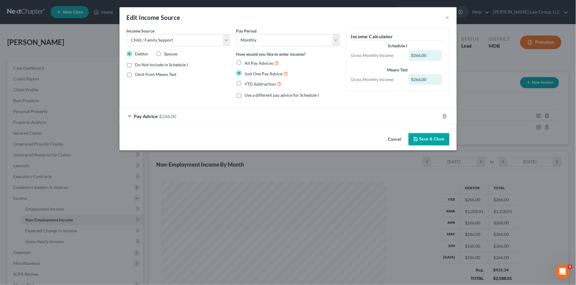
click at [440, 139] on button "Save & Close" at bounding box center [428, 139] width 41 height 13
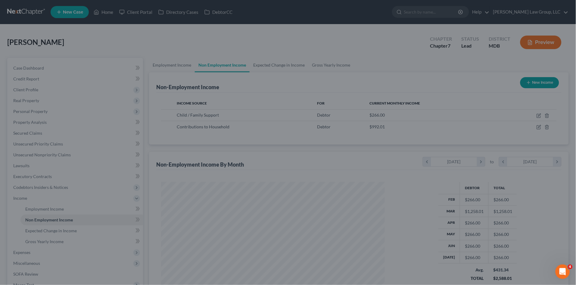
scroll to position [300842, 300718]
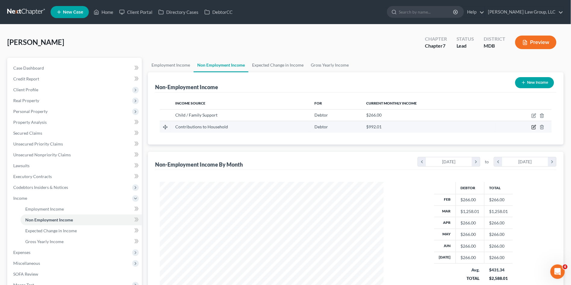
click at [534, 127] on icon "button" at bounding box center [534, 126] width 3 height 3
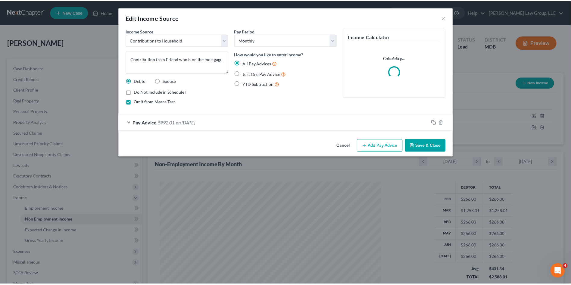
scroll to position [112, 238]
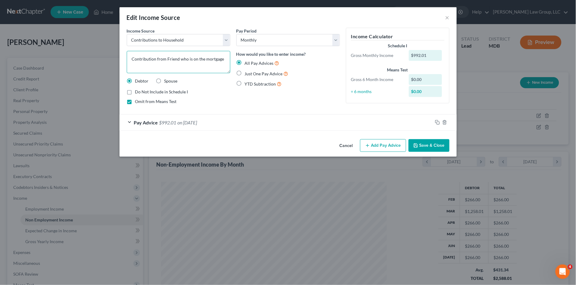
click at [221, 60] on textarea "Contribution from Friend who is on the mortgage" at bounding box center [179, 62] width 104 height 22
click at [196, 123] on span "on [DATE]" at bounding box center [188, 122] width 20 height 6
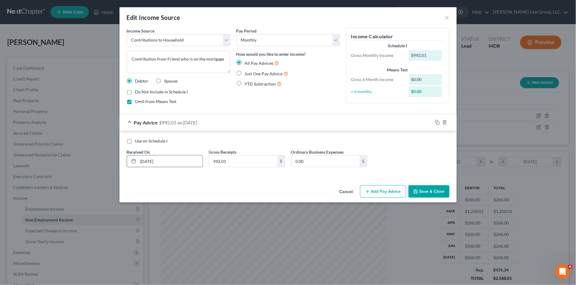
click at [178, 162] on input "[DATE]" at bounding box center [170, 160] width 64 height 11
drag, startPoint x: 177, startPoint y: 162, endPoint x: 125, endPoint y: 174, distance: 53.2
click at [130, 174] on div "Use on Schedule I Received On * [DATE] Gross Receipts 992.01 $ Ordinary Busines…" at bounding box center [287, 154] width 337 height 46
click at [425, 190] on button "Save & Close" at bounding box center [428, 191] width 41 height 13
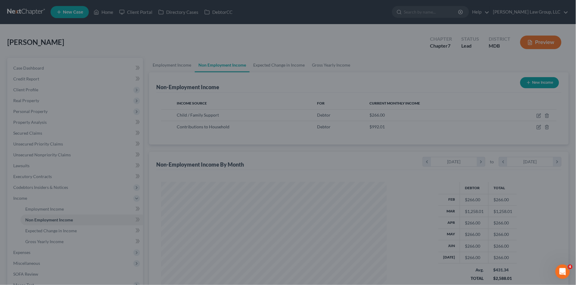
scroll to position [300842, 300718]
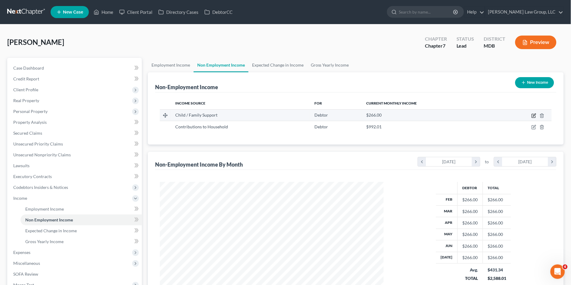
click at [532, 115] on icon "button" at bounding box center [533, 115] width 5 height 5
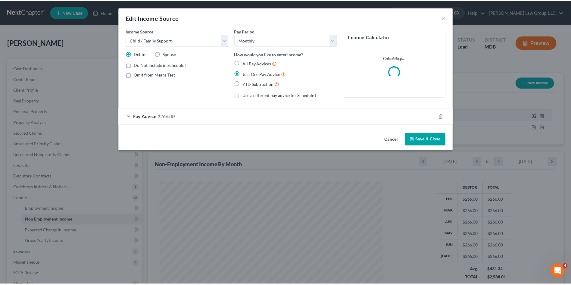
scroll to position [112, 238]
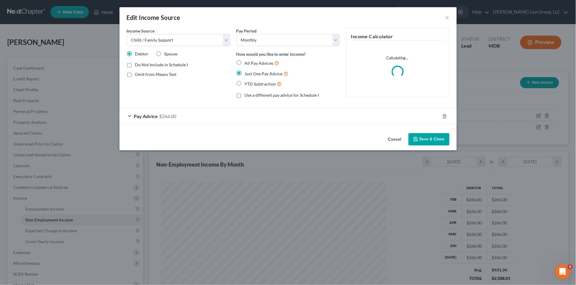
click at [217, 115] on div "Pay Advice $266.00" at bounding box center [279, 116] width 320 height 16
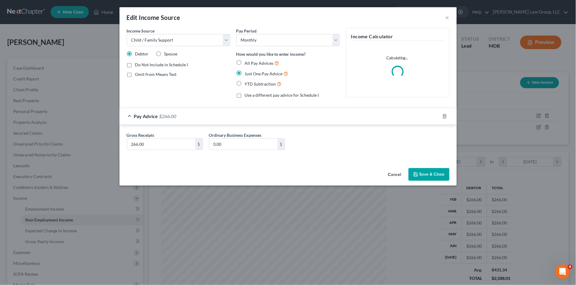
click at [424, 175] on button "Save & Close" at bounding box center [428, 174] width 41 height 13
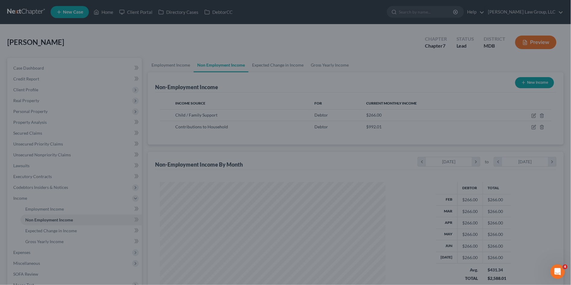
scroll to position [300842, 300718]
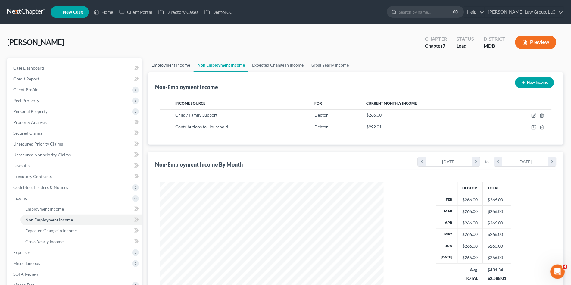
drag, startPoint x: 163, startPoint y: 63, endPoint x: 172, endPoint y: 69, distance: 10.9
click at [163, 63] on link "Employment Income" at bounding box center [171, 65] width 46 height 14
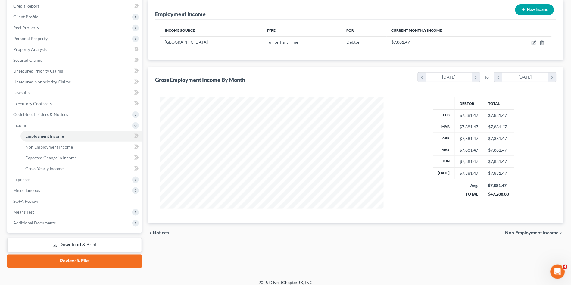
scroll to position [78, 0]
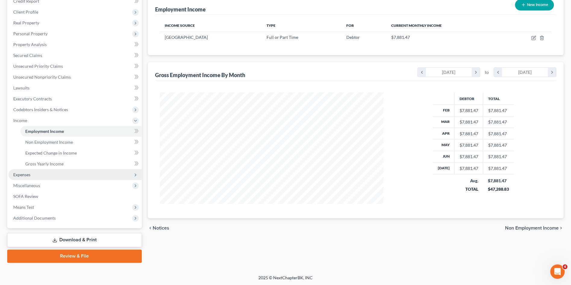
click at [19, 175] on span "Expenses" at bounding box center [21, 174] width 17 height 5
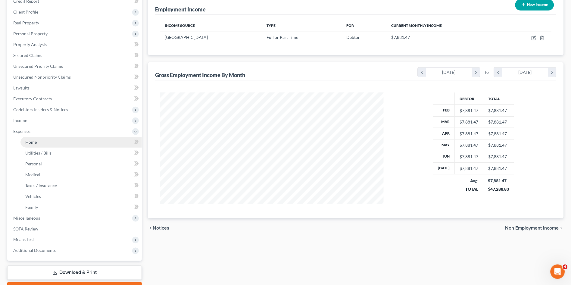
click at [32, 145] on link "Home" at bounding box center [80, 142] width 121 height 11
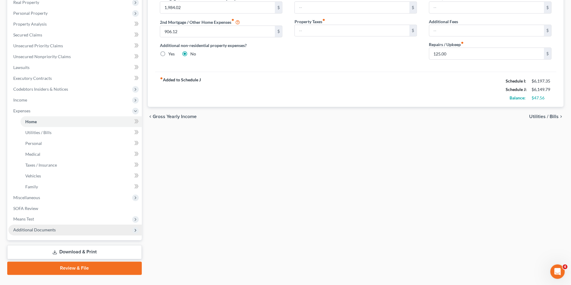
scroll to position [100, 0]
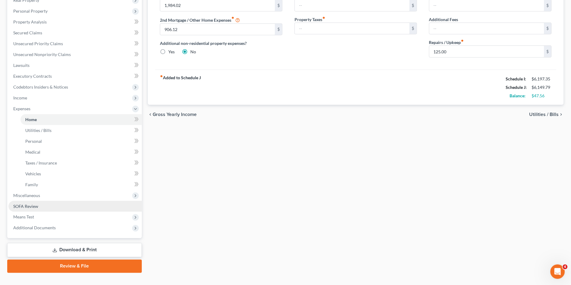
click at [29, 205] on span "SOFA Review" at bounding box center [25, 205] width 25 height 5
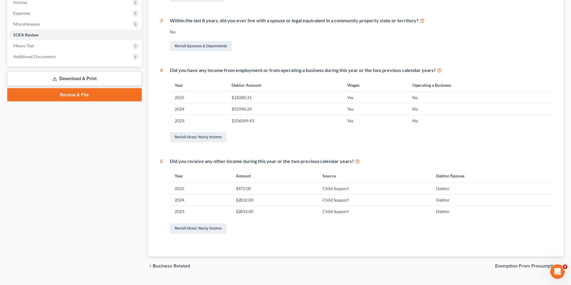
scroll to position [200, 0]
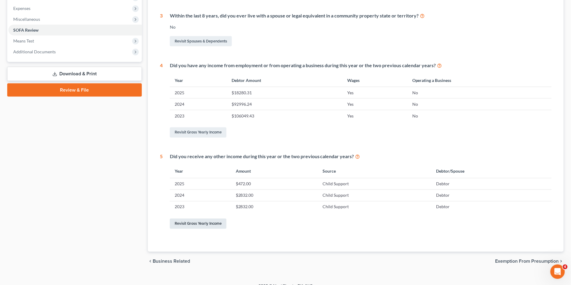
click at [195, 224] on link "Revisit Gross Yearly Income" at bounding box center [198, 223] width 57 height 10
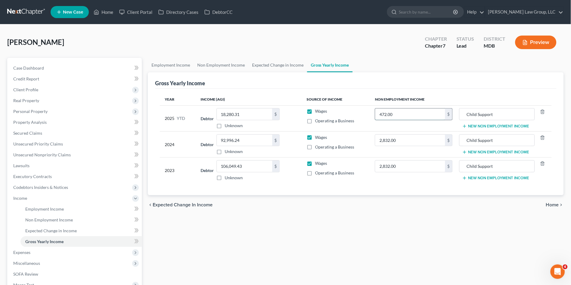
click at [427, 113] on input "472.00" at bounding box center [410, 113] width 70 height 11
click at [414, 145] on input "2,832.00" at bounding box center [410, 140] width 70 height 11
click at [411, 165] on input "2,832.00" at bounding box center [410, 165] width 70 height 11
click at [422, 212] on div "chevron_left Expected Change in Income Home chevron_right" at bounding box center [356, 204] width 416 height 19
click at [248, 114] on input "18,280.31" at bounding box center [244, 113] width 55 height 11
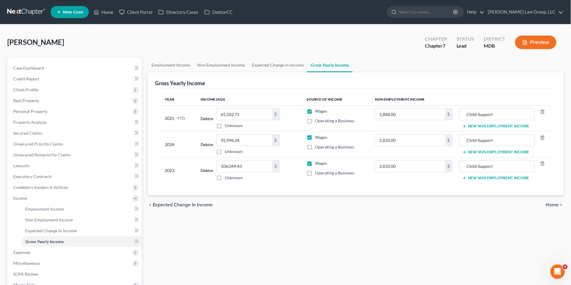
click at [271, 243] on div "Employment Income Non Employment Income Expected Change in Income Gross Yearly …" at bounding box center [356, 199] width 422 height 283
click at [289, 64] on link "Expected Change in Income" at bounding box center [277, 65] width 59 height 14
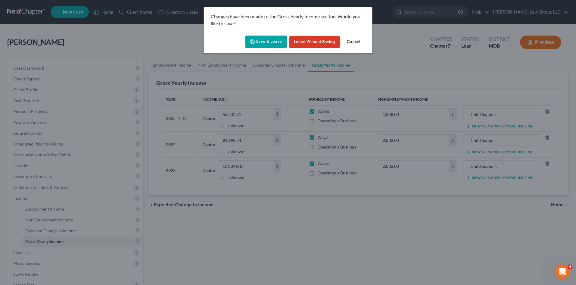
click at [263, 42] on button "Save & Leave" at bounding box center [266, 42] width 42 height 13
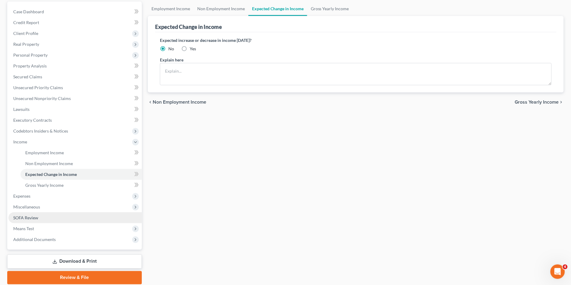
scroll to position [78, 0]
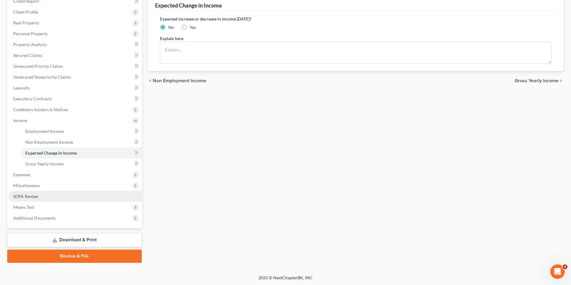
click at [29, 195] on span "SOFA Review" at bounding box center [25, 196] width 25 height 5
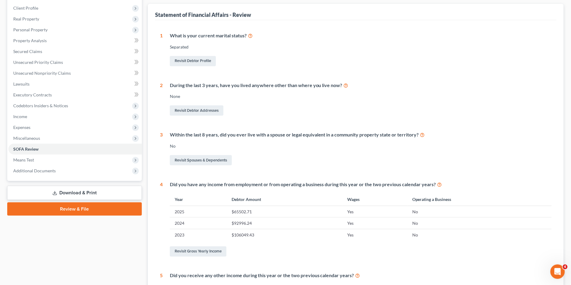
scroll to position [167, 0]
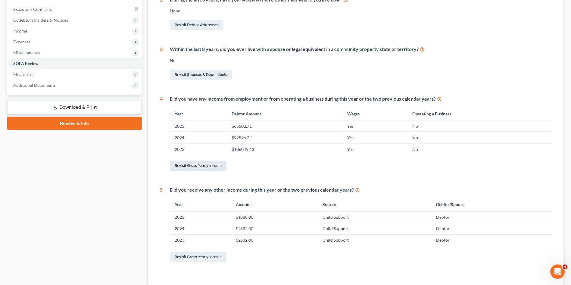
drag, startPoint x: 195, startPoint y: 166, endPoint x: 222, endPoint y: 181, distance: 31.2
click at [195, 165] on link "Revisit Gross Yearly Income" at bounding box center [198, 166] width 57 height 10
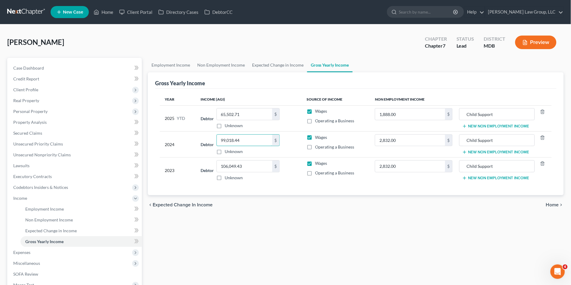
drag, startPoint x: 251, startPoint y: 140, endPoint x: 201, endPoint y: 141, distance: 49.4
click at [201, 141] on div "Debtor 99,018.44 $ Unknown Balance Undetermined 99,018.44 $ Unknown" at bounding box center [249, 144] width 96 height 20
click at [280, 230] on div "Employment Income Non Employment Income Expected Change in Income Gross Yearly …" at bounding box center [356, 199] width 422 height 283
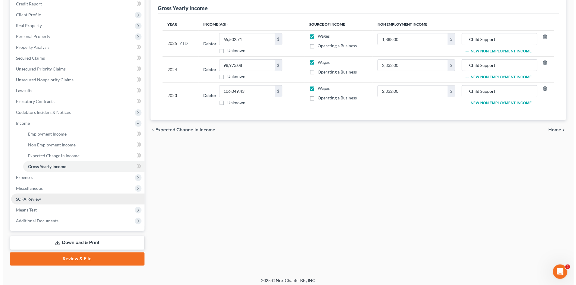
scroll to position [78, 0]
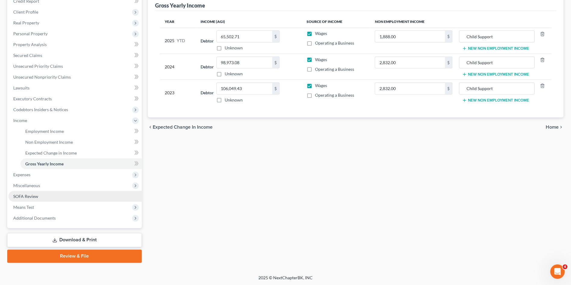
click at [22, 194] on span "SOFA Review" at bounding box center [25, 196] width 25 height 5
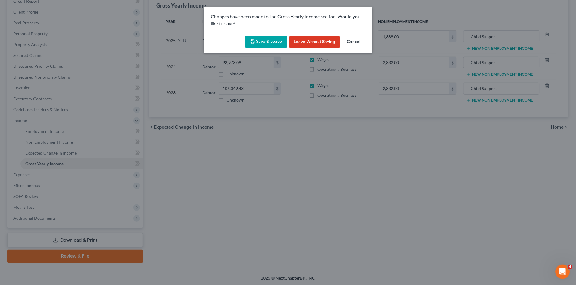
click at [265, 42] on button "Save & Leave" at bounding box center [266, 42] width 42 height 13
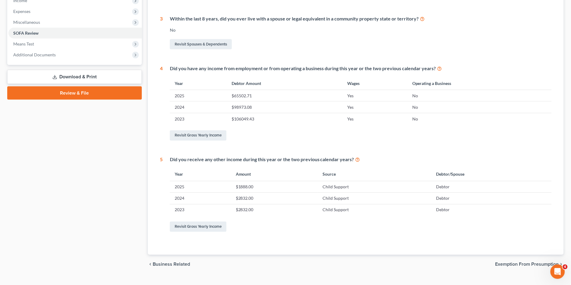
scroll to position [200, 0]
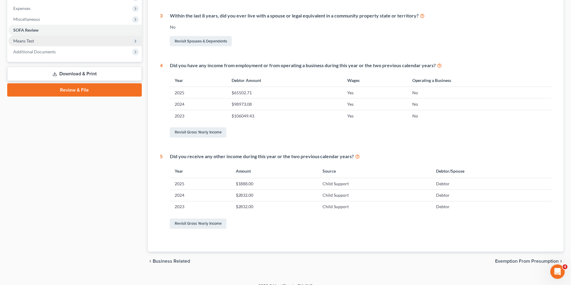
click at [56, 36] on span "Means Test" at bounding box center [74, 41] width 133 height 11
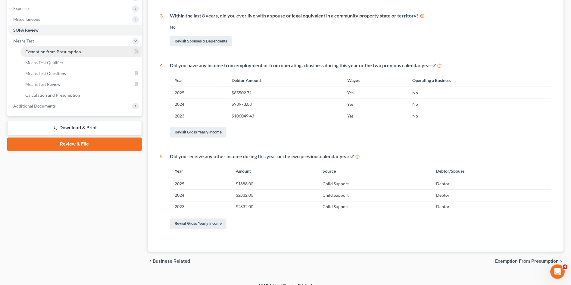
click at [79, 53] on span "Exemption from Presumption" at bounding box center [53, 51] width 56 height 5
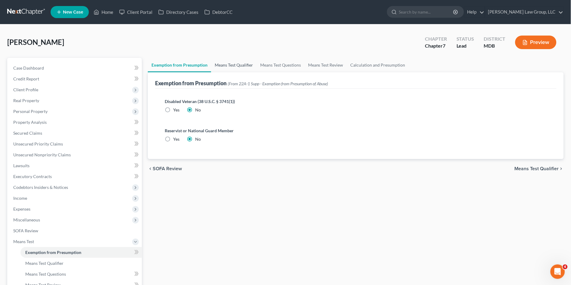
click at [236, 63] on link "Means Test Qualifier" at bounding box center [233, 65] width 45 height 14
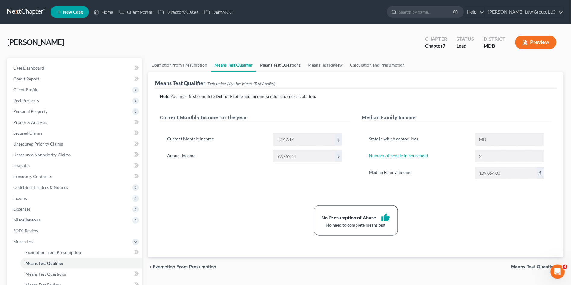
click at [276, 64] on link "Means Test Questions" at bounding box center [280, 65] width 48 height 14
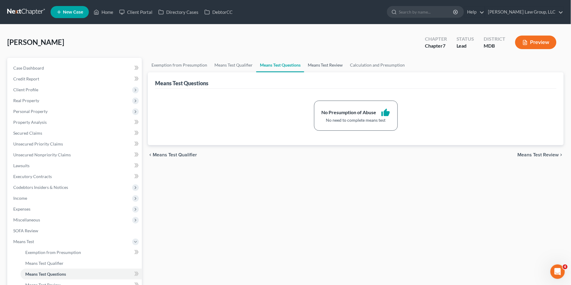
click at [331, 61] on link "Means Test Review" at bounding box center [325, 65] width 42 height 14
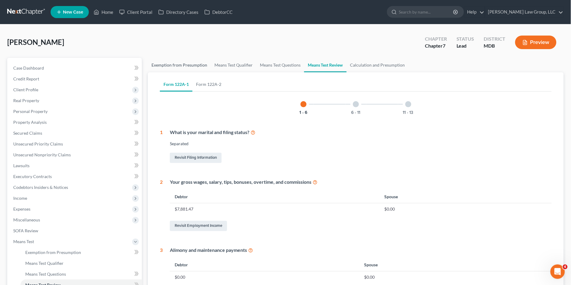
drag, startPoint x: 171, startPoint y: 62, endPoint x: 175, endPoint y: 75, distance: 14.4
click at [171, 62] on link "Exemption from Presumption" at bounding box center [179, 65] width 63 height 14
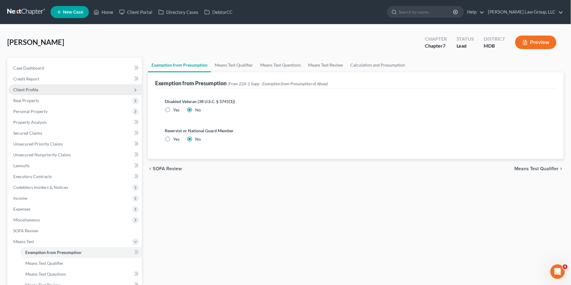
click at [23, 89] on span "Client Profile" at bounding box center [25, 89] width 25 height 5
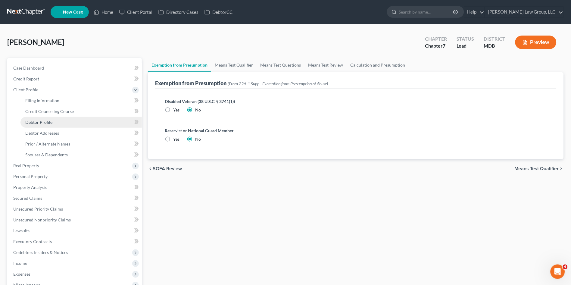
click at [34, 122] on span "Debtor Profile" at bounding box center [38, 121] width 27 height 5
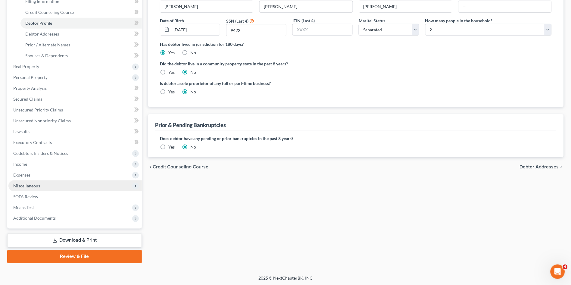
scroll to position [99, 0]
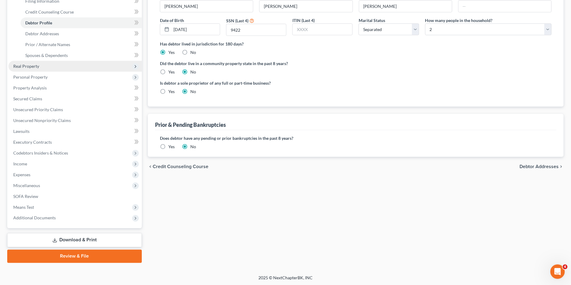
click at [26, 65] on span "Real Property" at bounding box center [26, 66] width 26 height 5
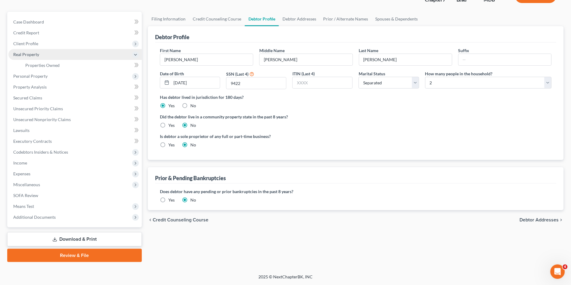
scroll to position [45, 0]
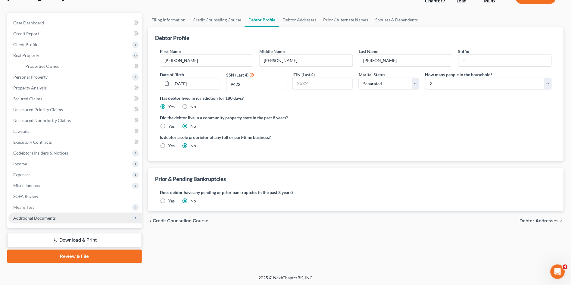
click at [48, 217] on span "Additional Documents" at bounding box center [34, 217] width 42 height 5
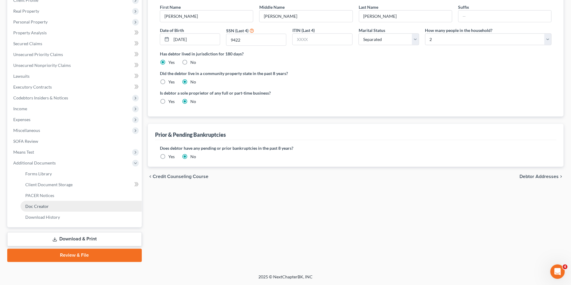
scroll to position [88, 0]
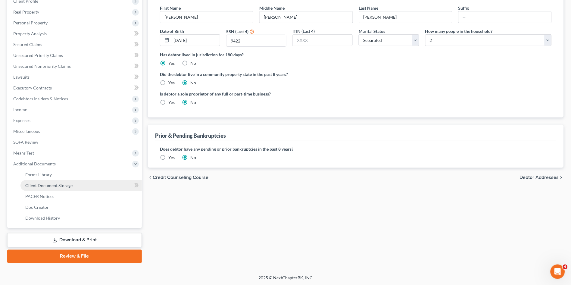
click at [42, 184] on span "Client Document Storage" at bounding box center [48, 185] width 47 height 5
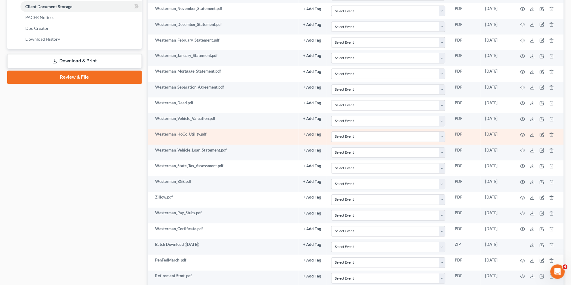
scroll to position [301, 0]
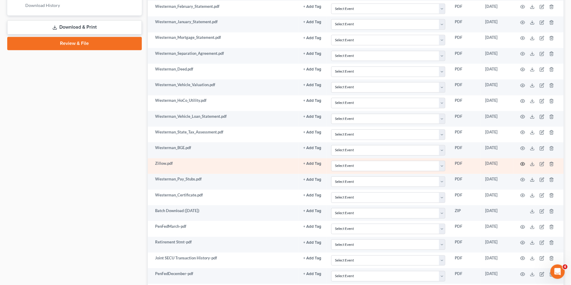
click at [522, 163] on icon "button" at bounding box center [522, 164] width 5 height 5
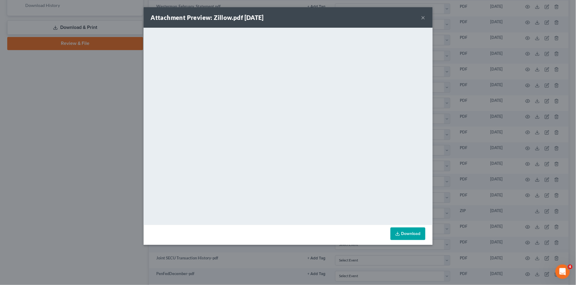
click at [422, 17] on button "×" at bounding box center [423, 17] width 4 height 7
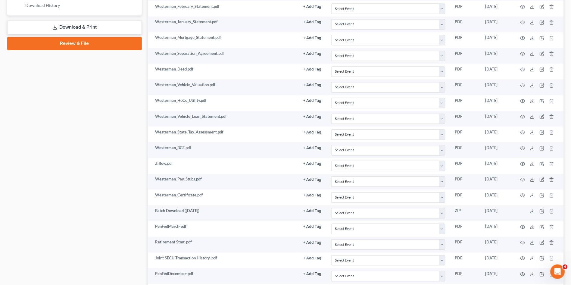
scroll to position [334, 0]
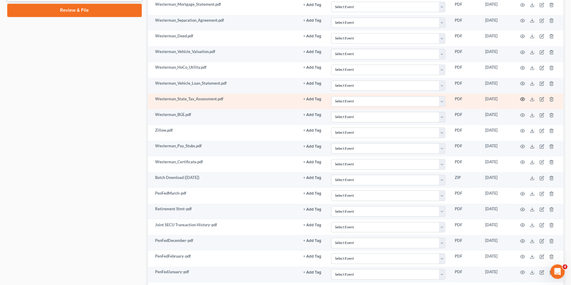
click at [523, 99] on circle "button" at bounding box center [522, 98] width 1 height 1
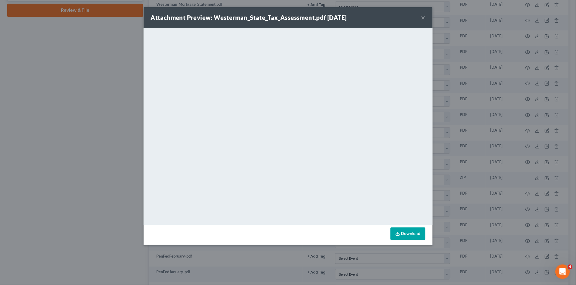
click at [422, 17] on button "×" at bounding box center [423, 17] width 4 height 7
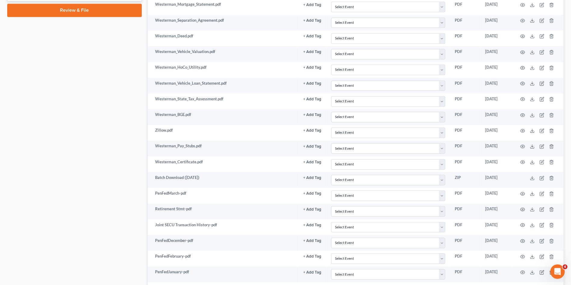
click at [74, 176] on div "Case Dashboard Payments Invoices Payments Payments Credit Report Client Profile" at bounding box center [74, 140] width 141 height 834
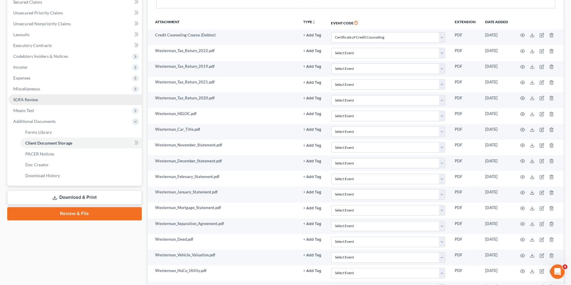
scroll to position [0, 0]
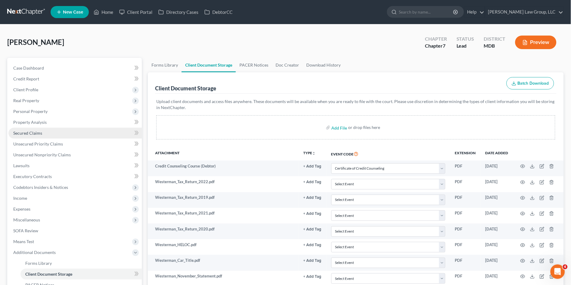
click at [23, 131] on span "Secured Claims" at bounding box center [27, 132] width 29 height 5
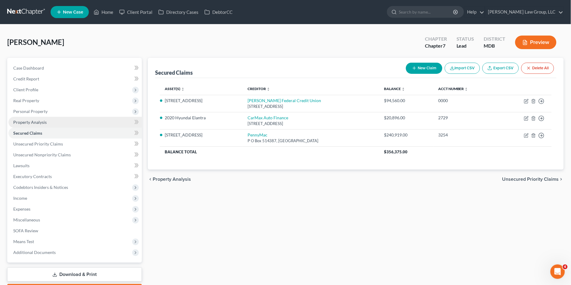
click at [36, 117] on link "Property Analysis" at bounding box center [74, 122] width 133 height 11
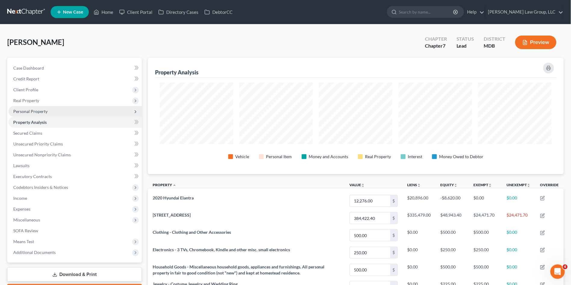
click at [36, 111] on span "Personal Property" at bounding box center [30, 111] width 34 height 5
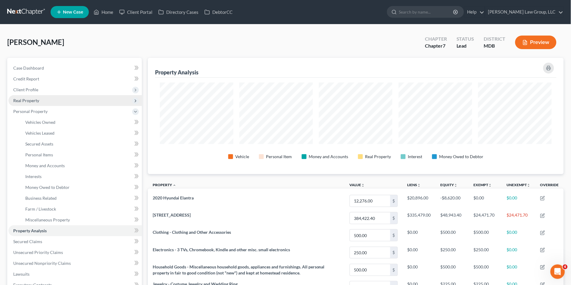
scroll to position [116, 416]
click at [35, 101] on span "Real Property" at bounding box center [26, 100] width 26 height 5
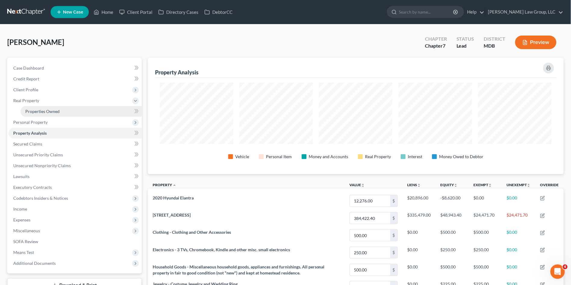
click at [33, 112] on span "Properties Owned" at bounding box center [42, 111] width 34 height 5
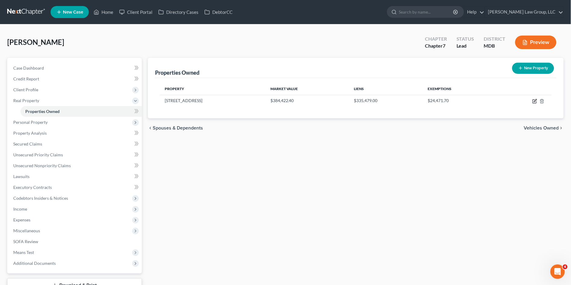
drag, startPoint x: 534, startPoint y: 101, endPoint x: 326, endPoint y: 141, distance: 211.9
click at [534, 101] on icon "button" at bounding box center [534, 101] width 5 height 5
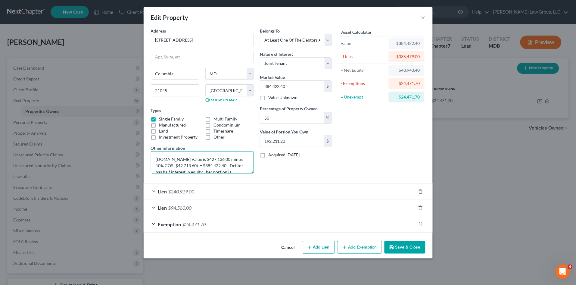
drag, startPoint x: 161, startPoint y: 157, endPoint x: 185, endPoint y: 158, distance: 23.8
click at [184, 158] on textarea "[DOMAIN_NAME] Value is $427,136.00 minus 10% COS -$42,713.60) = $384,422.40 - D…" at bounding box center [202, 162] width 103 height 22
drag, startPoint x: 213, startPoint y: 159, endPoint x: 153, endPoint y: 160, distance: 60.5
click at [153, 160] on textarea "[DOMAIN_NAME] Value is $427,136.00 minus 10% COS -$42,713.60) = $384,422.40 - D…" at bounding box center [202, 162] width 103 height 22
click at [369, 150] on div "Asset Calculator Value $384,422.40 - Liens $335,479.00 = Net Equity $48,943.40 …" at bounding box center [382, 103] width 94 height 150
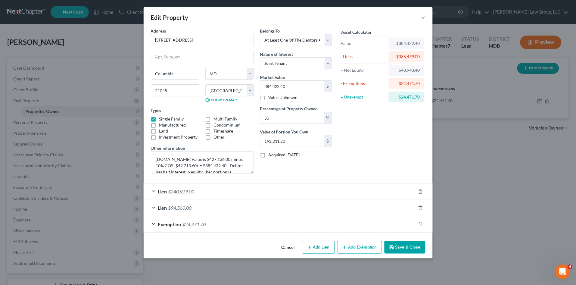
click at [407, 246] on button "Save & Close" at bounding box center [404, 247] width 41 height 13
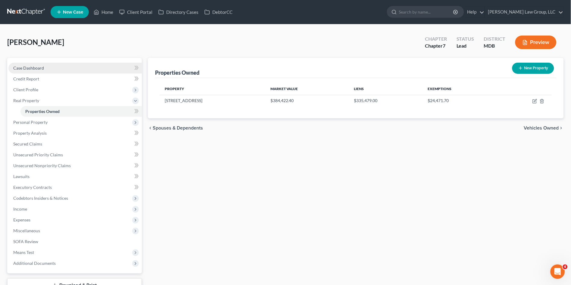
click at [36, 66] on span "Case Dashboard" at bounding box center [28, 67] width 31 height 5
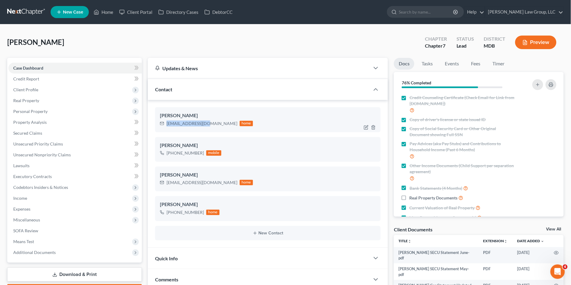
drag, startPoint x: 166, startPoint y: 122, endPoint x: 208, endPoint y: 123, distance: 41.5
click at [208, 123] on div "[EMAIL_ADDRESS][DOMAIN_NAME]" at bounding box center [201, 123] width 71 height 6
copy div "[EMAIL_ADDRESS][DOMAIN_NAME]"
click at [27, 109] on span "Personal Property" at bounding box center [30, 111] width 34 height 5
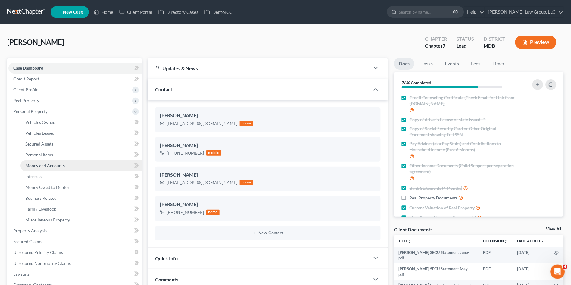
click at [37, 164] on span "Money and Accounts" at bounding box center [44, 165] width 39 height 5
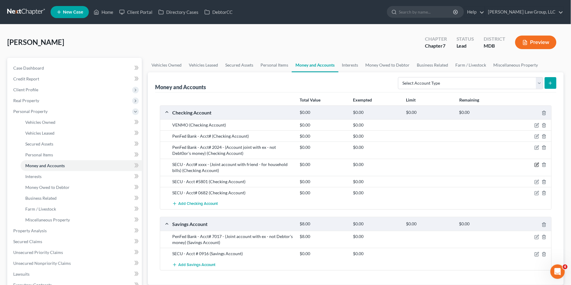
click at [537, 164] on icon "button" at bounding box center [536, 164] width 5 height 5
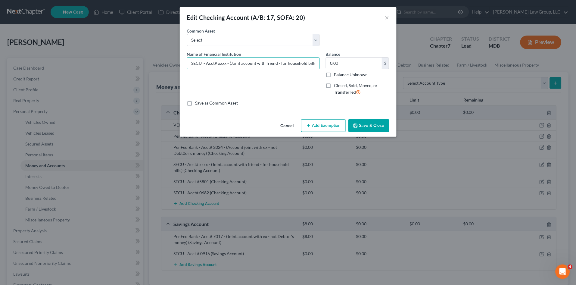
drag, startPoint x: 225, startPoint y: 63, endPoint x: 233, endPoint y: 71, distance: 11.3
click at [225, 64] on input "SECU - Acct# xxxx - (Joint account with friend - for household bills)" at bounding box center [253, 62] width 132 height 11
click at [365, 125] on button "Save & Close" at bounding box center [368, 125] width 41 height 13
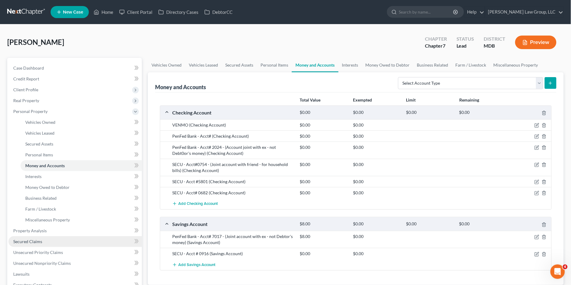
click at [59, 243] on link "Secured Claims" at bounding box center [74, 241] width 133 height 11
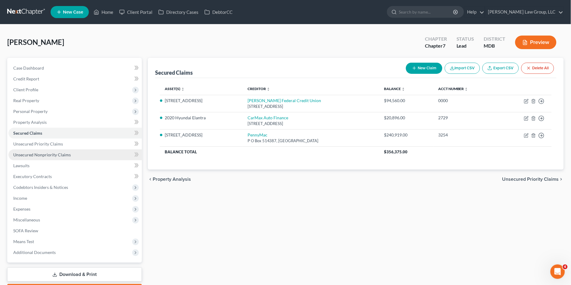
click at [45, 154] on span "Unsecured Nonpriority Claims" at bounding box center [41, 154] width 57 height 5
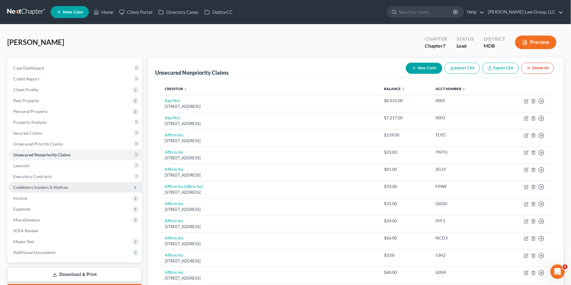
click at [28, 186] on span "Codebtors Insiders & Notices" at bounding box center [40, 186] width 55 height 5
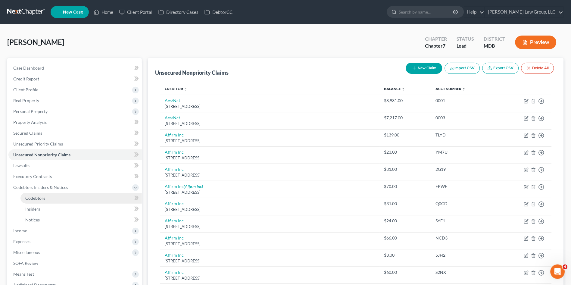
click at [34, 196] on span "Codebtors" at bounding box center [35, 197] width 20 height 5
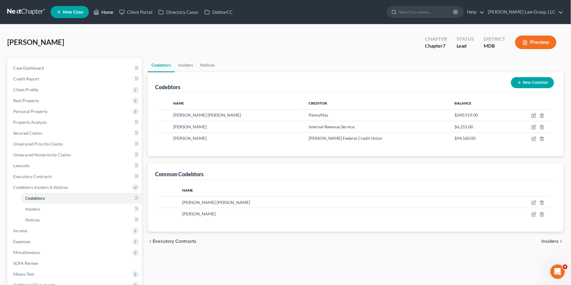
click at [108, 12] on link "Home" at bounding box center [104, 12] width 26 height 11
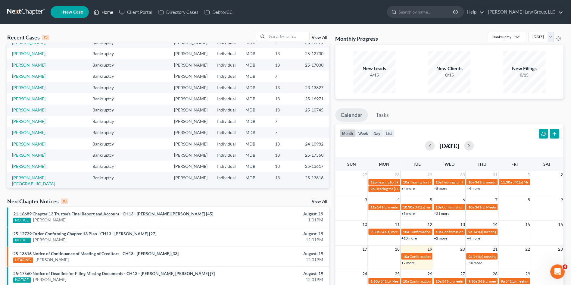
scroll to position [148, 0]
